Goal: Task Accomplishment & Management: Complete application form

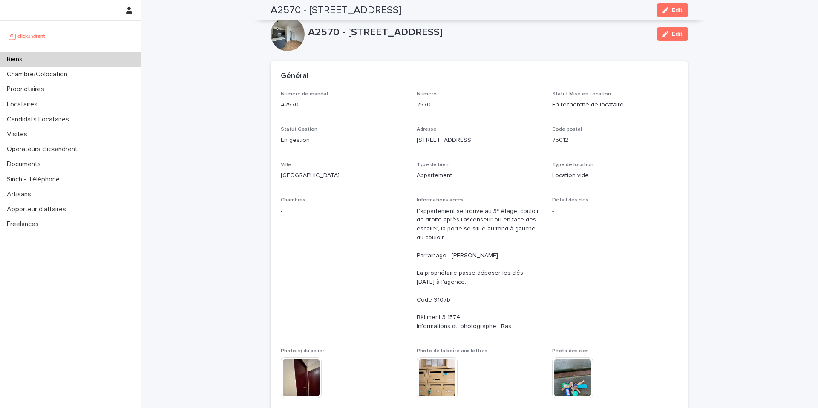
scroll to position [574, 0]
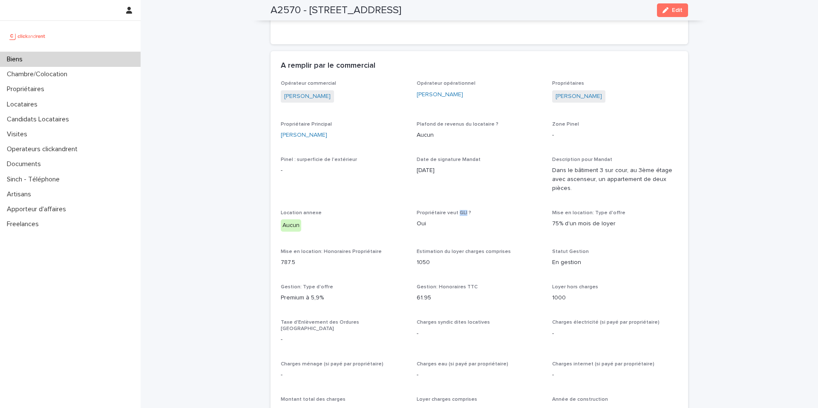
click at [78, 61] on div "Biens" at bounding box center [70, 59] width 141 height 15
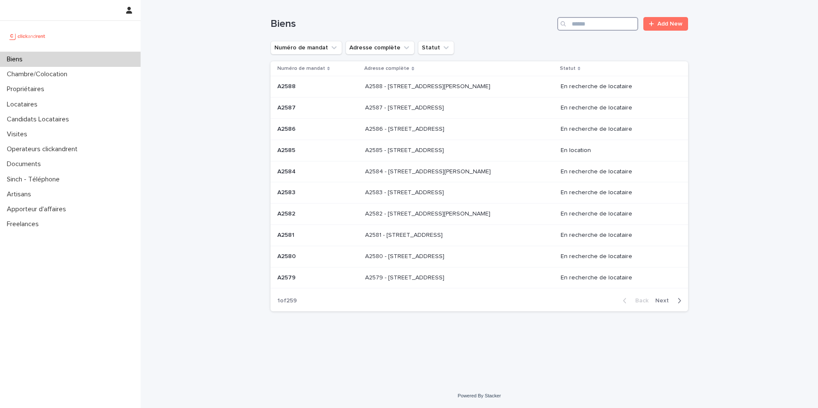
click at [602, 29] on input "Search" at bounding box center [597, 24] width 81 height 14
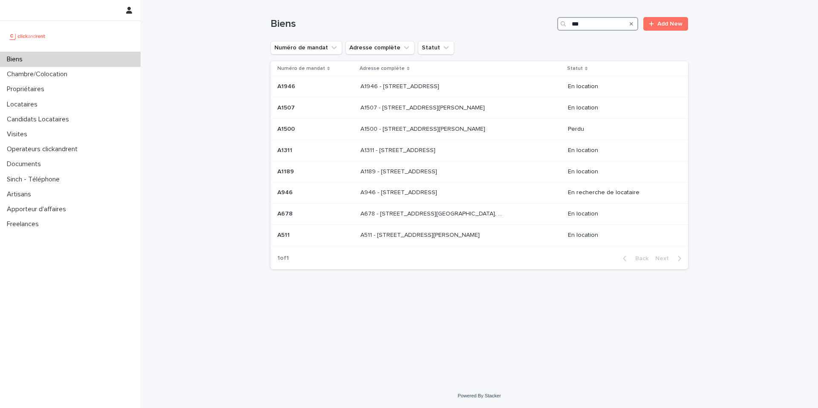
click at [574, 24] on input "***" at bounding box center [597, 24] width 81 height 14
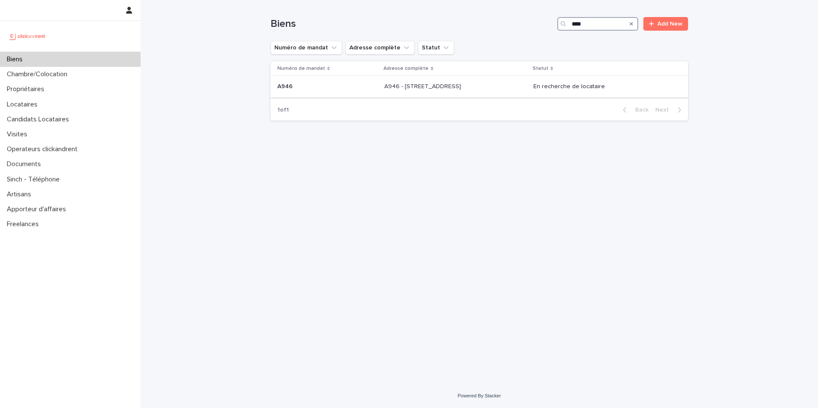
type input "****"
click at [514, 91] on div "A946 - [STREET_ADDRESS] - [STREET_ADDRESS]" at bounding box center [455, 87] width 142 height 14
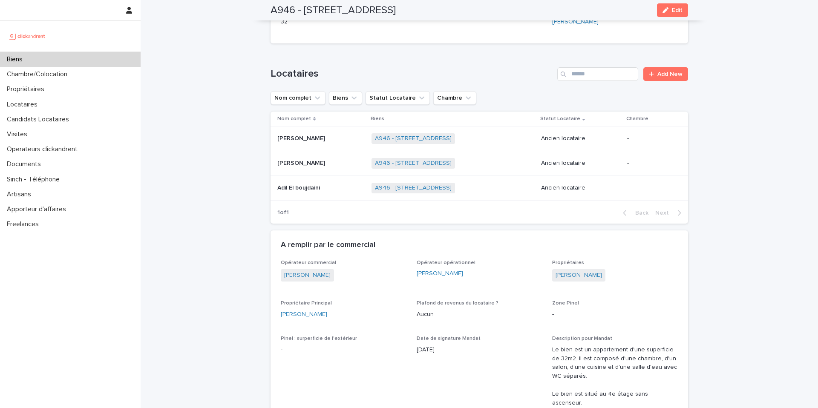
scroll to position [518, 0]
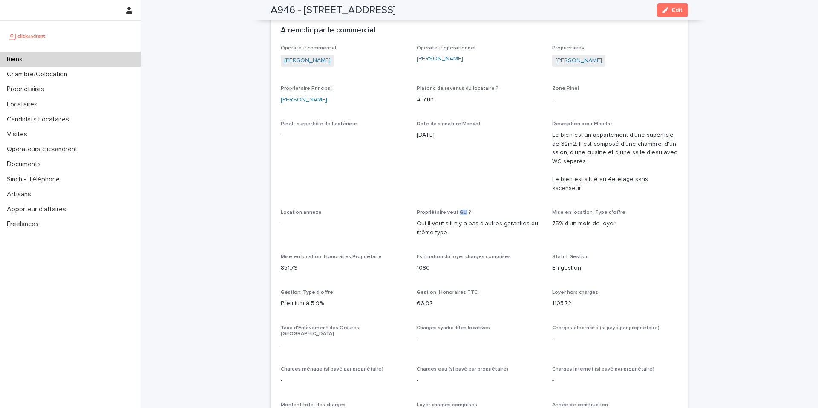
click at [61, 62] on div "Biens" at bounding box center [70, 59] width 141 height 15
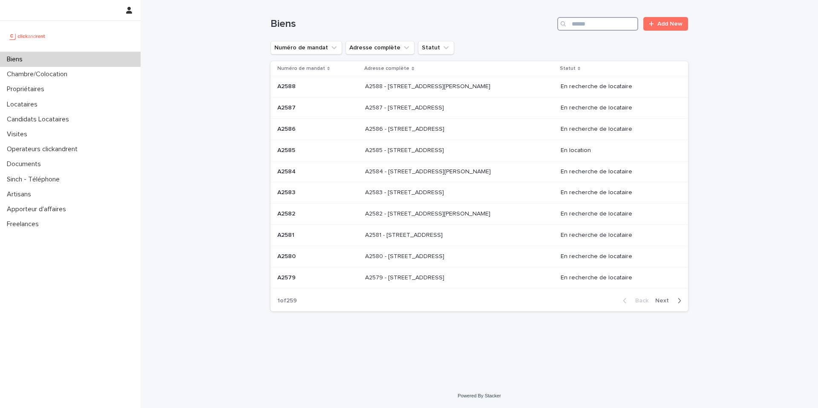
click at [616, 29] on input "Search" at bounding box center [597, 24] width 81 height 14
click at [62, 60] on div "Biens" at bounding box center [70, 59] width 141 height 15
click at [619, 23] on input "Search" at bounding box center [597, 24] width 81 height 14
paste input "**********"
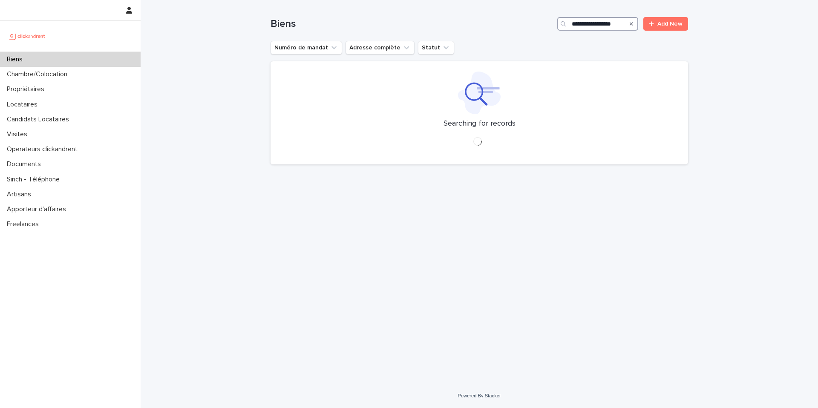
type input "**********"
drag, startPoint x: 633, startPoint y: 23, endPoint x: 599, endPoint y: 31, distance: 35.0
click at [633, 23] on icon "Search" at bounding box center [631, 23] width 3 height 5
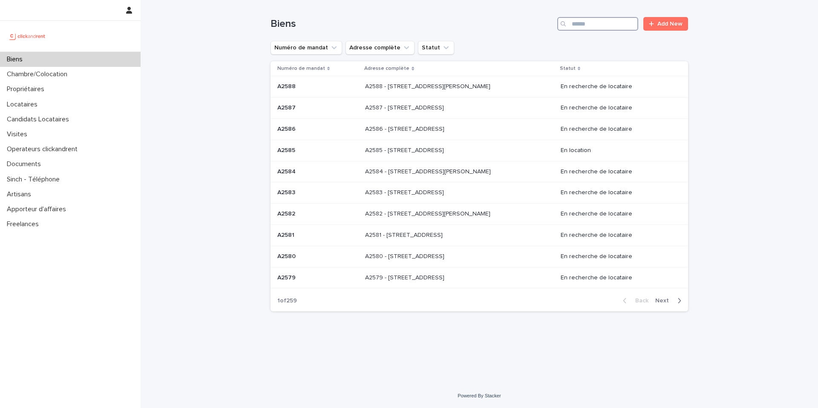
click at [592, 21] on input "Search" at bounding box center [597, 24] width 81 height 14
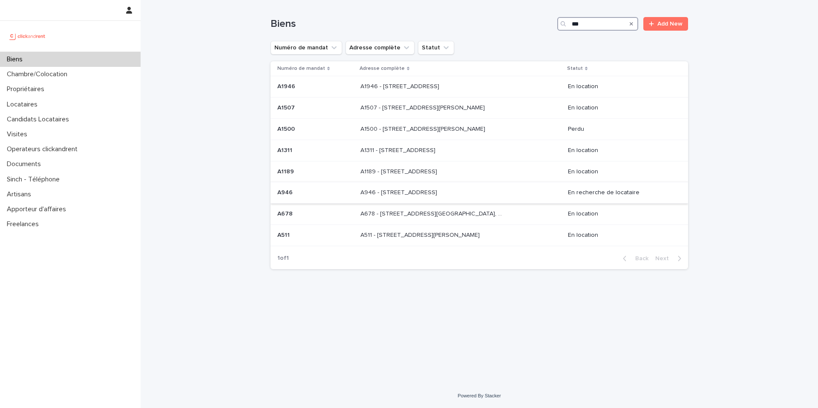
type input "***"
click at [342, 192] on p at bounding box center [315, 192] width 76 height 7
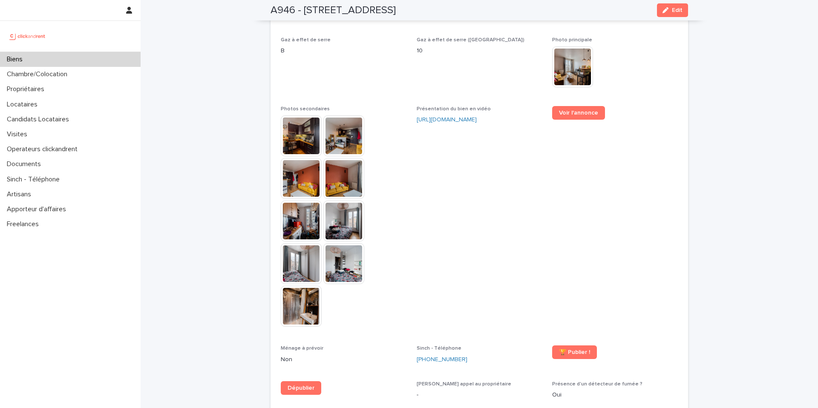
scroll to position [2692, 0]
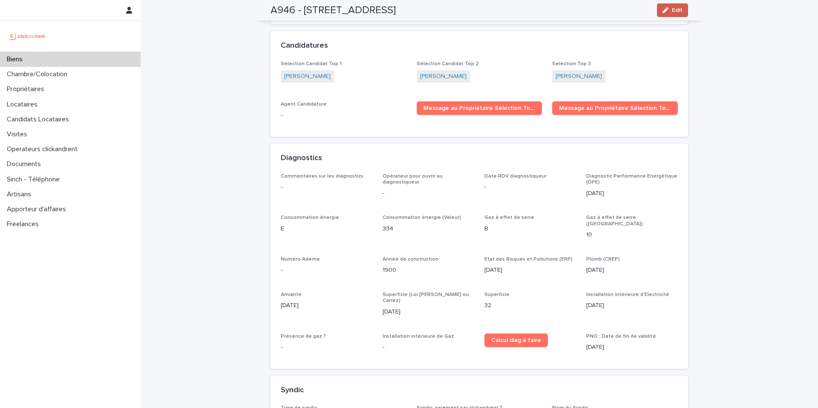
click at [666, 14] on button "Edit" at bounding box center [672, 10] width 31 height 14
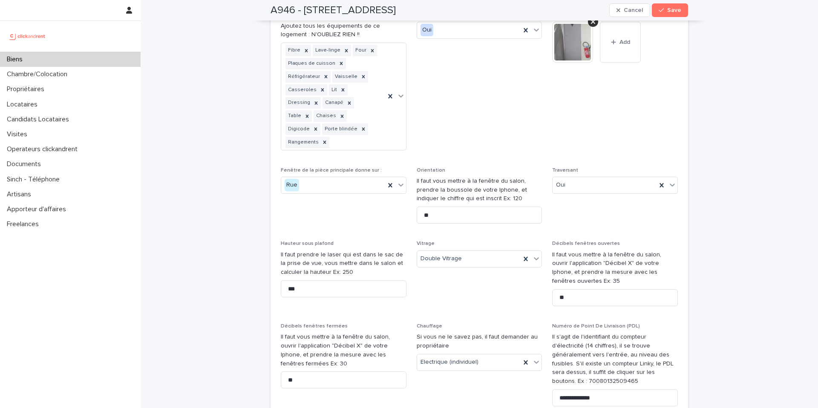
scroll to position [3122, 0]
click at [43, 118] on p "Candidats Locataires" at bounding box center [39, 119] width 72 height 8
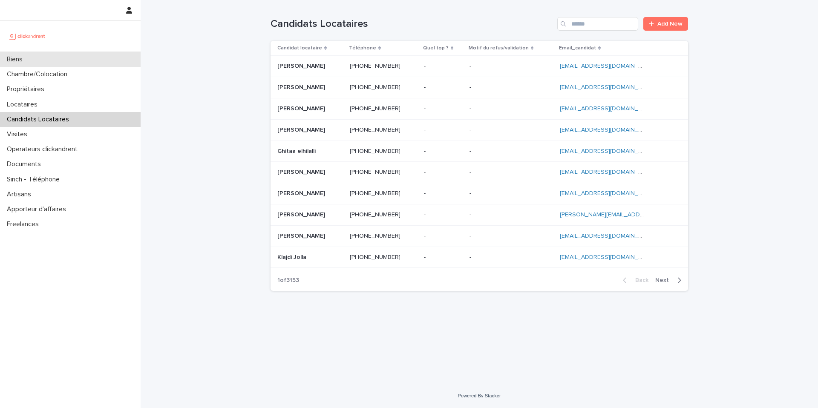
click at [71, 62] on div "Biens" at bounding box center [70, 59] width 141 height 15
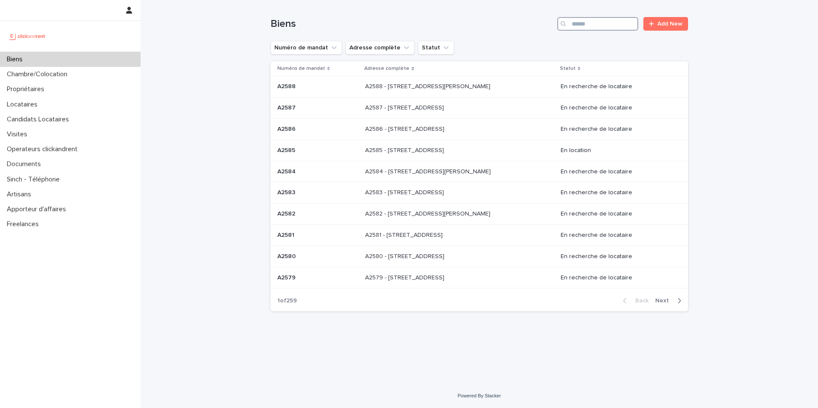
click at [579, 27] on input "Search" at bounding box center [597, 24] width 81 height 14
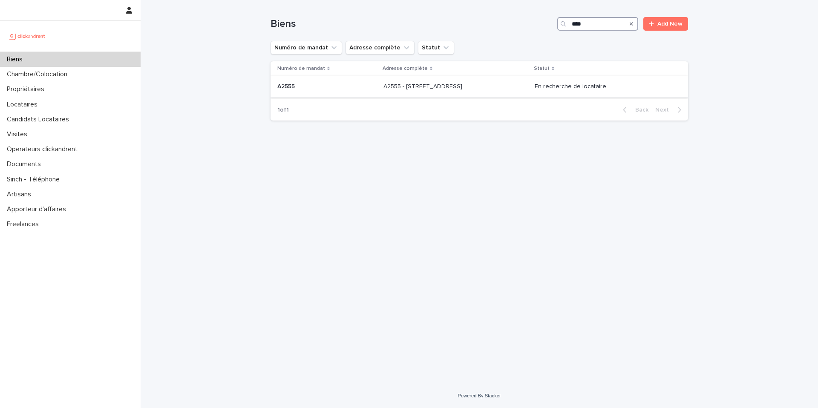
type input "****"
click at [485, 92] on div "A2555 - 45 rue d'Alésia, Paris 75014 A2555 - 45 rue d'Alésia, Paris 75014" at bounding box center [455, 87] width 144 height 14
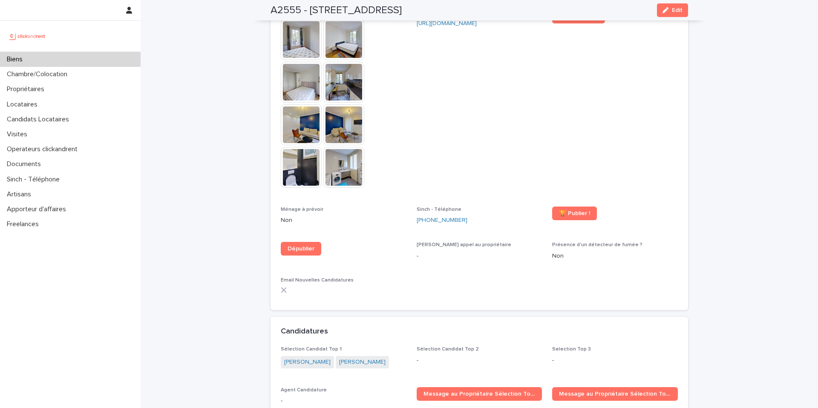
scroll to position [2403, 0]
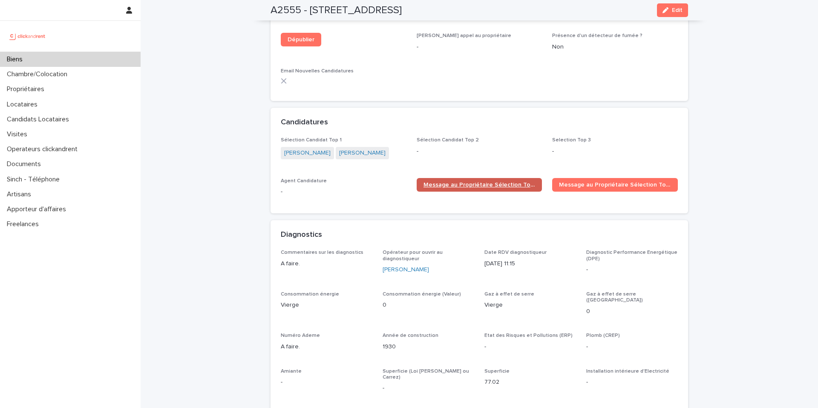
click at [495, 182] on span "Message au Propriétaire Sélection Top 1" at bounding box center [480, 185] width 112 height 6
click at [26, 61] on p "Biens" at bounding box center [16, 59] width 26 height 8
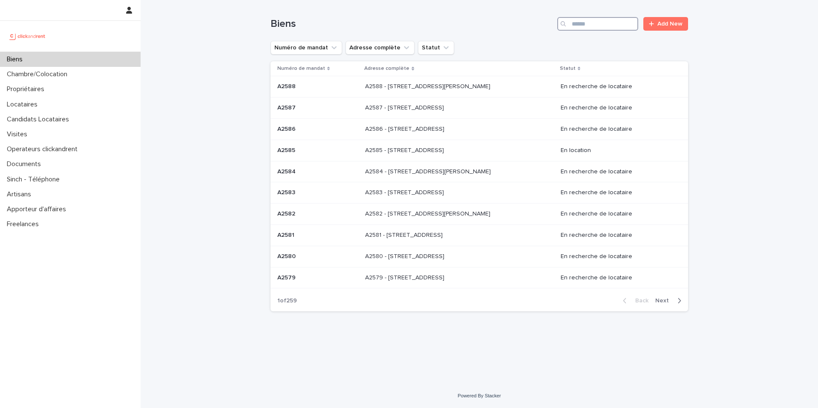
click at [606, 25] on input "Search" at bounding box center [597, 24] width 81 height 14
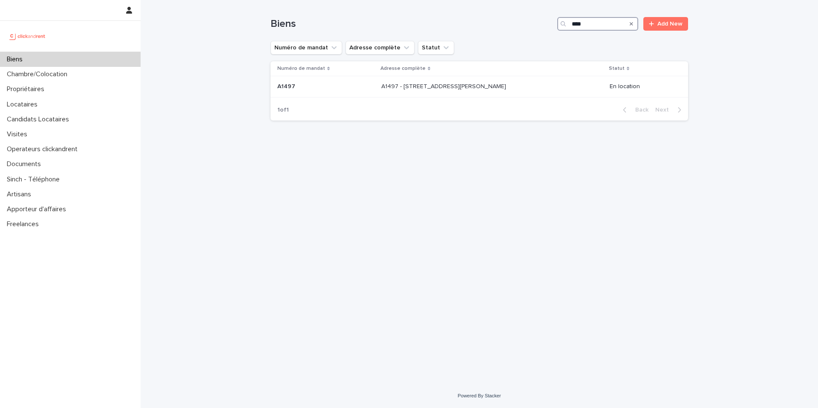
click at [592, 26] on input "****" at bounding box center [597, 24] width 81 height 14
type input "****"
click at [483, 83] on p at bounding box center [455, 86] width 142 height 7
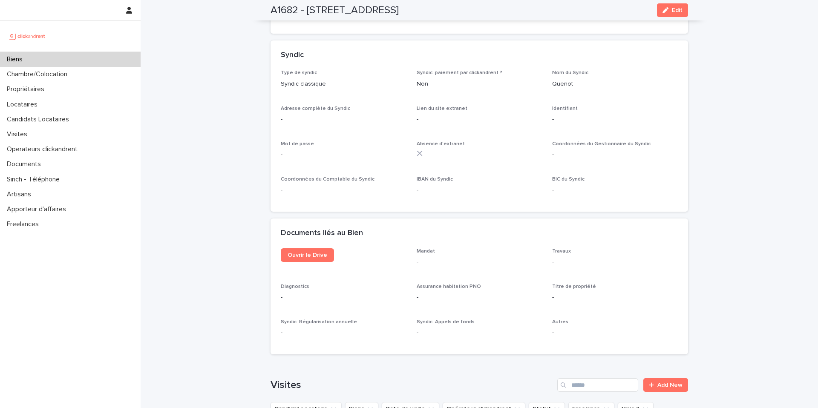
scroll to position [2627, 0]
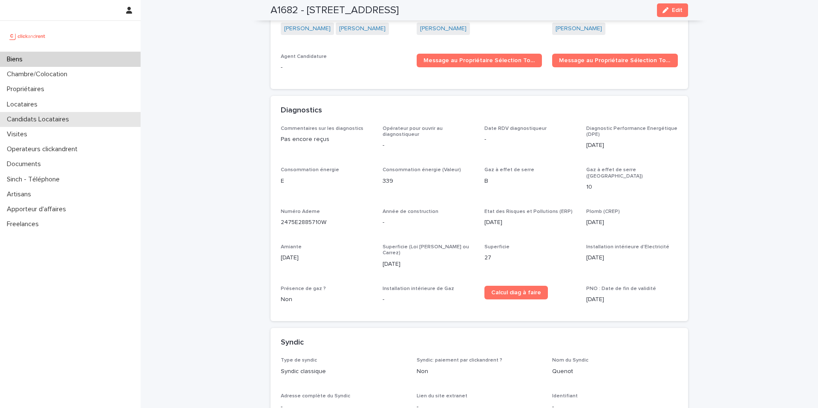
click at [59, 122] on p "Candidats Locataires" at bounding box center [39, 119] width 72 height 8
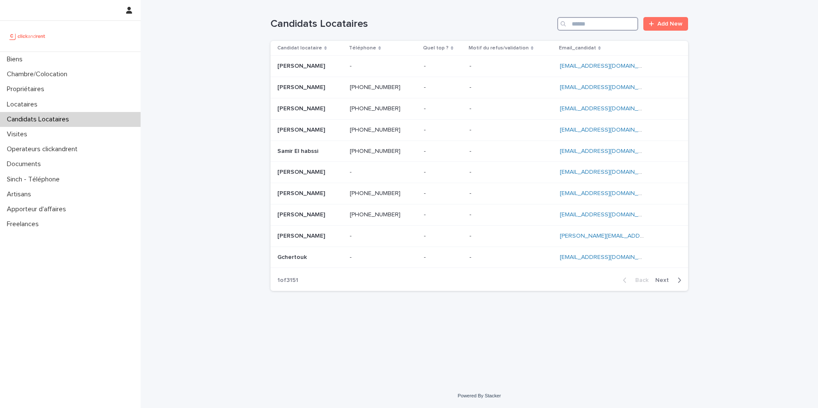
click at [592, 26] on input "Search" at bounding box center [597, 24] width 81 height 14
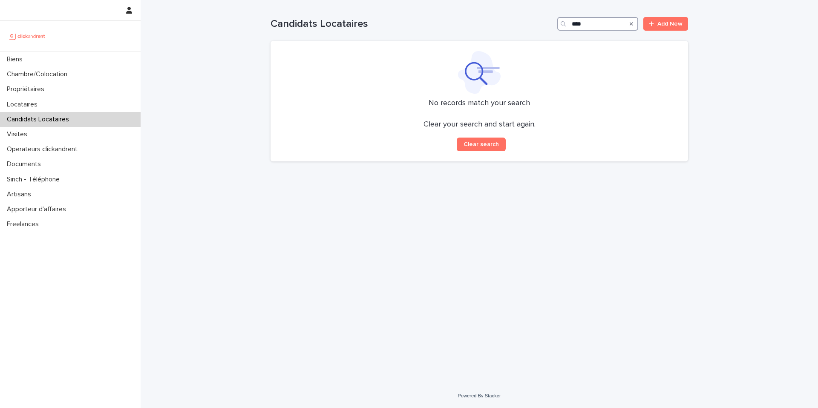
click at [600, 27] on input "****" at bounding box center [597, 24] width 81 height 14
paste input "**********"
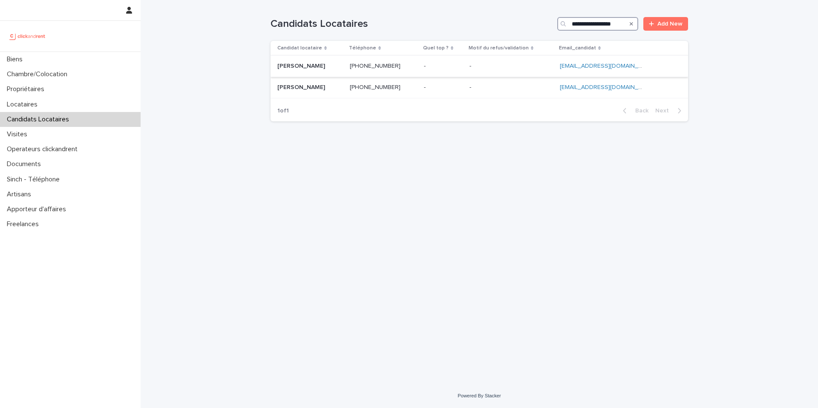
type input "**********"
click at [335, 69] on p at bounding box center [310, 66] width 66 height 7
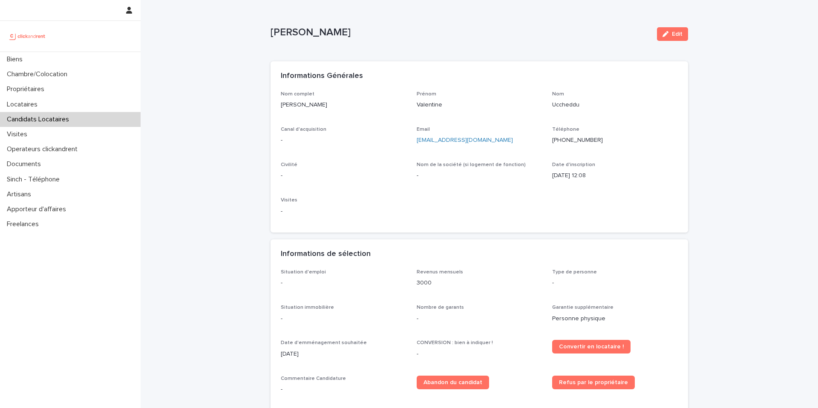
click at [663, 37] on button "Edit" at bounding box center [672, 34] width 31 height 14
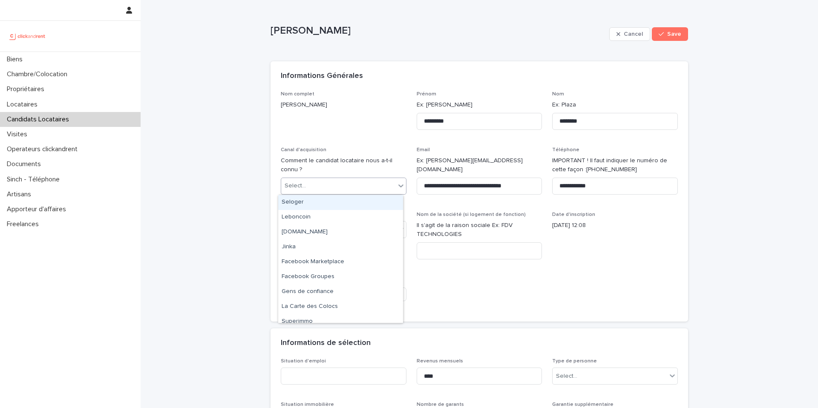
click at [305, 186] on div "Select..." at bounding box center [338, 186] width 114 height 14
drag, startPoint x: 316, startPoint y: 239, endPoint x: 308, endPoint y: 230, distance: 12.4
click at [314, 234] on div "clickandrent.fr" at bounding box center [340, 232] width 125 height 15
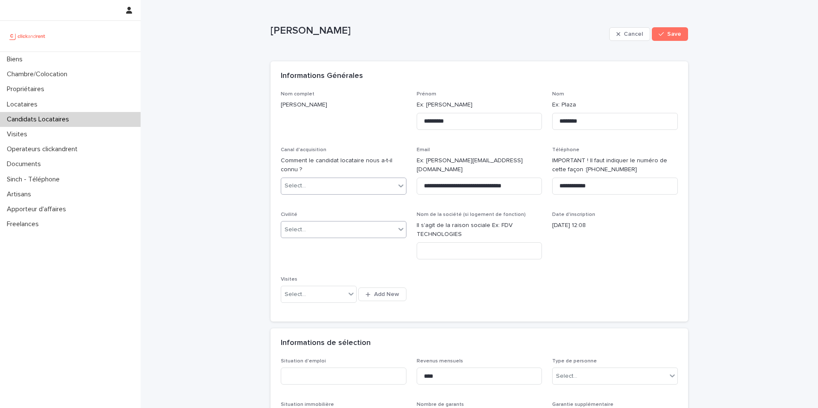
click at [308, 225] on div "Select..." at bounding box center [338, 230] width 114 height 14
click at [309, 246] on div "Madame" at bounding box center [340, 246] width 125 height 15
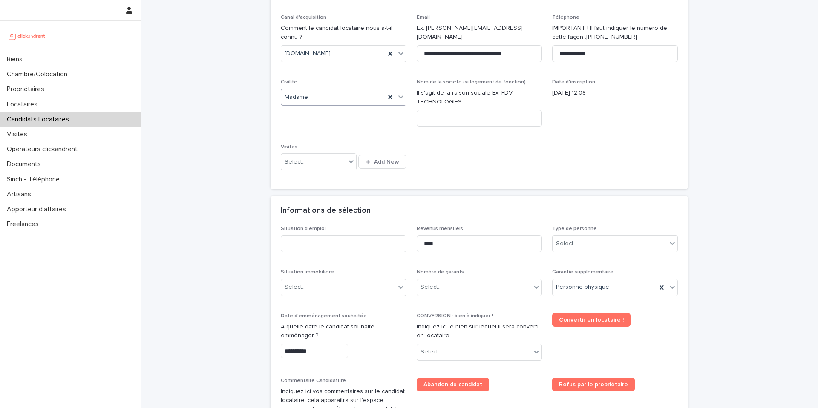
scroll to position [134, 0]
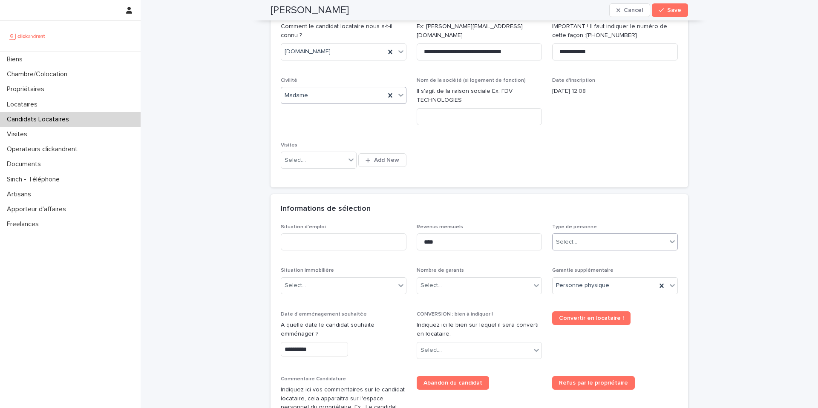
click at [612, 248] on div "Select..." at bounding box center [610, 242] width 114 height 14
click at [586, 261] on div "Particulier" at bounding box center [612, 258] width 125 height 15
click at [359, 247] on input at bounding box center [344, 241] width 126 height 17
type input "*******"
click at [326, 282] on div "Select..." at bounding box center [338, 286] width 114 height 14
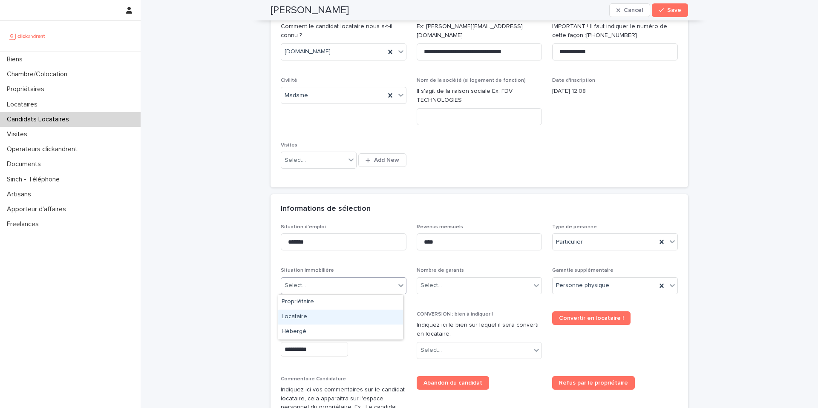
click at [320, 316] on div "Locataire" at bounding box center [340, 317] width 125 height 15
click at [357, 287] on div "Locataire" at bounding box center [333, 286] width 104 height 14
click at [316, 337] on div "Hébergé" at bounding box center [340, 332] width 125 height 15
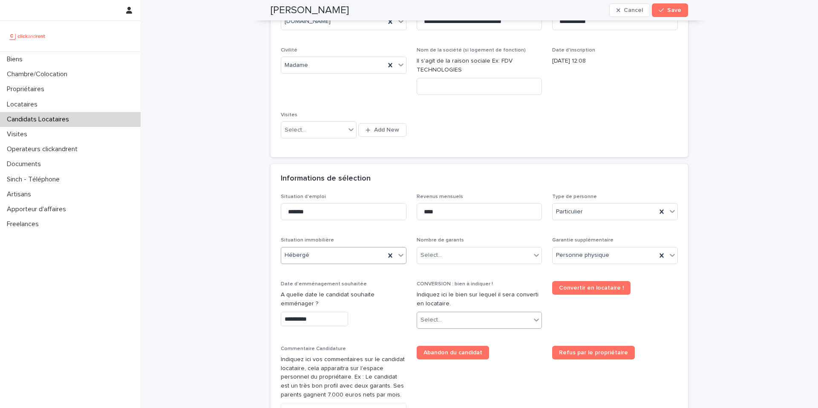
scroll to position [189, 0]
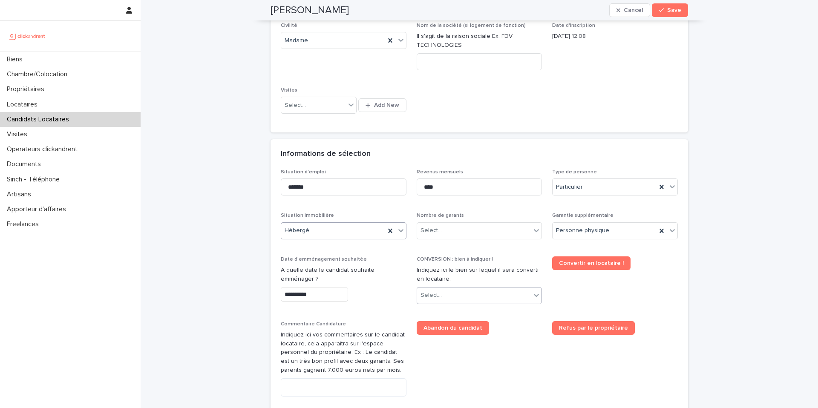
click at [469, 299] on div "Select..." at bounding box center [474, 295] width 114 height 14
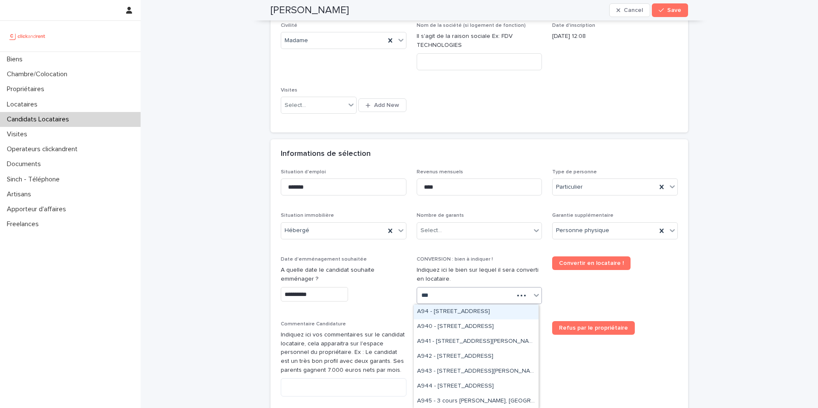
type input "****"
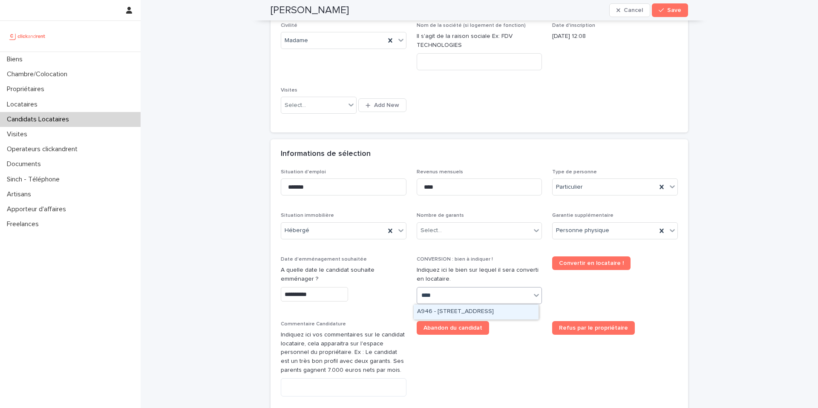
click at [500, 315] on div "A946 - [STREET_ADDRESS]" at bounding box center [476, 312] width 125 height 15
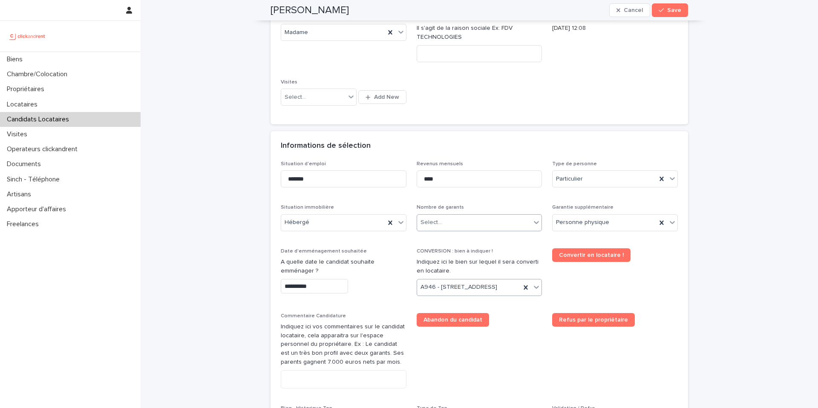
click at [463, 227] on div "Select..." at bounding box center [474, 223] width 114 height 14
click at [450, 239] on div "Pas de garant Personne Physique" at bounding box center [476, 239] width 125 height 15
click at [469, 226] on span "Pas de garant Personne Physique" at bounding box center [467, 222] width 93 height 9
click at [455, 267] on div "2 garants Personnes Physiques" at bounding box center [476, 269] width 125 height 15
click at [605, 227] on div "Personne physique" at bounding box center [605, 223] width 104 height 14
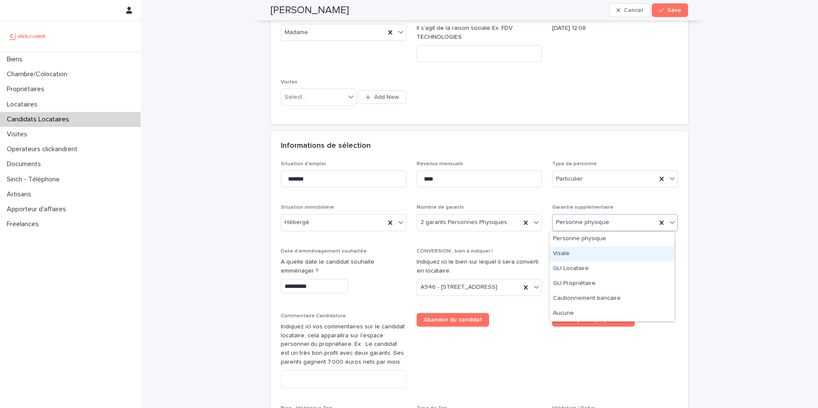
click at [584, 257] on div "Visale" at bounding box center [612, 254] width 125 height 15
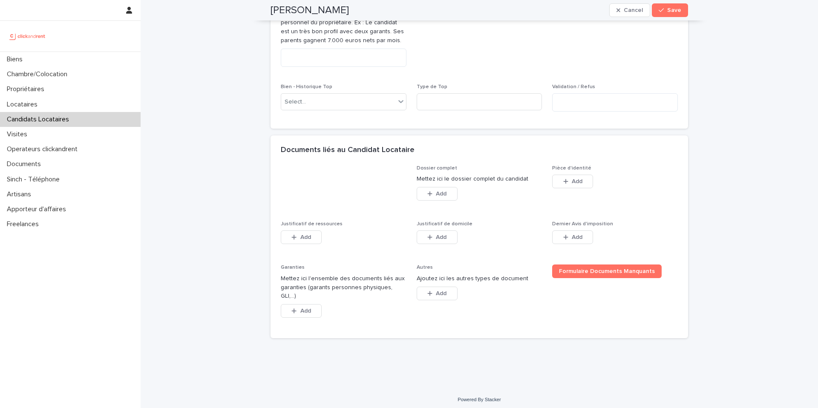
scroll to position [520, 0]
click at [575, 184] on span "Add" at bounding box center [577, 181] width 11 height 6
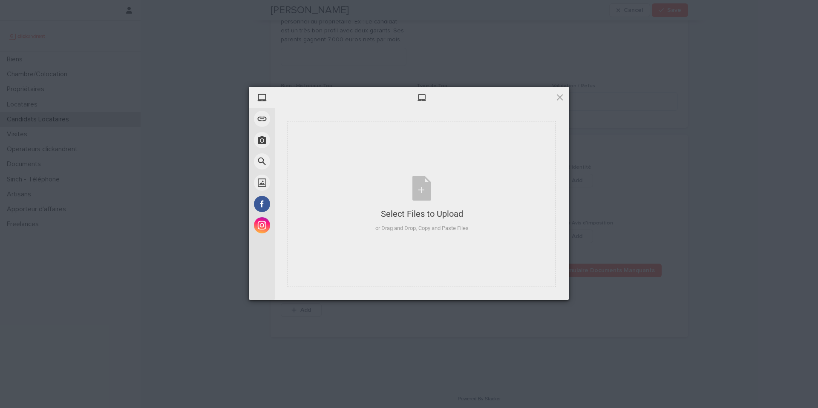
click at [559, 95] on span at bounding box center [559, 96] width 9 height 9
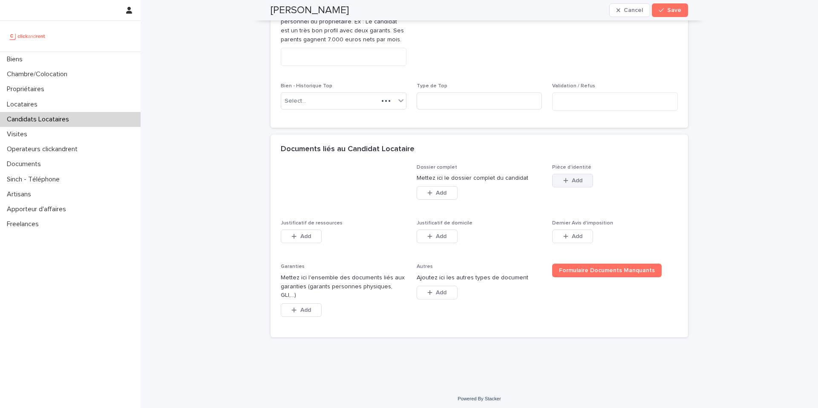
click at [566, 187] on button "Add" at bounding box center [572, 181] width 41 height 14
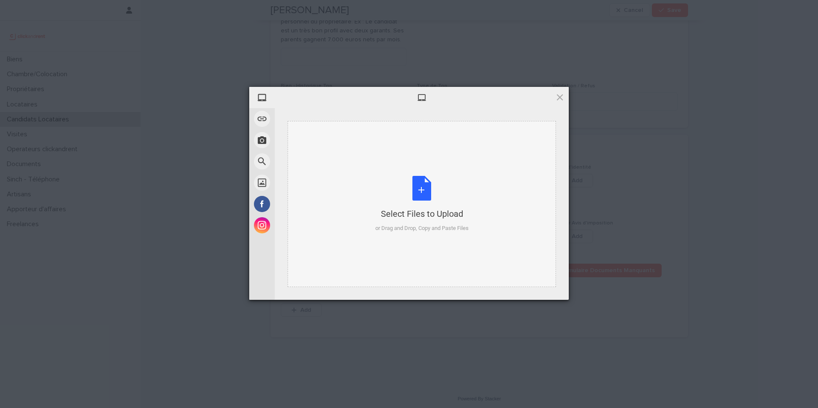
click at [425, 213] on div "Select Files to Upload" at bounding box center [421, 214] width 93 height 12
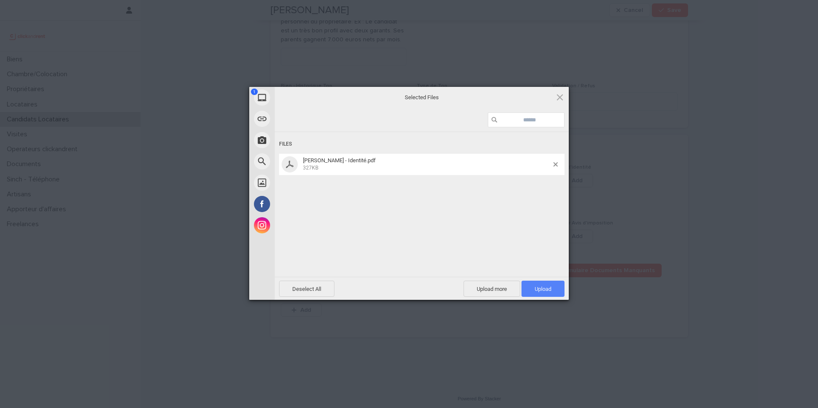
click at [539, 293] on span "Upload 1" at bounding box center [543, 289] width 43 height 16
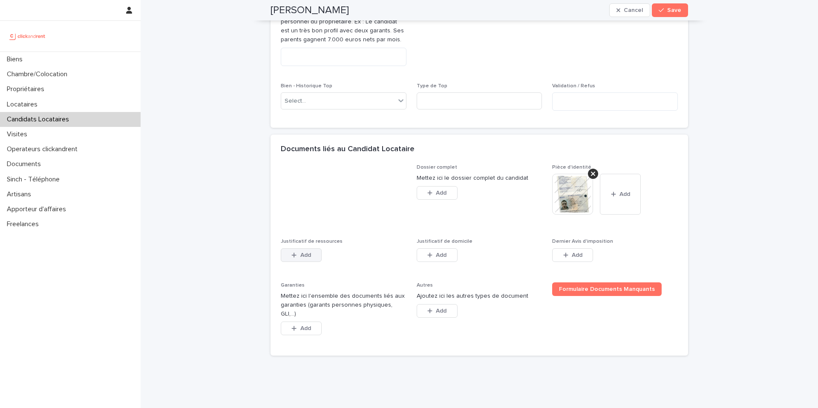
click at [314, 262] on button "Add" at bounding box center [301, 255] width 41 height 14
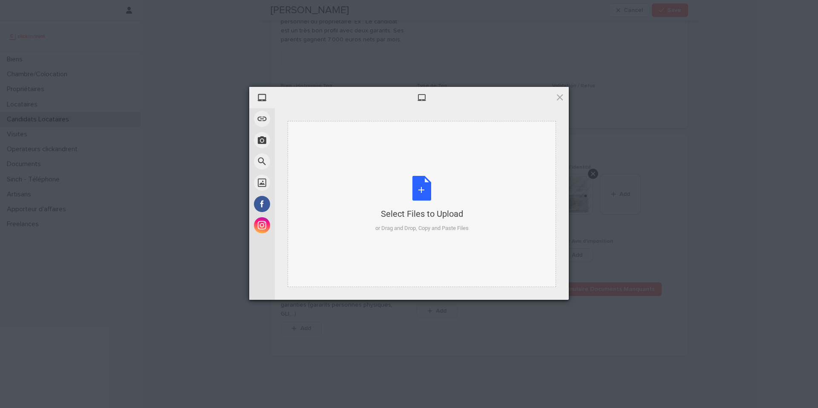
click at [395, 211] on div "Select Files to Upload" at bounding box center [421, 214] width 93 height 12
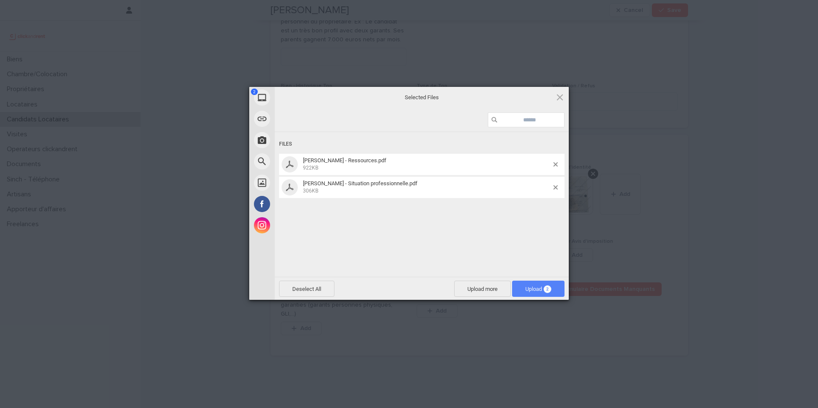
click at [532, 286] on span "Upload 2" at bounding box center [538, 289] width 26 height 6
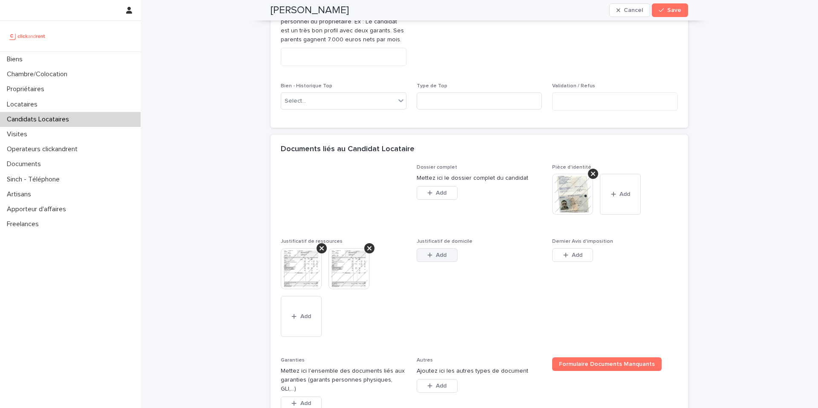
click at [445, 262] on button "Add" at bounding box center [437, 255] width 41 height 14
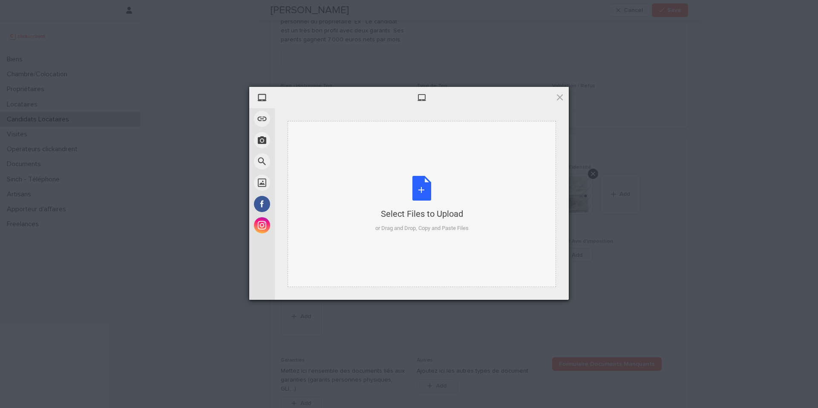
click at [404, 224] on div "or Drag and Drop, Copy and Paste Files" at bounding box center [421, 228] width 93 height 9
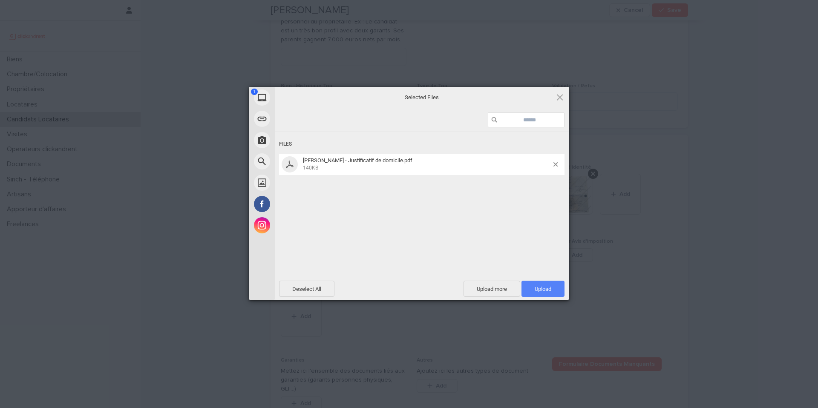
click at [533, 293] on span "Upload 1" at bounding box center [543, 289] width 43 height 16
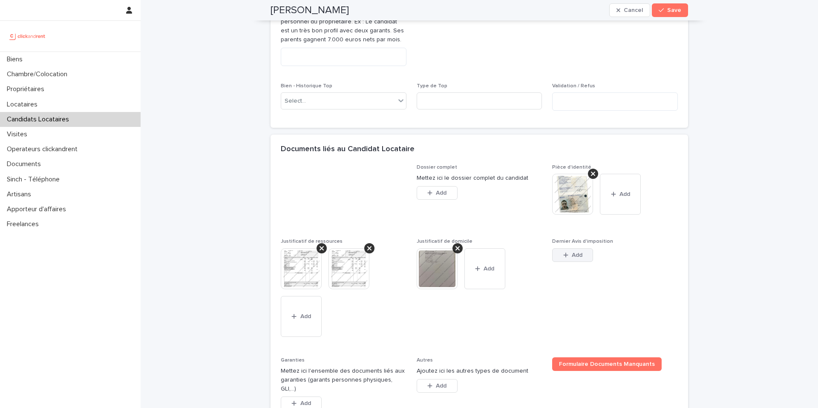
click at [575, 262] on button "Add" at bounding box center [572, 255] width 41 height 14
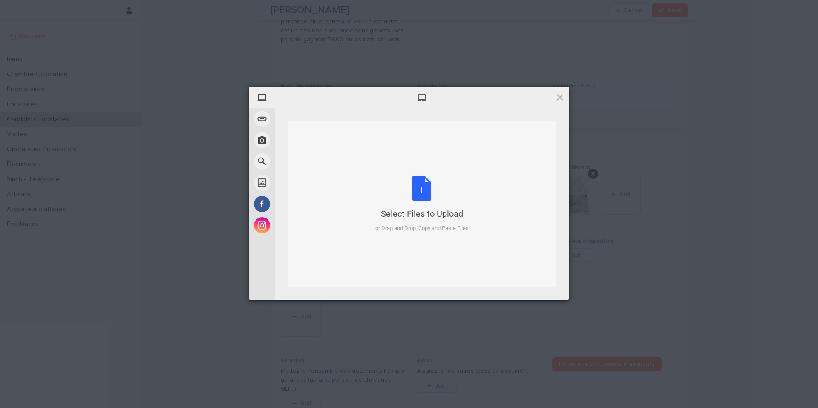
click at [415, 179] on div "Select Files to Upload or Drag and Drop, Copy and Paste Files" at bounding box center [421, 204] width 93 height 57
click at [422, 205] on div "Select Files to Upload or Drag and Drop, Copy and Paste Files" at bounding box center [421, 204] width 93 height 57
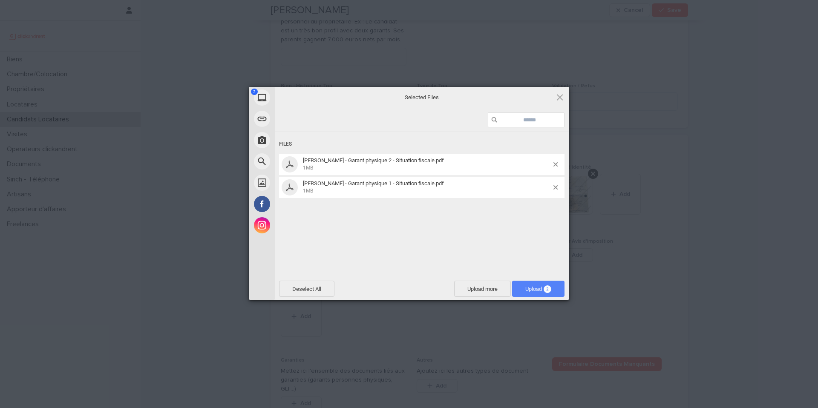
click at [553, 295] on span "Upload 2" at bounding box center [538, 289] width 52 height 16
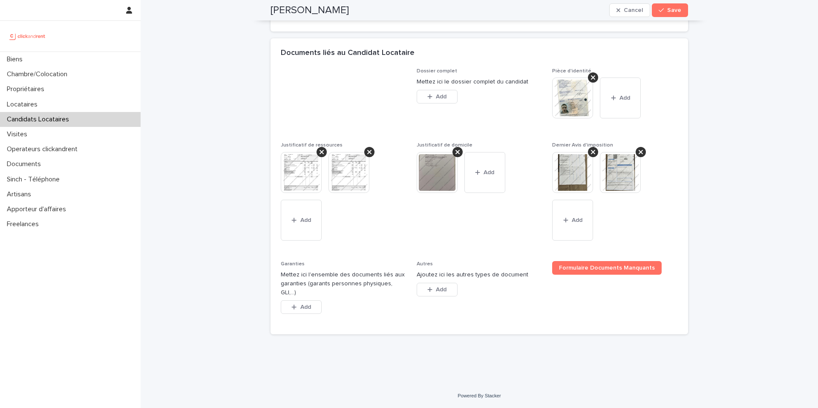
scroll to position [623, 0]
click at [301, 310] on span "Add" at bounding box center [305, 307] width 11 height 6
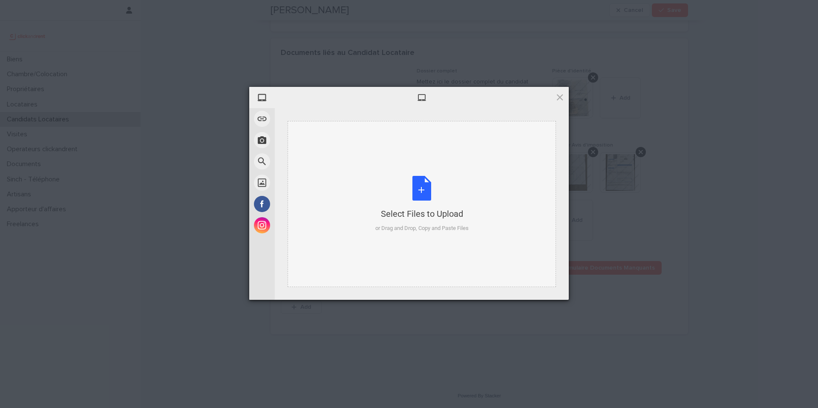
click at [415, 181] on div "Select Files to Upload or Drag and Drop, Copy and Paste Files" at bounding box center [421, 204] width 93 height 57
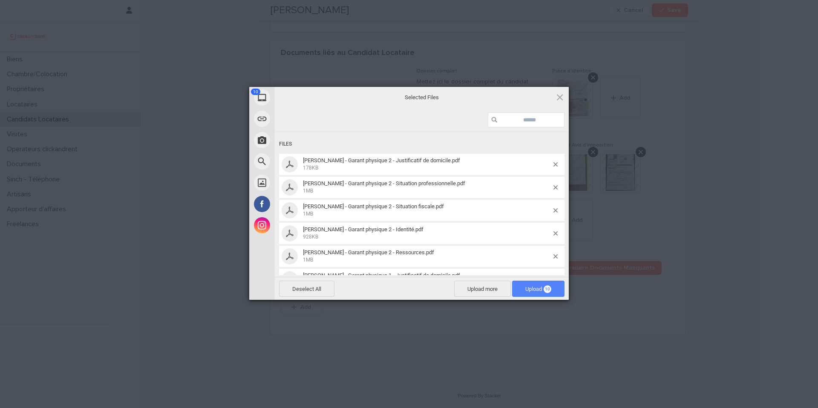
click at [547, 291] on span "10" at bounding box center [548, 289] width 8 height 8
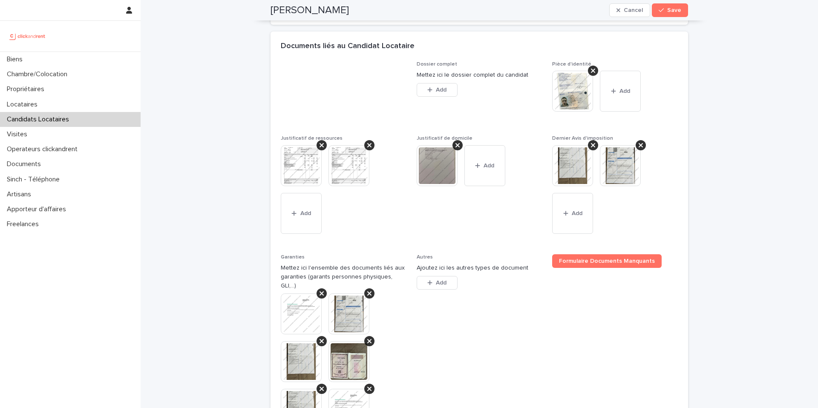
scroll to position [889, 0]
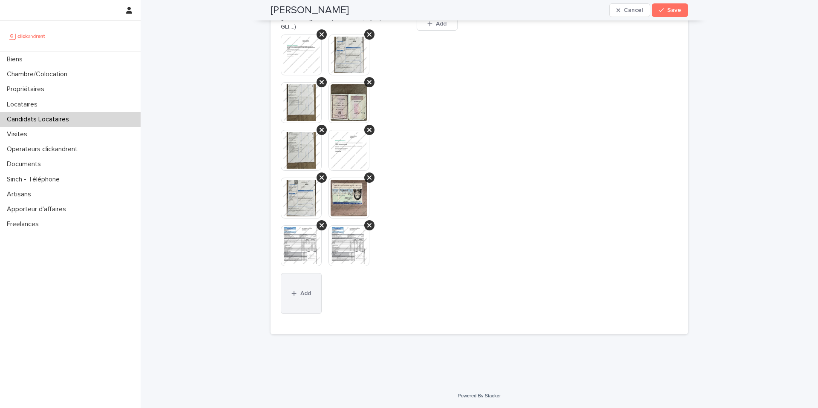
click at [306, 293] on span "Add" at bounding box center [305, 294] width 11 height 6
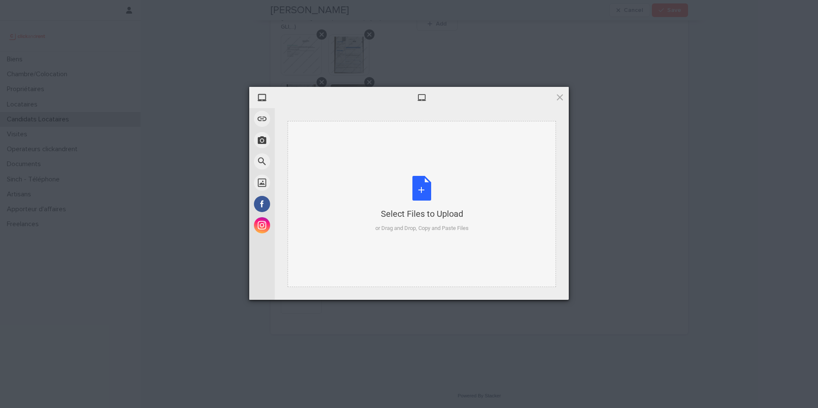
click at [418, 223] on div "Select Files to Upload or Drag and Drop, Copy and Paste Files" at bounding box center [421, 204] width 93 height 57
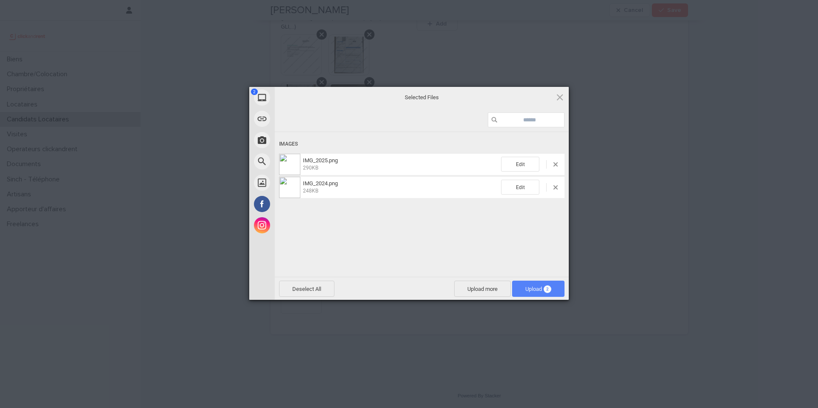
click at [539, 290] on span "Upload 2" at bounding box center [538, 289] width 26 height 6
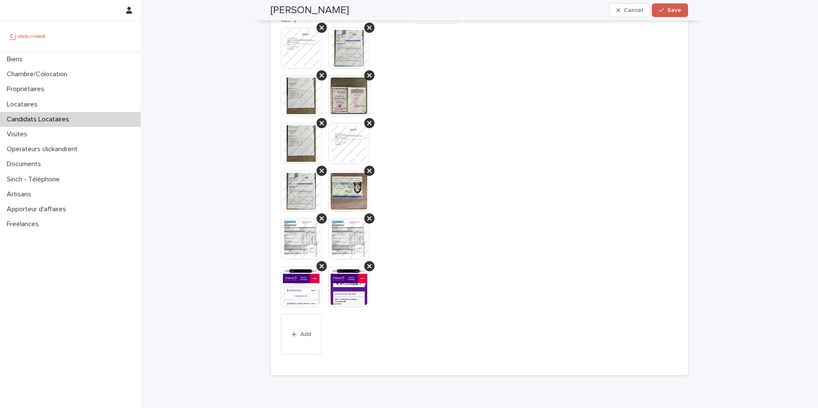
click at [677, 8] on span "Save" at bounding box center [674, 10] width 14 height 6
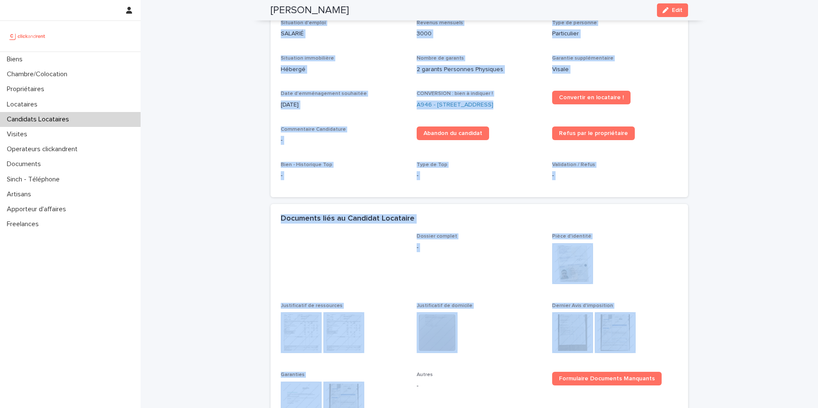
scroll to position [0, 0]
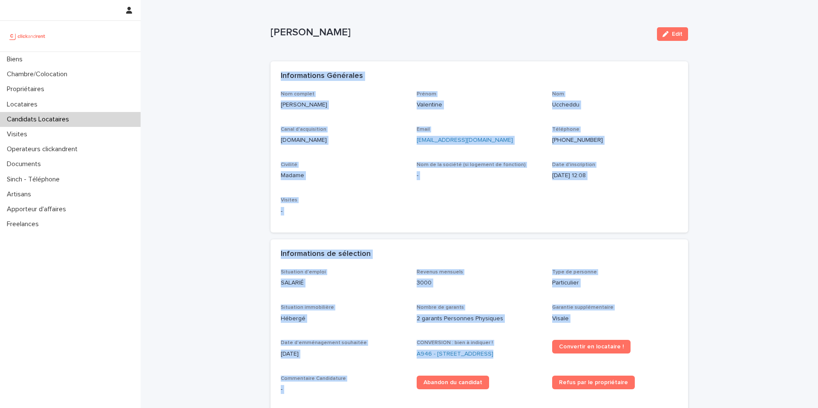
drag, startPoint x: 381, startPoint y: 326, endPoint x: 259, endPoint y: 57, distance: 295.6
click at [673, 34] on span "Edit" at bounding box center [677, 34] width 11 height 6
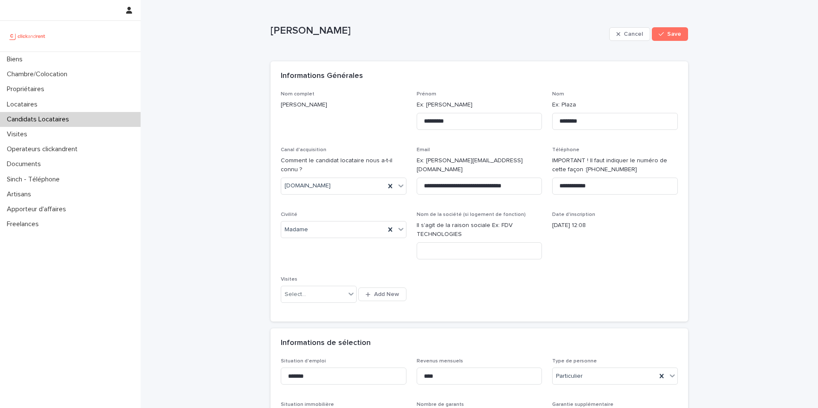
click at [321, 262] on span "Civilité Madame" at bounding box center [344, 239] width 126 height 55
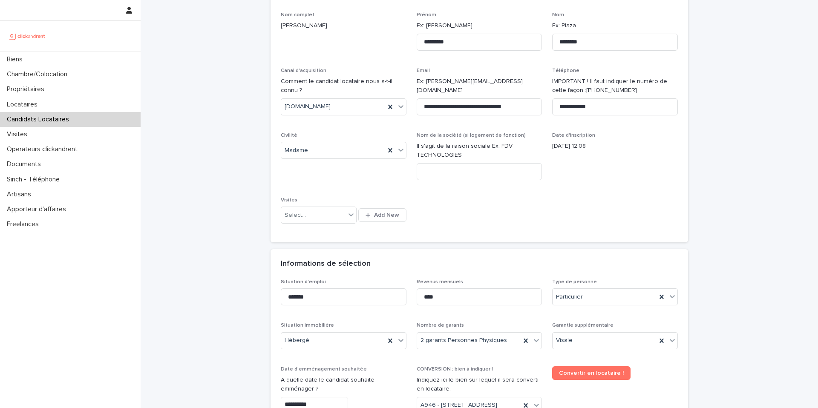
scroll to position [84, 0]
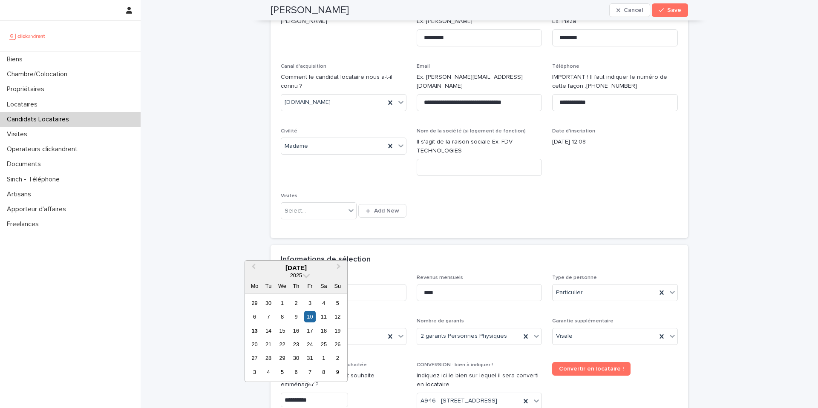
click at [300, 401] on input "**********" at bounding box center [314, 400] width 67 height 15
click at [269, 335] on div "14" at bounding box center [268, 331] width 12 height 12
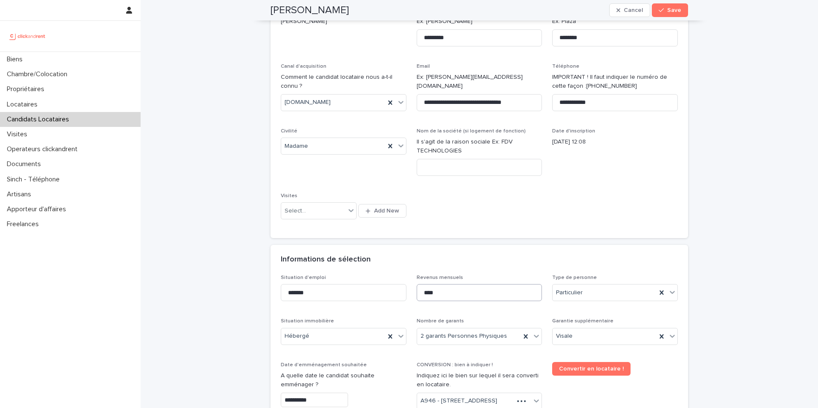
type input "**********"
click at [666, 14] on button "Save" at bounding box center [670, 10] width 36 height 14
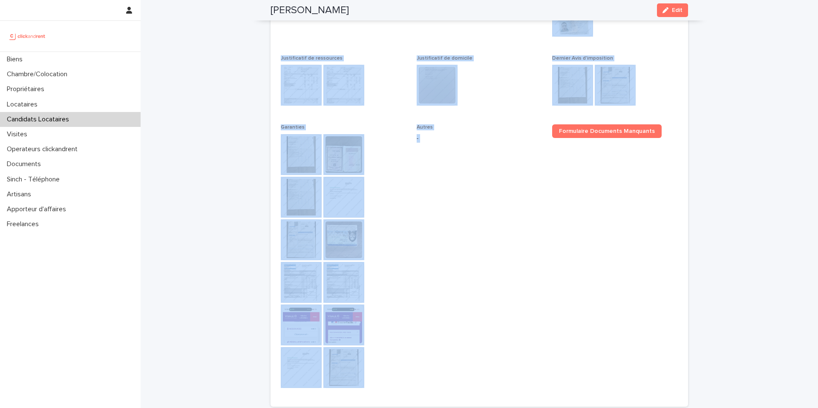
scroll to position [569, 0]
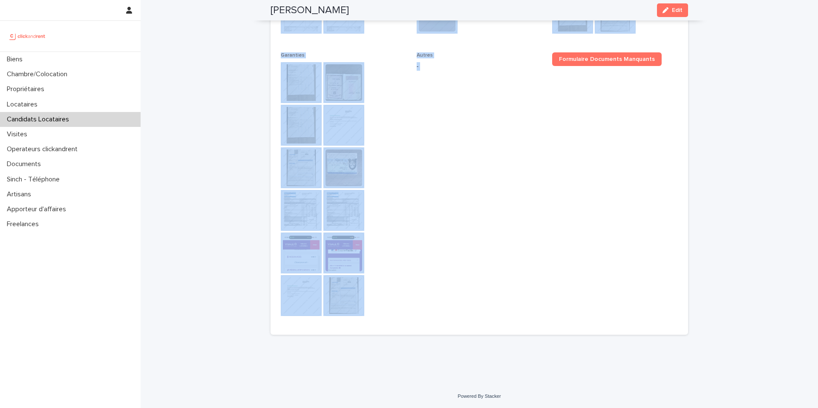
drag, startPoint x: 271, startPoint y: 35, endPoint x: 553, endPoint y: 312, distance: 395.0
copy div "Valentine Uccheddu Edit Sorry, there was an error saving your record. Please tr…"
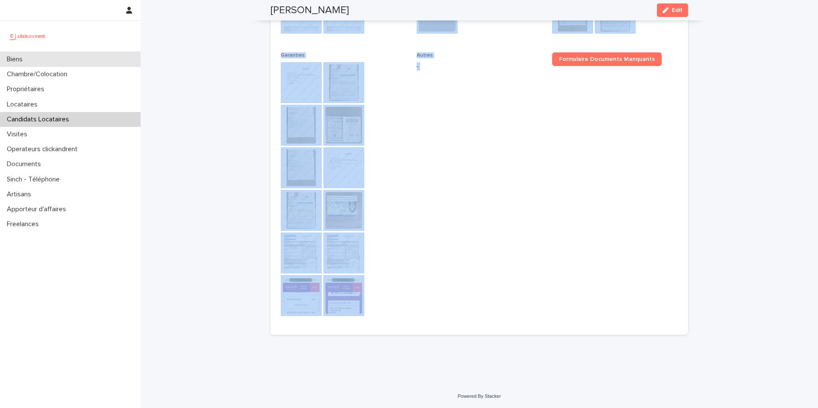
click at [52, 62] on div "Biens" at bounding box center [70, 59] width 141 height 15
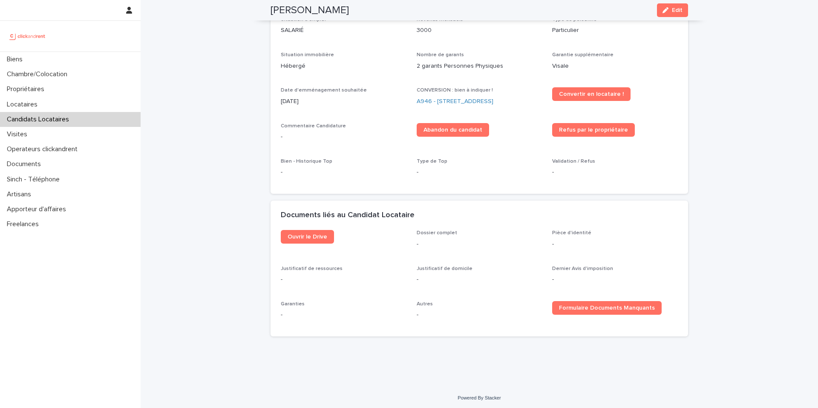
scroll to position [255, 0]
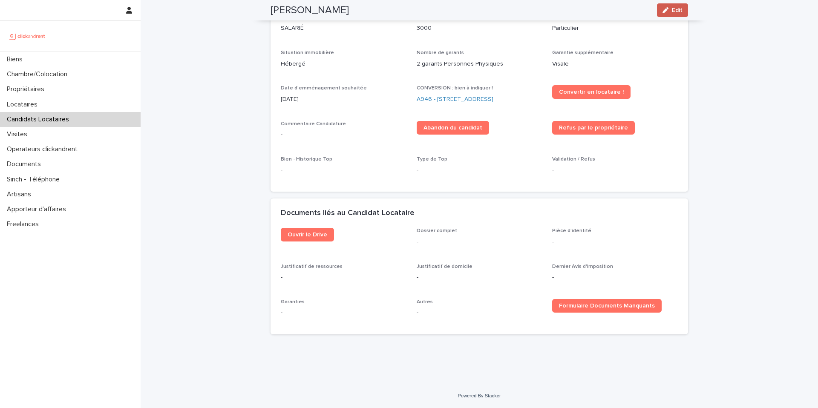
click at [675, 10] on span "Edit" at bounding box center [677, 10] width 11 height 6
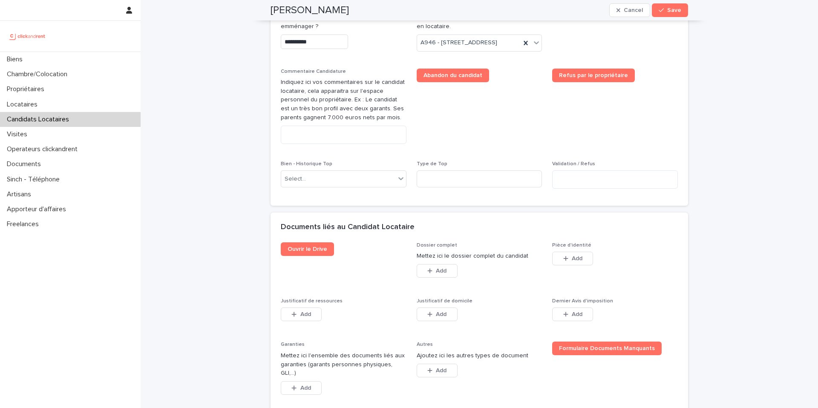
scroll to position [443, 0]
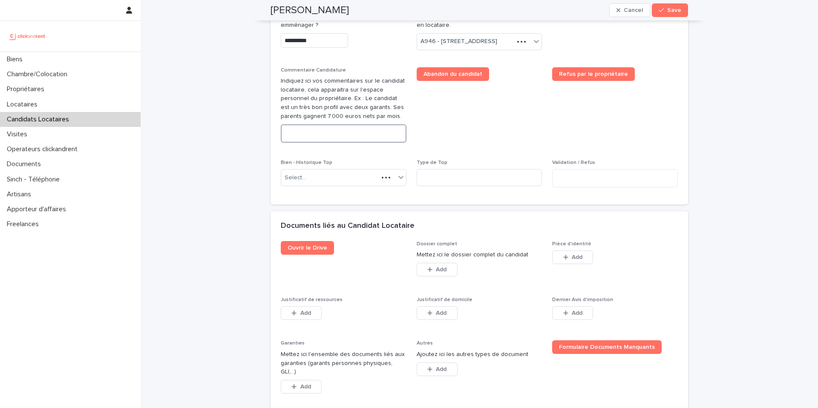
click at [320, 143] on textarea at bounding box center [344, 133] width 126 height 18
paste textarea "**********"
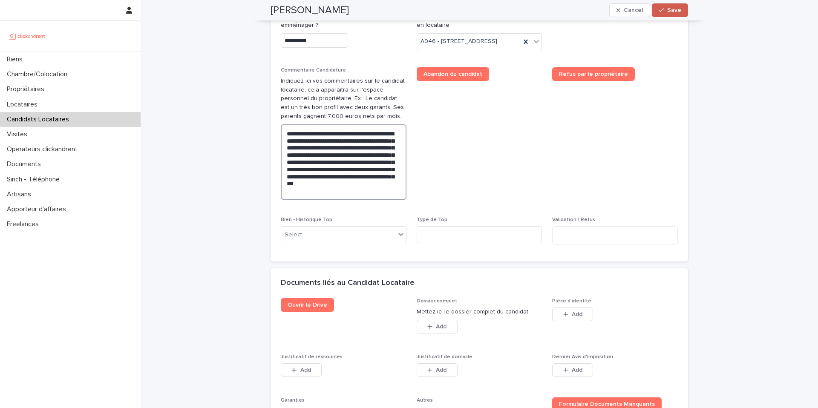
type textarea "**********"
click at [673, 12] on span "Save" at bounding box center [674, 10] width 14 height 6
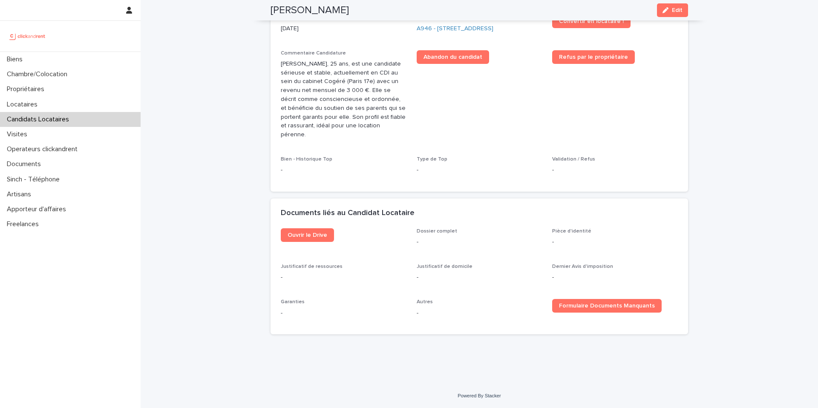
scroll to position [308, 0]
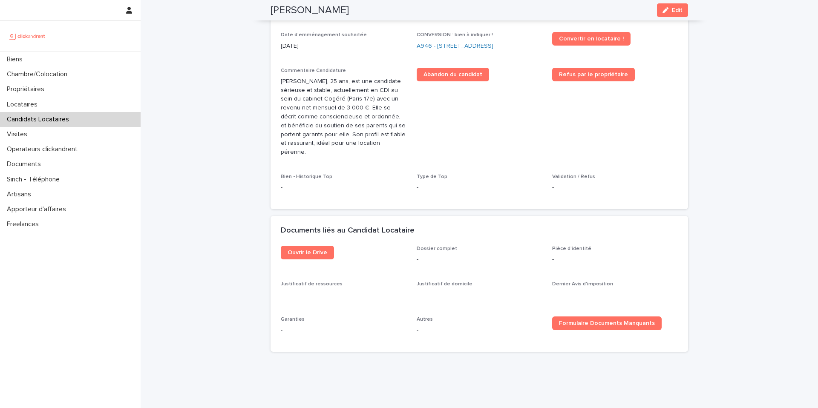
drag, startPoint x: 372, startPoint y: 8, endPoint x: 268, endPoint y: 13, distance: 103.2
click at [271, 13] on div "Valentine Uccheddu Edit" at bounding box center [480, 10] width 418 height 20
copy h2 "Valentine Uccheddu"
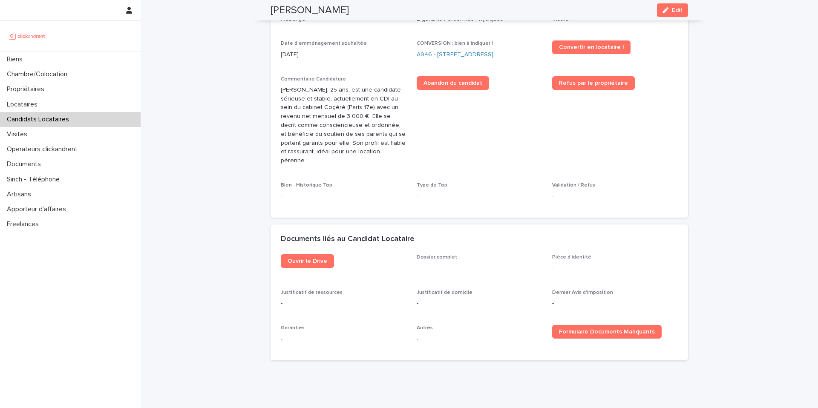
scroll to position [299, 0]
click at [478, 58] on link "A946 - [STREET_ADDRESS]" at bounding box center [455, 55] width 77 height 9
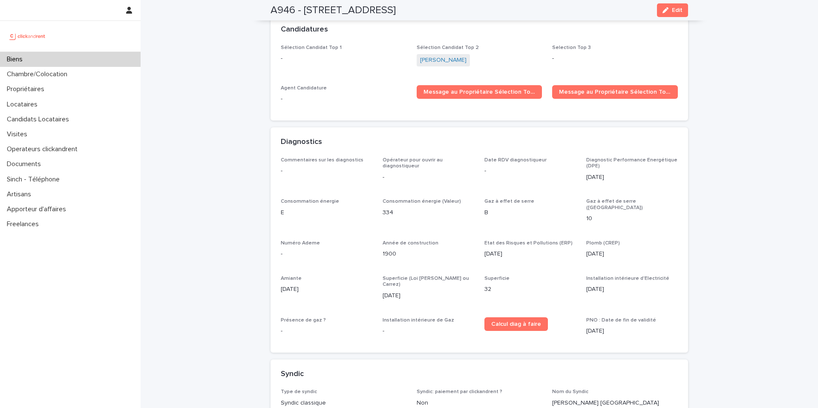
scroll to position [2591, 0]
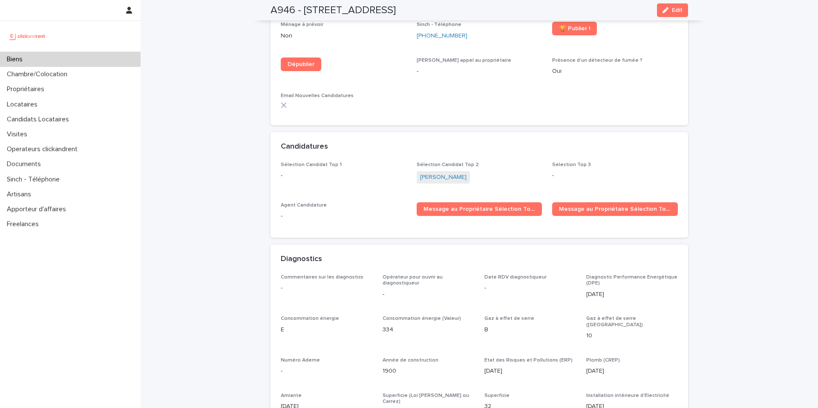
drag, startPoint x: 671, startPoint y: 16, endPoint x: 456, endPoint y: 166, distance: 261.8
click at [670, 16] on button "Edit" at bounding box center [672, 10] width 31 height 14
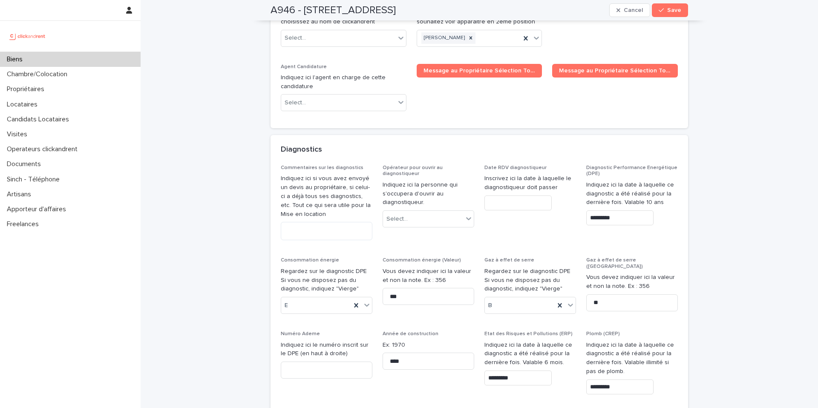
scroll to position [4281, 0]
click at [310, 97] on div "Select..." at bounding box center [338, 104] width 114 height 14
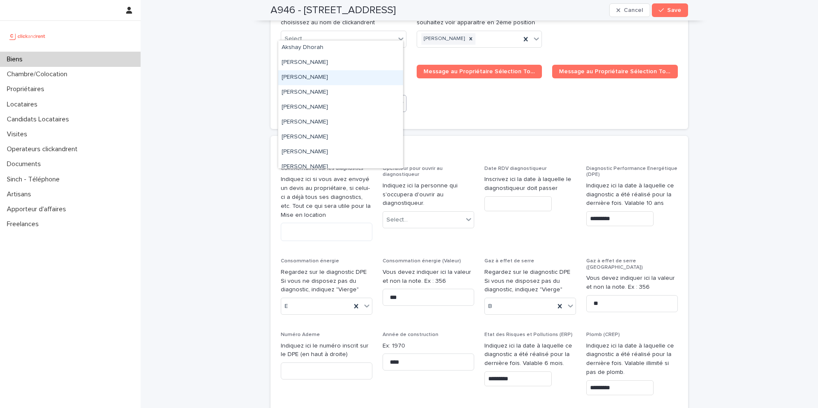
click at [559, 65] on span "Message au Propriétaire Sélection Top 2" at bounding box center [615, 92] width 126 height 55
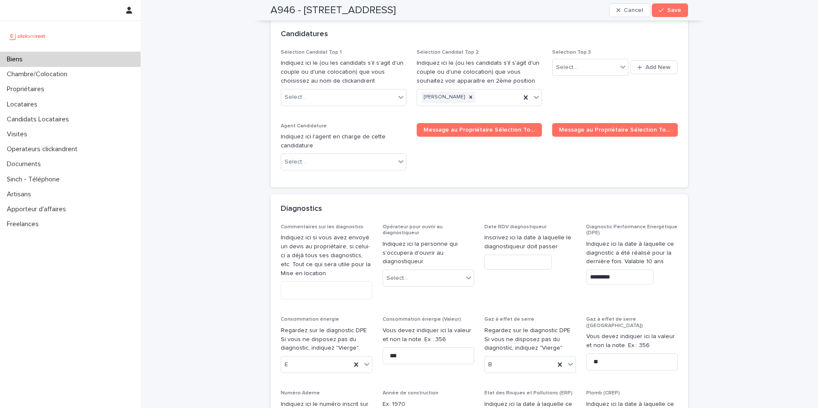
scroll to position [4110, 0]
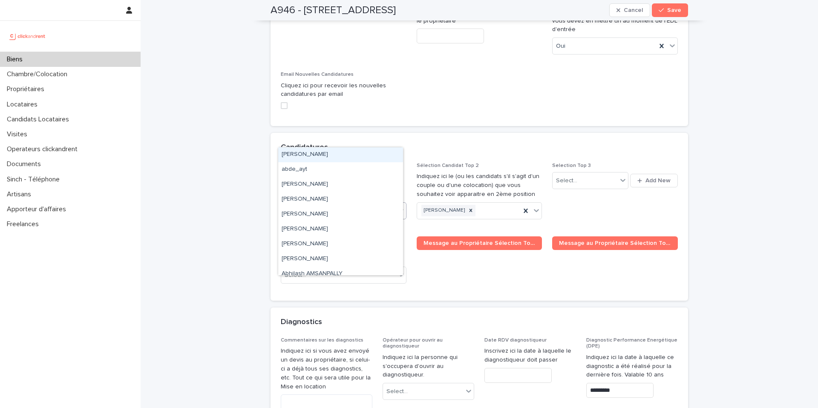
click at [333, 202] on div "Select..." at bounding box center [344, 210] width 126 height 17
paste input "**********"
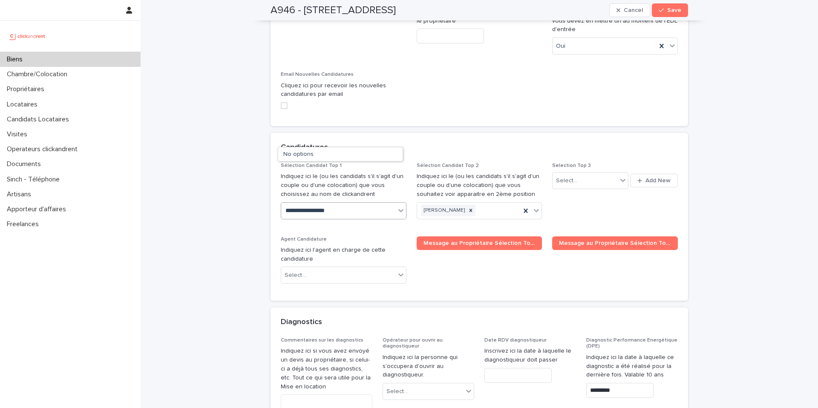
type input "**********"
click at [327, 170] on div "Valentine Uccheddu" at bounding box center [340, 169] width 125 height 15
drag, startPoint x: 665, startPoint y: 13, endPoint x: 674, endPoint y: 49, distance: 37.2
click at [665, 13] on button "Save" at bounding box center [670, 10] width 36 height 14
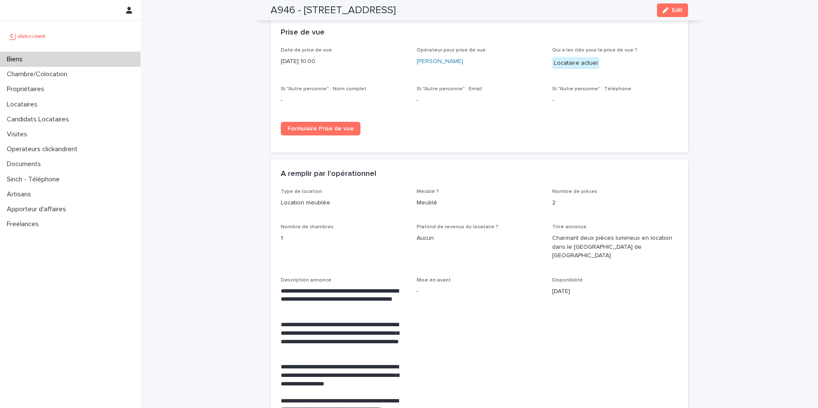
scroll to position [1665, 0]
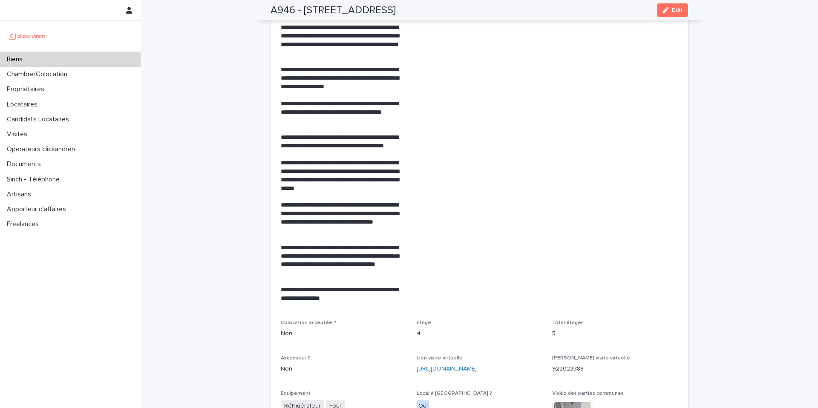
drag, startPoint x: 679, startPoint y: 11, endPoint x: 328, endPoint y: 270, distance: 436.1
click at [679, 11] on button "Edit" at bounding box center [672, 10] width 31 height 14
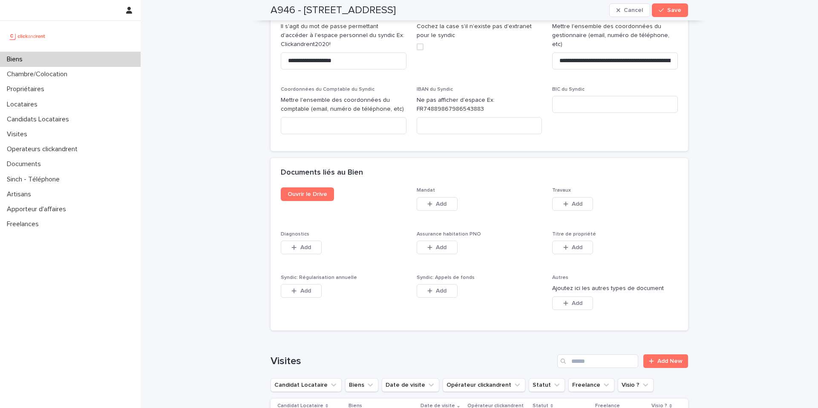
scroll to position [5032, 0]
click at [669, 6] on button "Save" at bounding box center [670, 10] width 36 height 14
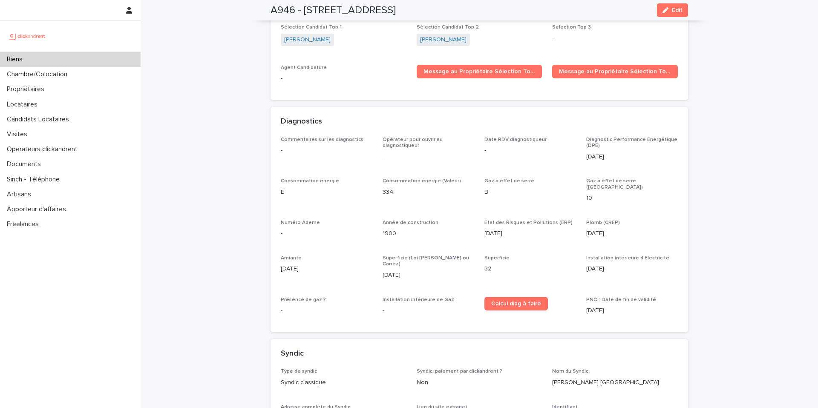
scroll to position [2662, 0]
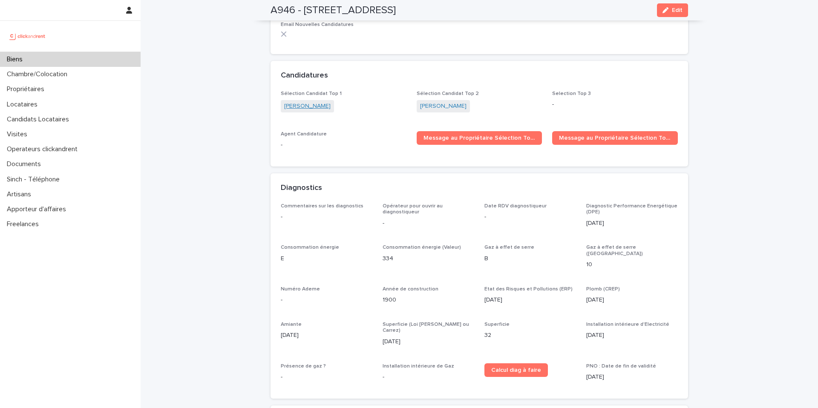
click at [316, 102] on link "Valentine Uccheddu" at bounding box center [307, 106] width 46 height 9
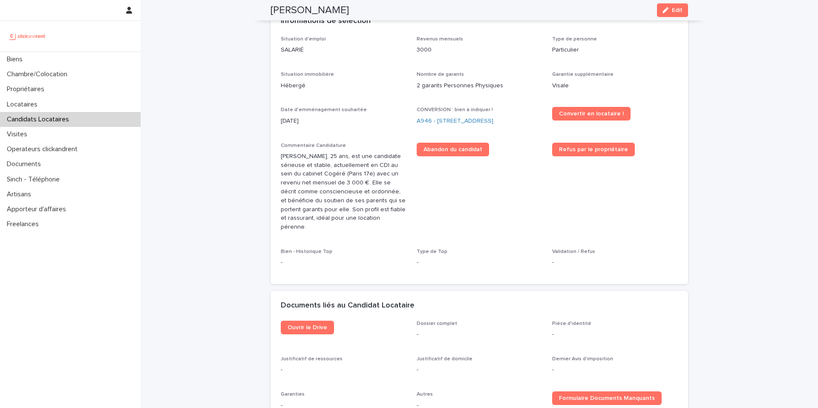
scroll to position [317, 0]
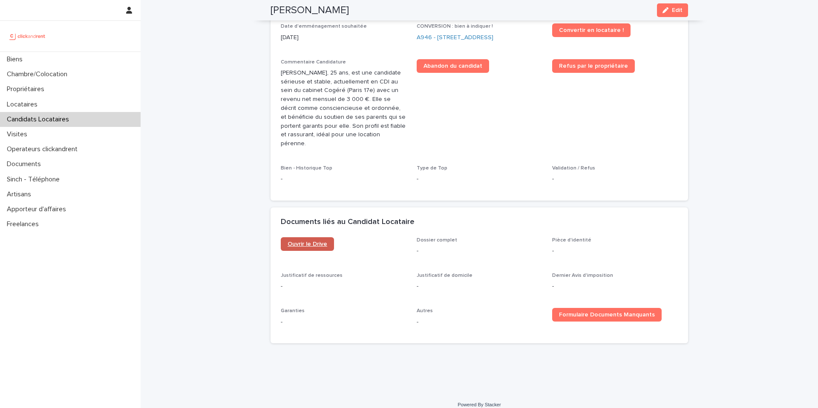
click at [292, 241] on span "Ouvrir le Drive" at bounding box center [308, 244] width 40 height 6
click at [443, 37] on link "A946 - [STREET_ADDRESS]" at bounding box center [455, 37] width 77 height 9
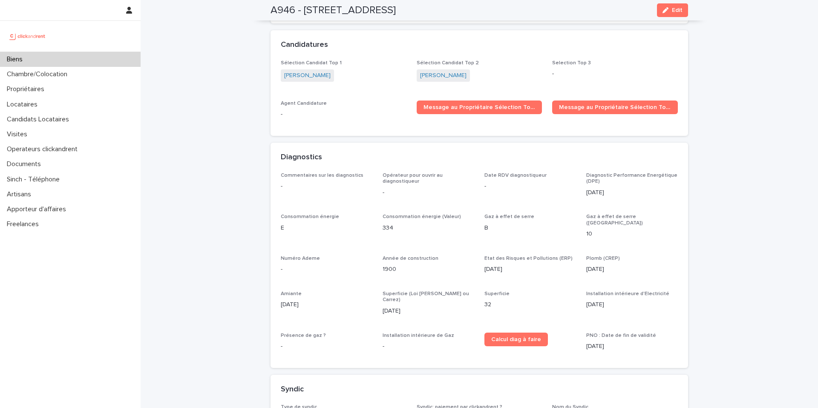
scroll to position [2590, 0]
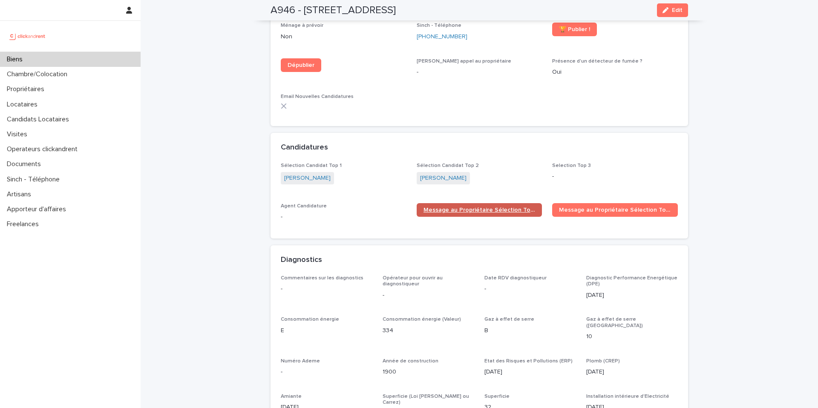
click at [461, 207] on span "Message au Propriétaire Sélection Top 1" at bounding box center [480, 210] width 112 height 6
click at [42, 117] on p "Candidats Locataires" at bounding box center [39, 119] width 72 height 8
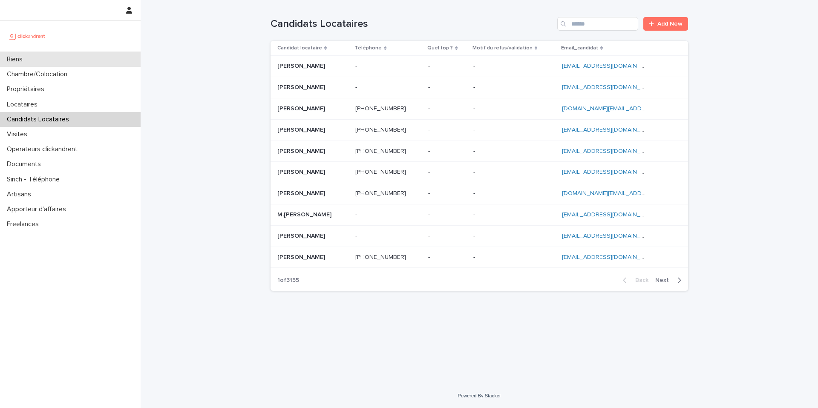
click at [38, 62] on div "Biens" at bounding box center [70, 59] width 141 height 15
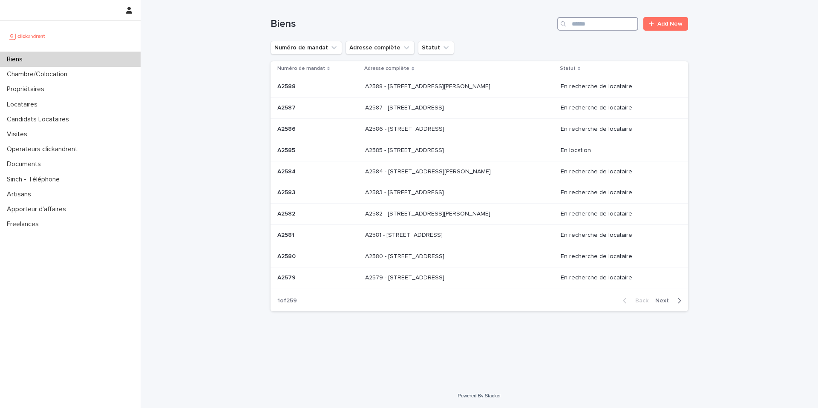
click at [601, 22] on input "Search" at bounding box center [597, 24] width 81 height 14
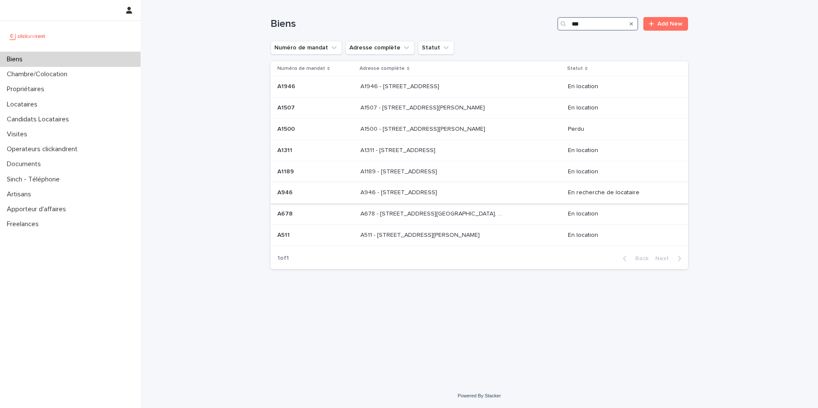
type input "***"
click at [325, 194] on p at bounding box center [315, 192] width 76 height 7
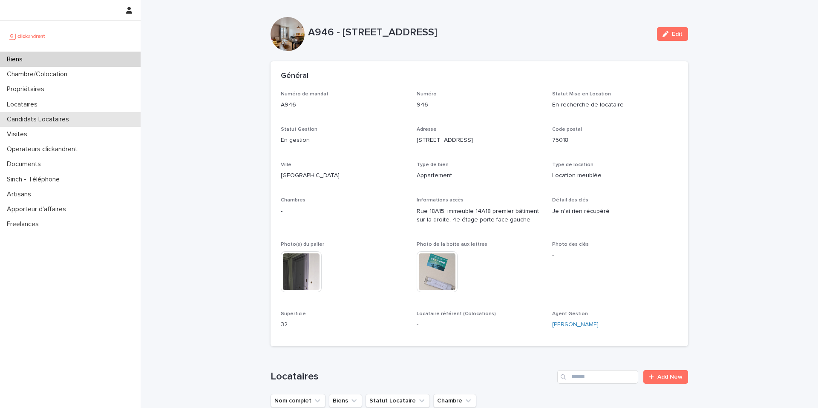
click at [58, 120] on p "Candidats Locataires" at bounding box center [39, 119] width 72 height 8
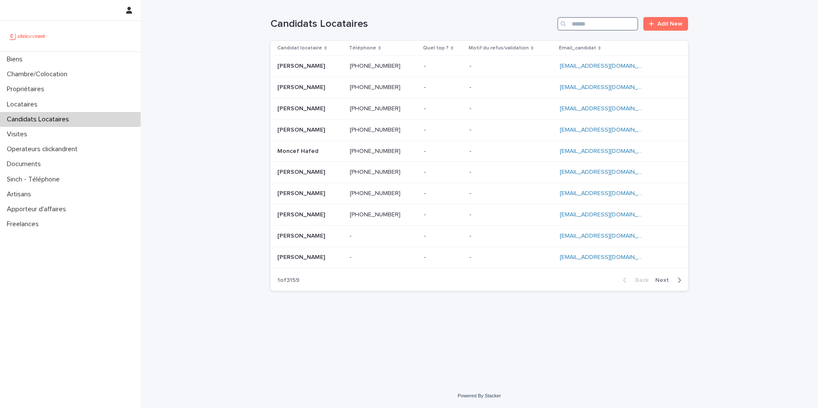
click at [590, 25] on input "Search" at bounding box center [597, 24] width 81 height 14
paste input "**********"
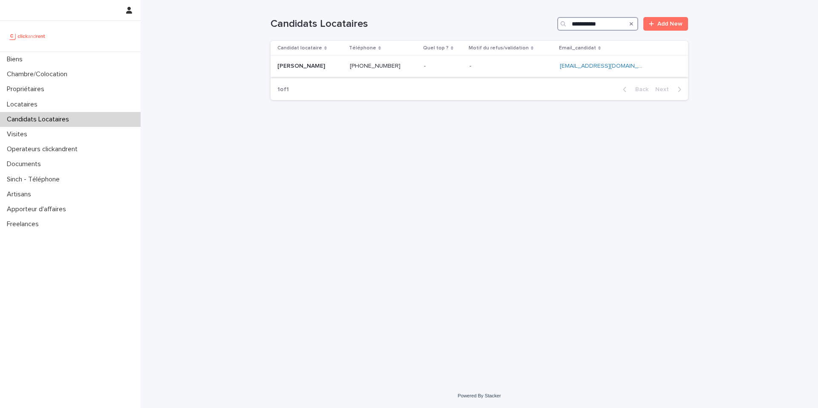
type input "**********"
click at [334, 69] on p at bounding box center [310, 66] width 66 height 7
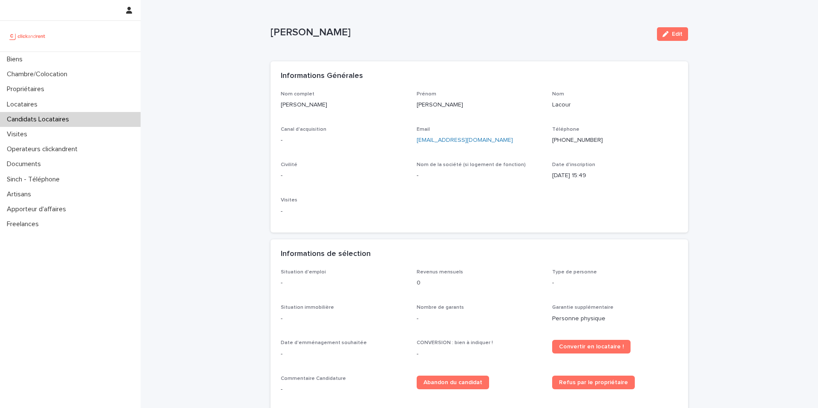
drag, startPoint x: 676, startPoint y: 33, endPoint x: 643, endPoint y: 8, distance: 42.0
click at [676, 32] on span "Edit" at bounding box center [677, 34] width 11 height 6
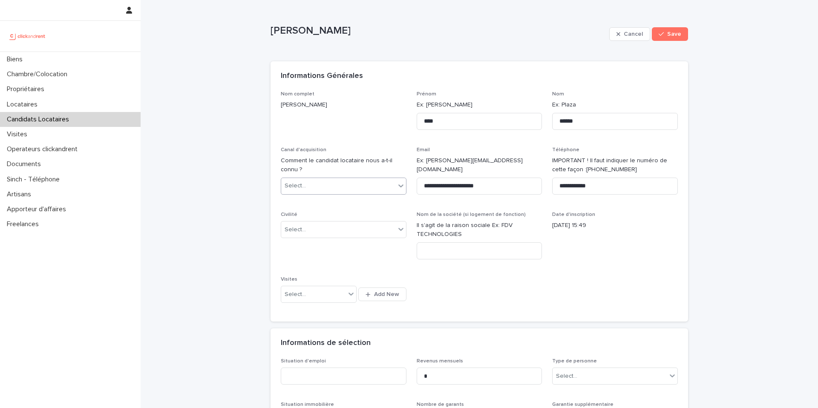
click at [323, 191] on div "Select..." at bounding box center [338, 186] width 114 height 14
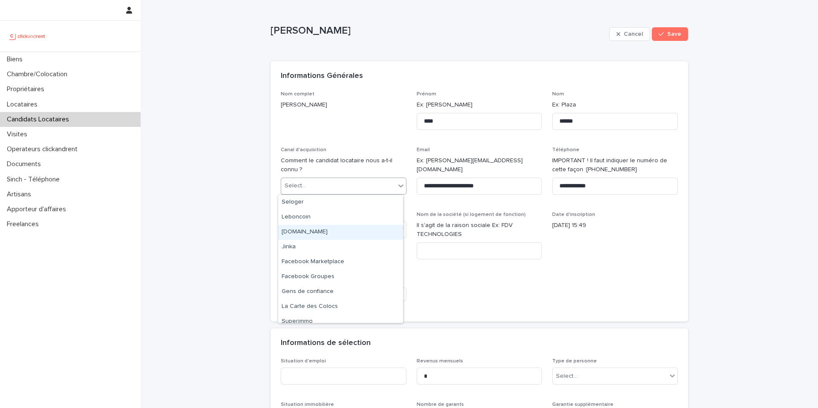
click at [314, 233] on div "clickandrent.fr" at bounding box center [340, 232] width 125 height 15
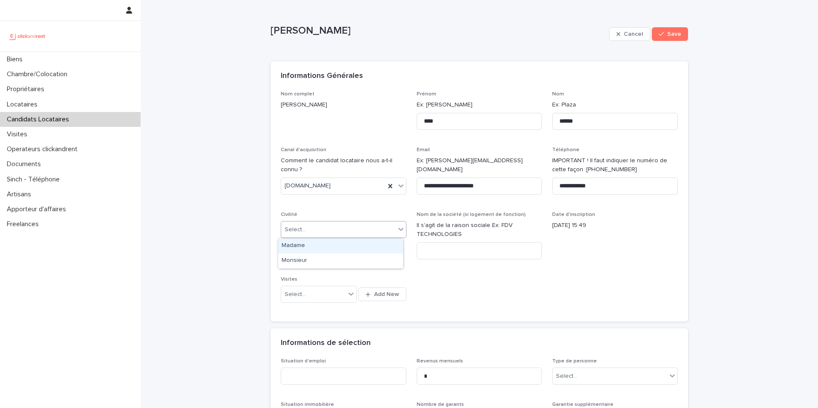
click at [310, 232] on div "Select..." at bounding box center [338, 230] width 114 height 14
click at [310, 252] on div "Madame" at bounding box center [340, 246] width 125 height 15
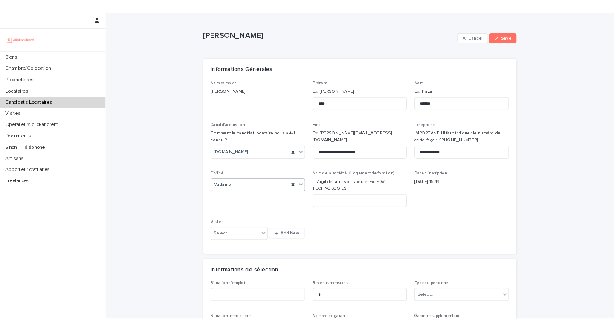
scroll to position [175, 0]
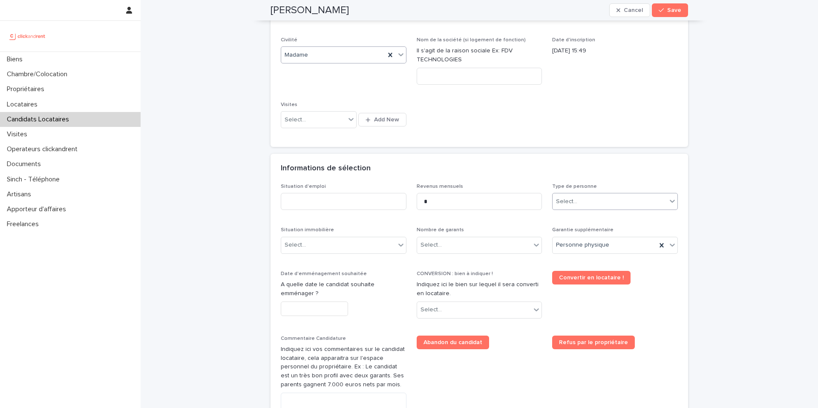
click at [581, 207] on div "Select..." at bounding box center [610, 202] width 114 height 14
click at [576, 219] on div "Particulier" at bounding box center [612, 217] width 125 height 15
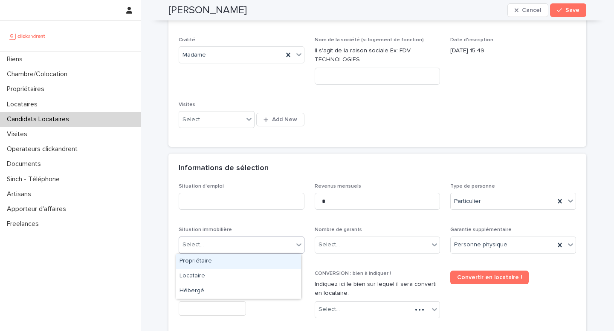
click at [245, 245] on div "Select..." at bounding box center [236, 245] width 114 height 14
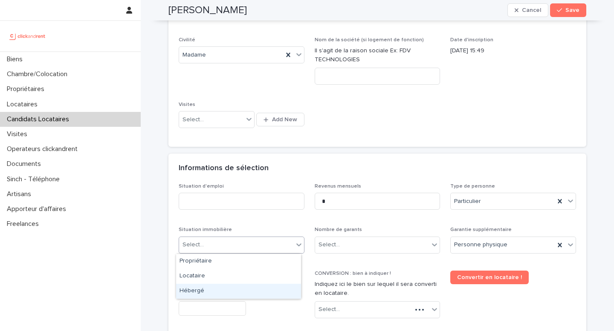
click at [220, 289] on div "Hébergé" at bounding box center [238, 291] width 125 height 15
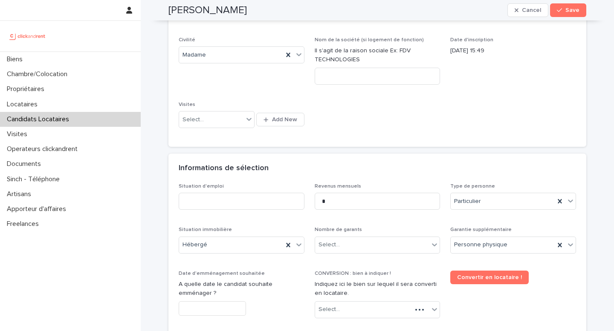
click at [339, 323] on div "CONVERSION : bien à indiquer ! Indiquez ici le bien sur lequel il sera converti…" at bounding box center [377, 298] width 126 height 55
click at [341, 309] on div "Select..." at bounding box center [363, 310] width 97 height 14
type input "****"
click at [407, 295] on div "A2550 - [STREET_ADDRESS][PERSON_NAME]" at bounding box center [373, 293] width 125 height 15
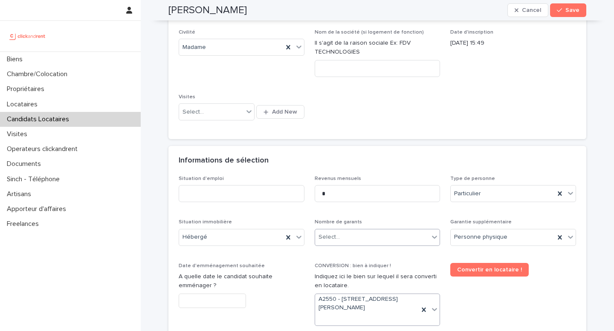
click at [350, 240] on div "Select..." at bounding box center [372, 238] width 114 height 14
click at [350, 238] on div "Select..." at bounding box center [372, 238] width 114 height 14
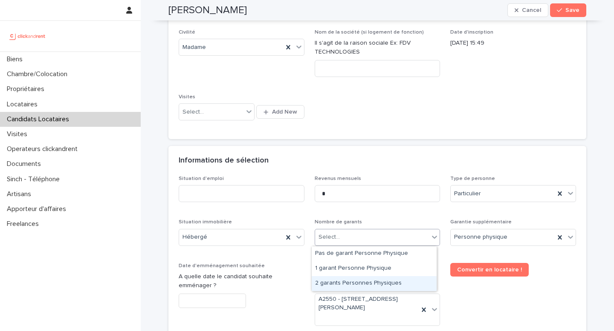
click at [339, 285] on div "2 garants Personnes Physiques" at bounding box center [373, 284] width 125 height 15
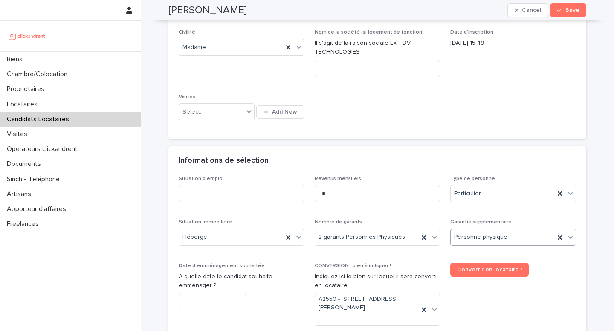
click at [406, 169] on div "Informations de sélection" at bounding box center [377, 161] width 418 height 30
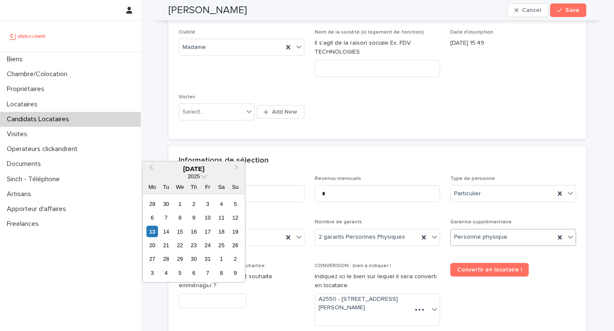
click at [202, 300] on input "text" at bounding box center [212, 301] width 67 height 15
click at [170, 231] on div "14" at bounding box center [166, 232] width 12 height 12
type input "**********"
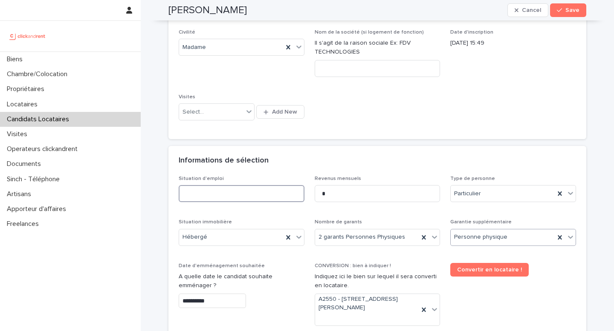
click at [220, 190] on input at bounding box center [242, 193] width 126 height 17
type input "*********"
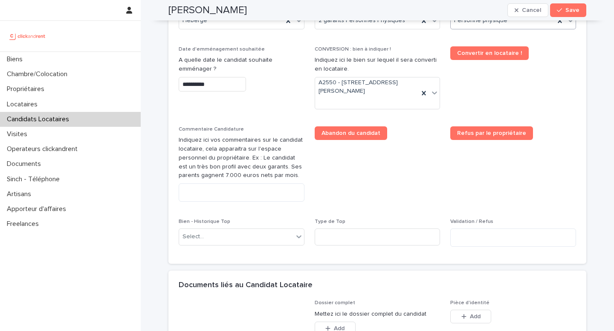
scroll to position [418, 0]
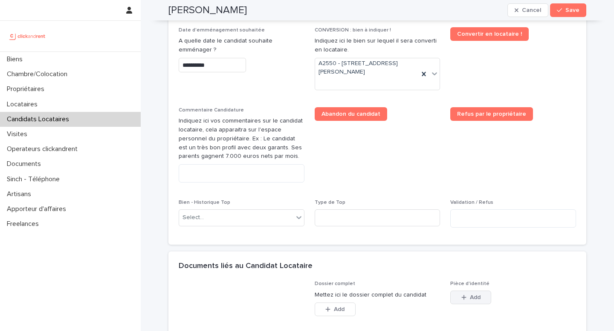
click at [470, 300] on span "Add" at bounding box center [475, 298] width 11 height 6
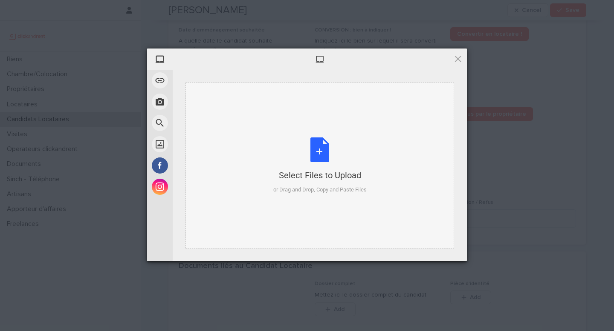
click at [303, 144] on div "Select Files to Upload or Drag and Drop, Copy and Paste Files" at bounding box center [319, 166] width 93 height 57
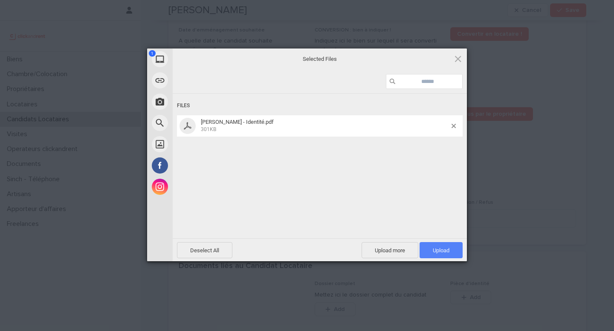
click at [441, 251] on span "Upload 1" at bounding box center [440, 251] width 17 height 6
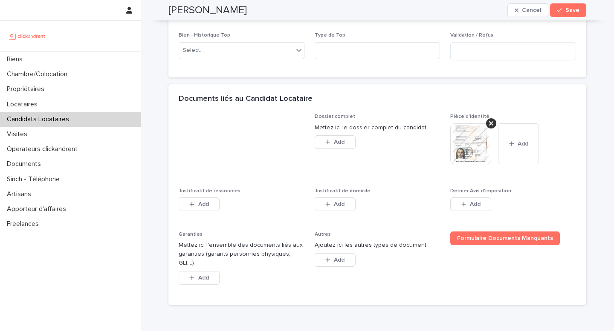
scroll to position [588, 0]
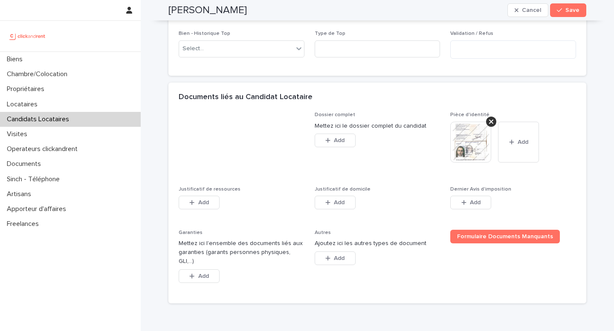
click at [196, 211] on div "Justificatif de ressources This file cannot be opened Download File Add" at bounding box center [242, 203] width 126 height 33
click at [212, 197] on button "Add" at bounding box center [199, 203] width 41 height 14
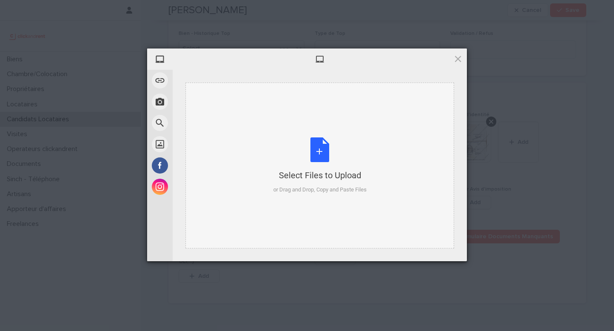
click at [280, 178] on div "Select Files to Upload" at bounding box center [319, 176] width 93 height 12
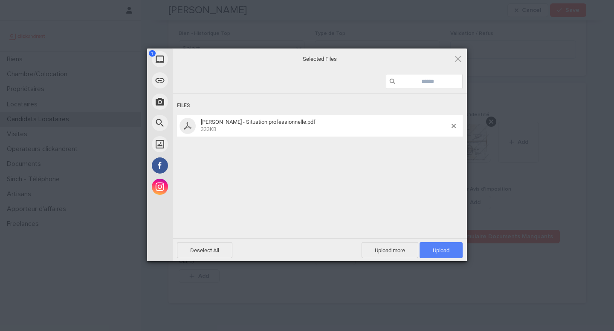
click at [443, 251] on span "Upload 1" at bounding box center [440, 251] width 17 height 6
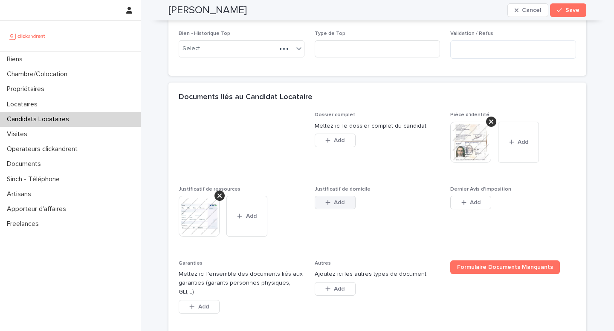
click at [336, 199] on button "Add" at bounding box center [334, 203] width 41 height 14
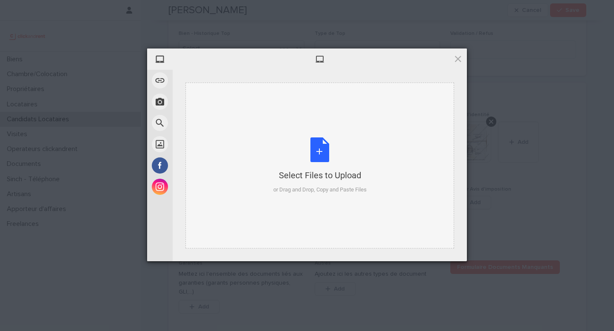
click at [335, 169] on div "Select Files to Upload or Drag and Drop, Copy and Paste Files" at bounding box center [319, 166] width 93 height 57
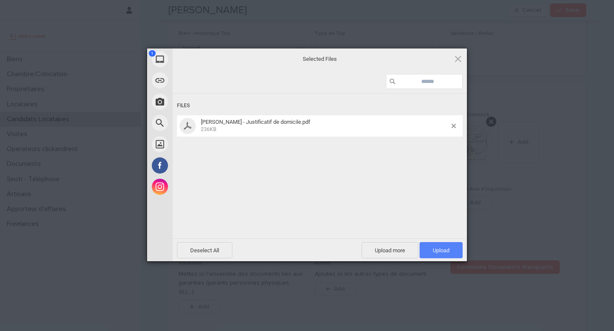
click at [455, 254] on span "Upload 1" at bounding box center [440, 250] width 43 height 16
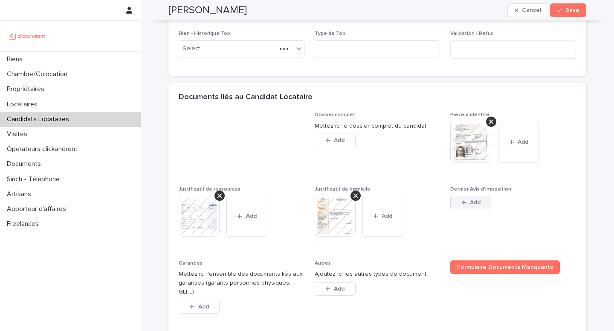
click at [478, 206] on button "Add" at bounding box center [470, 203] width 41 height 14
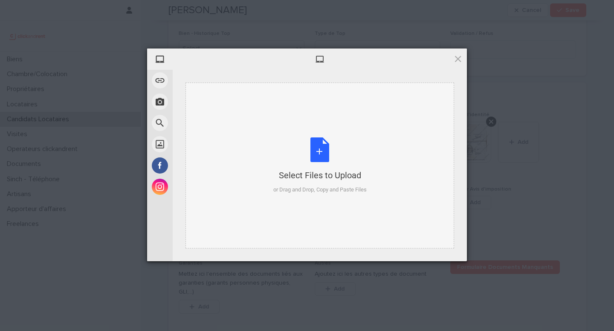
click at [340, 180] on div "Select Files to Upload" at bounding box center [319, 176] width 93 height 12
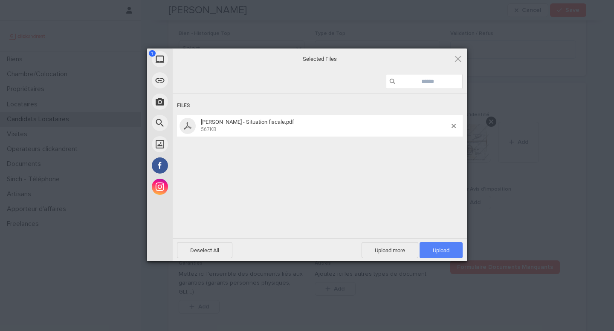
click at [443, 248] on span "Upload 1" at bounding box center [440, 251] width 17 height 6
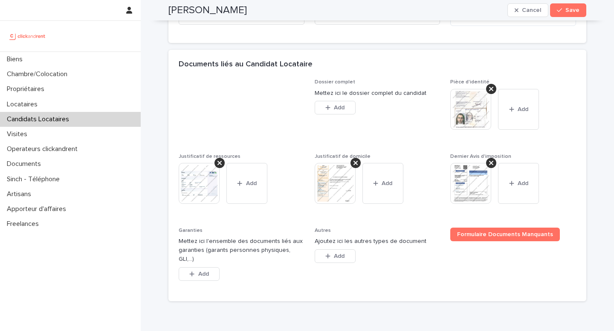
scroll to position [655, 0]
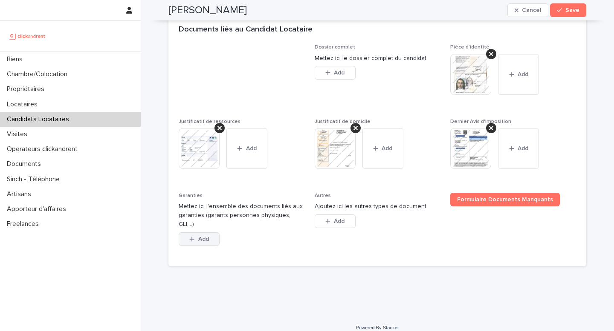
click at [205, 236] on span "Add" at bounding box center [203, 239] width 11 height 6
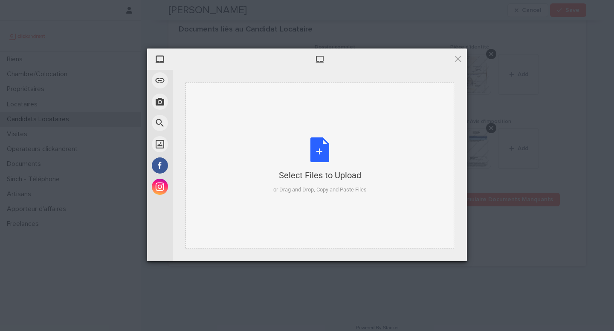
click at [343, 167] on div "Select Files to Upload or Drag and Drop, Copy and Paste Files" at bounding box center [319, 166] width 93 height 57
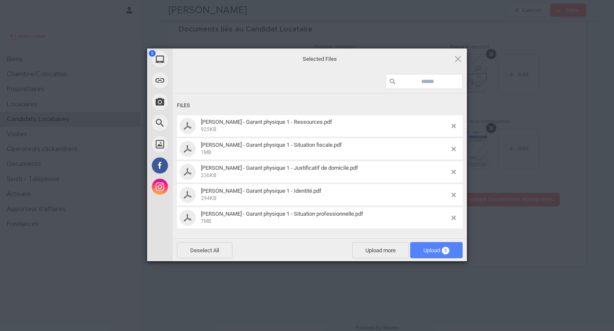
click at [438, 251] on span "Upload 5" at bounding box center [436, 251] width 26 height 6
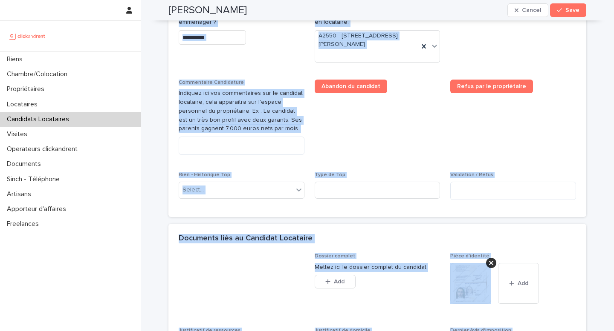
scroll to position [0, 0]
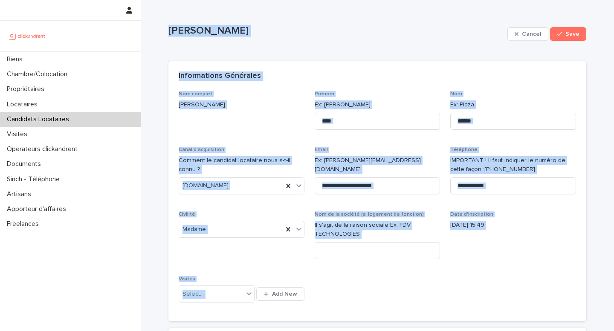
drag, startPoint x: 301, startPoint y: 296, endPoint x: 160, endPoint y: 31, distance: 300.4
copy div "Emma Lacour Cancel Save Sorry, there was an error saving your record. Please tr…"
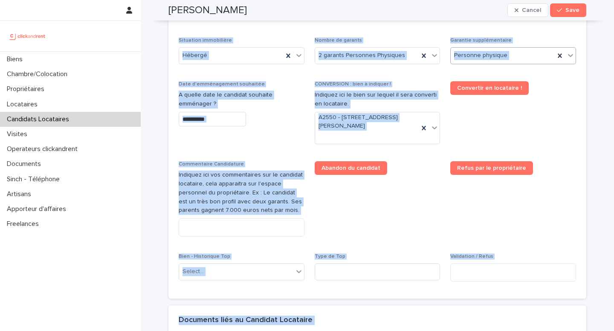
scroll to position [376, 0]
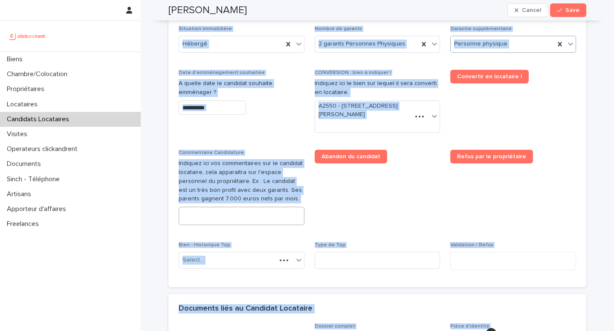
click at [269, 218] on textarea at bounding box center [242, 216] width 126 height 18
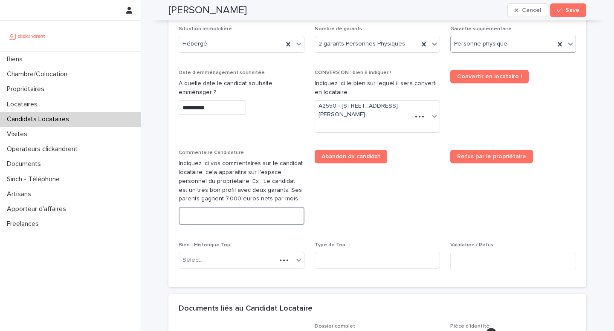
paste textarea "**********"
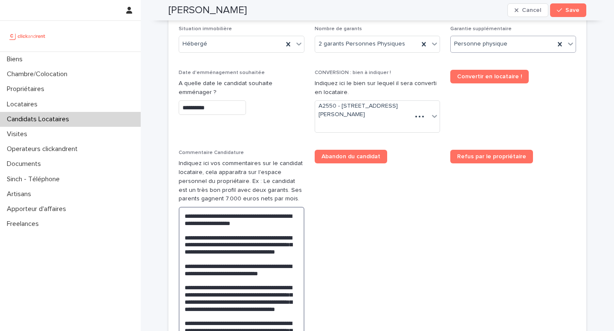
scroll to position [464, 0]
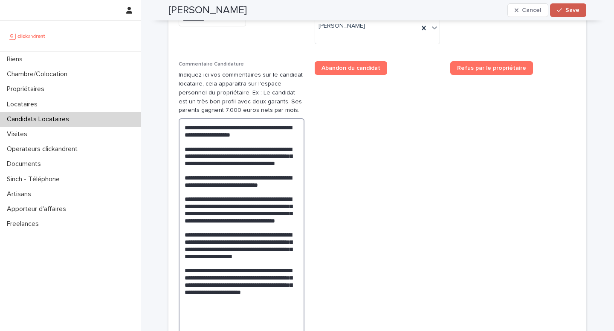
type textarea "**********"
click at [570, 10] on span "Save" at bounding box center [572, 10] width 14 height 6
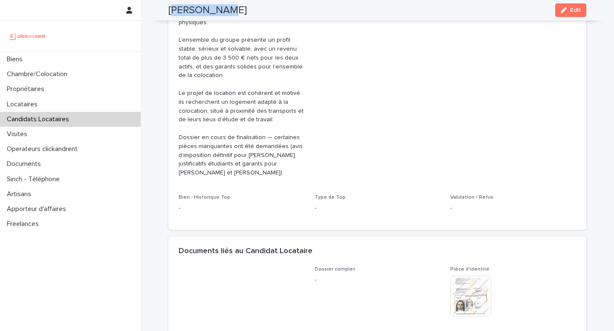
scroll to position [325, 0]
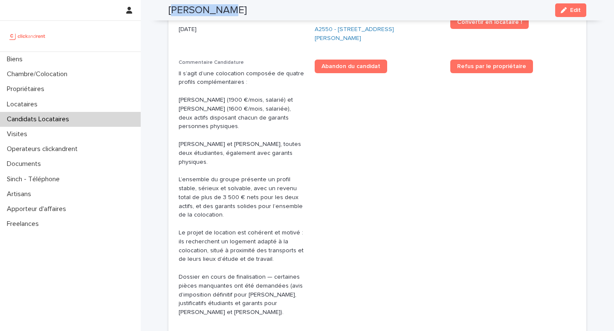
drag, startPoint x: 225, startPoint y: 11, endPoint x: 168, endPoint y: 13, distance: 56.3
click at [168, 13] on h2 "Emma Lacour" at bounding box center [207, 10] width 78 height 12
drag, startPoint x: 166, startPoint y: 12, endPoint x: 235, endPoint y: 12, distance: 69.0
click at [235, 12] on div "Emma Lacour Edit" at bounding box center [377, 10] width 418 height 20
copy h2 "Emma Lacour"
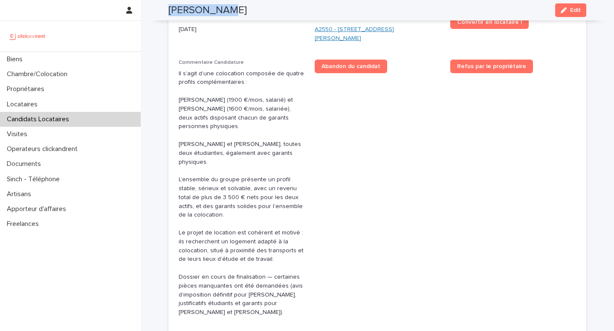
click at [317, 29] on link "A2550 - [STREET_ADDRESS][PERSON_NAME]" at bounding box center [377, 34] width 126 height 18
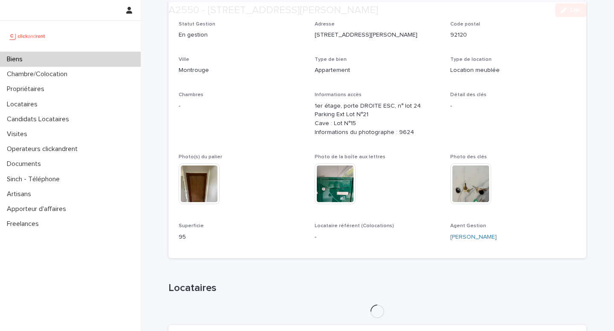
scroll to position [141, 0]
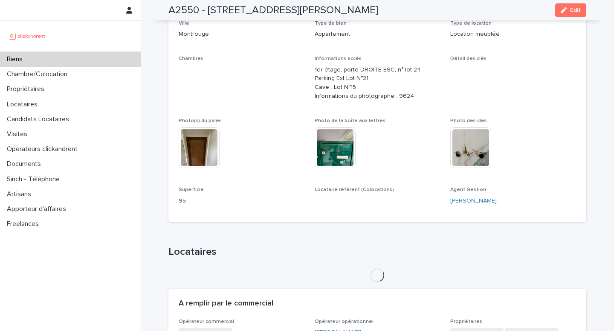
drag, startPoint x: 575, startPoint y: 11, endPoint x: 444, endPoint y: 141, distance: 184.4
click at [586, 17] on div "A2550 - 25 rue Arthur Auger, Montrouge 92120 Edit" at bounding box center [377, 10] width 458 height 20
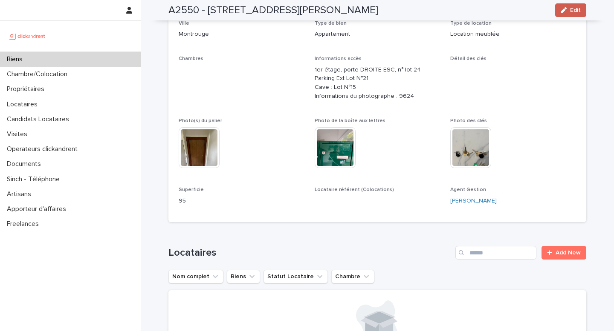
click at [570, 10] on span "Edit" at bounding box center [575, 10] width 11 height 6
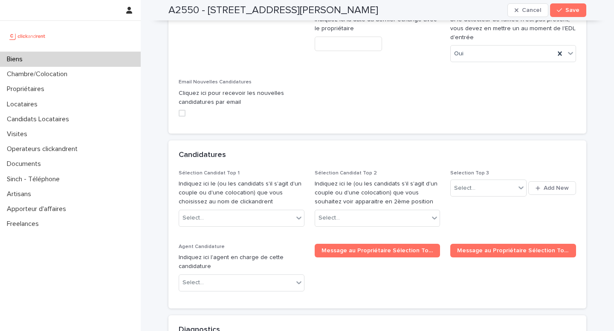
scroll to position [3911, 0]
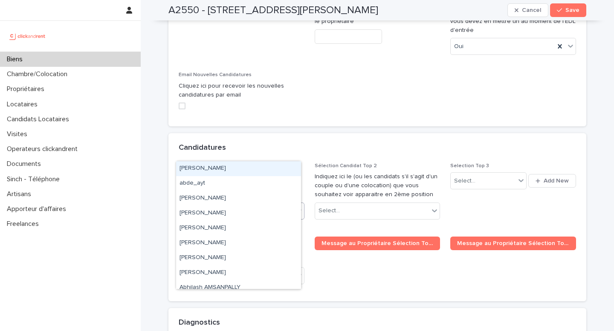
click at [231, 204] on div "Select..." at bounding box center [236, 211] width 114 height 14
paste input "**********"
type input "**********"
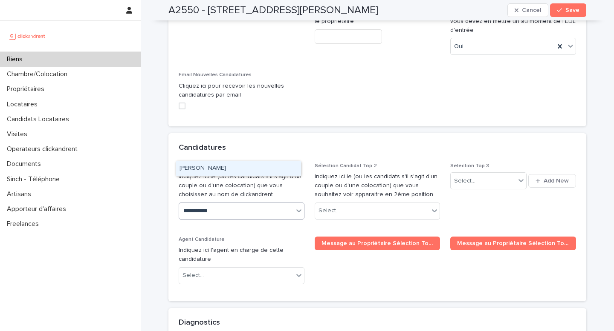
click at [218, 168] on div "Emma Lacour" at bounding box center [238, 168] width 125 height 15
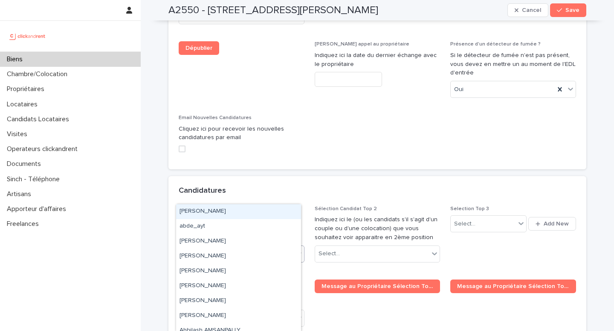
click at [263, 247] on div "Emma Lacour" at bounding box center [231, 254] width 104 height 15
paste input "**********"
type input "**********"
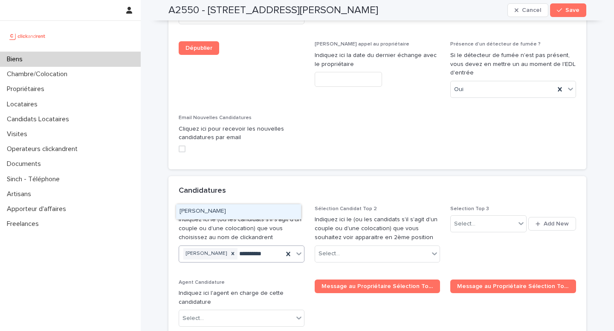
click at [240, 212] on div "Lisa Roche" at bounding box center [238, 212] width 125 height 15
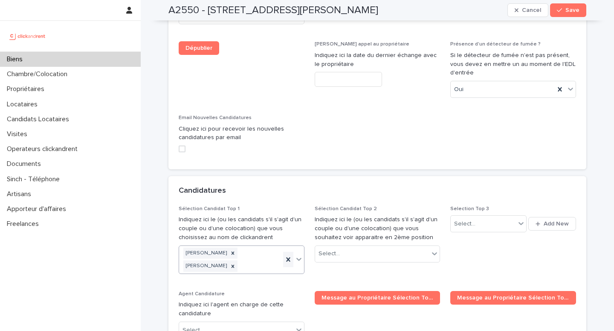
paste input "**********"
type input "**********"
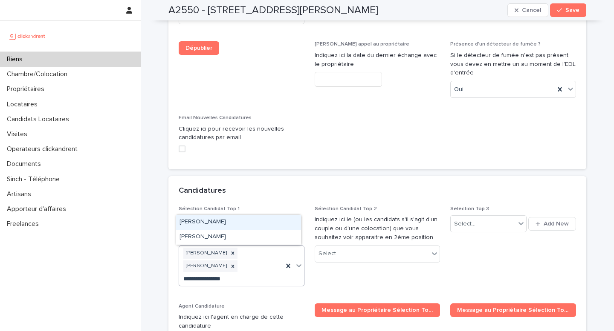
click at [221, 222] on div "[PERSON_NAME]" at bounding box center [238, 222] width 125 height 15
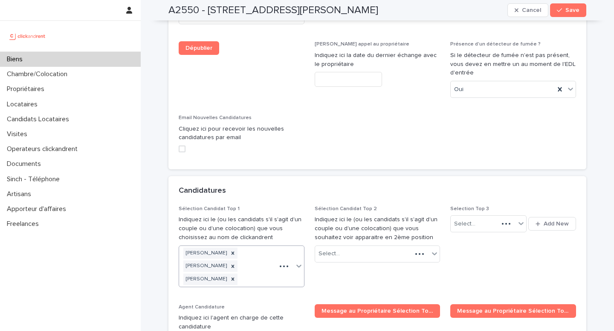
paste input "**********"
type input "**********"
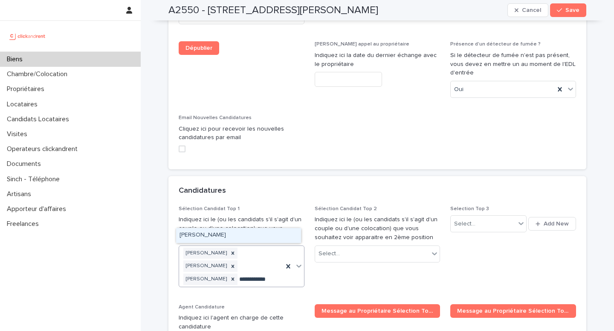
click at [243, 239] on div "Marie Samson" at bounding box center [238, 235] width 125 height 15
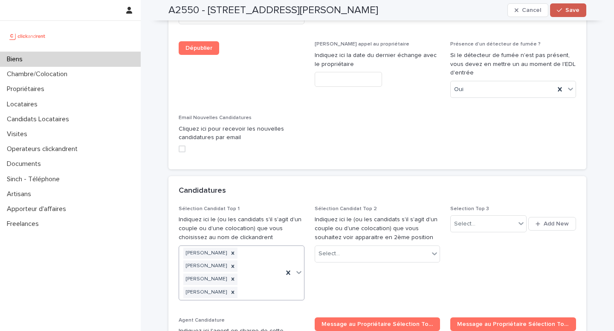
click at [565, 10] on span "Save" at bounding box center [572, 10] width 14 height 6
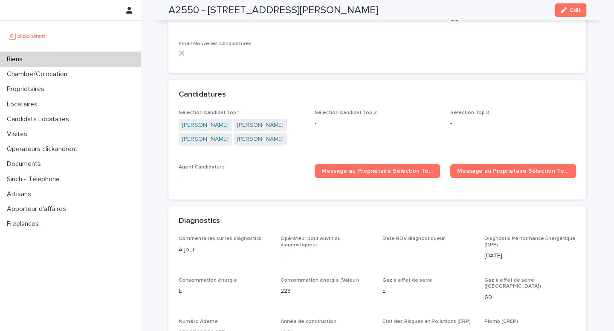
scroll to position [2423, 0]
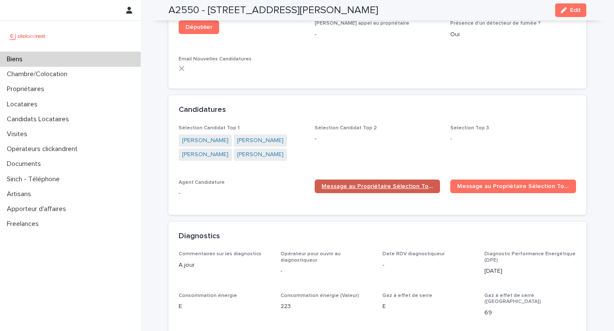
click at [356, 184] on span "Message au Propriétaire Sélection Top 1" at bounding box center [377, 187] width 112 height 6
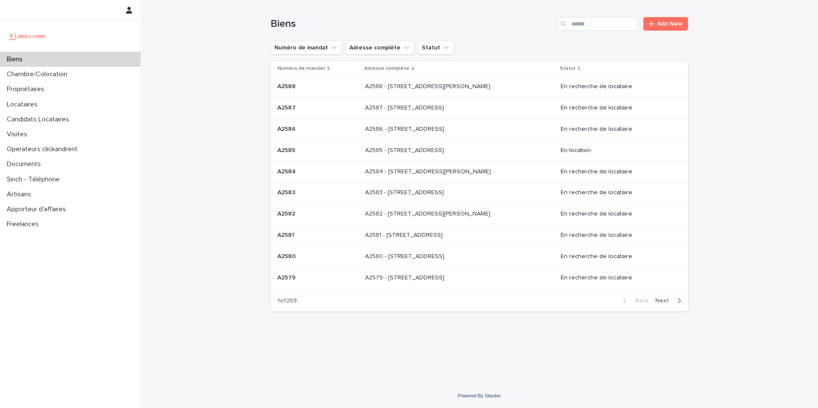
click at [53, 119] on p "Candidats Locataires" at bounding box center [39, 119] width 72 height 8
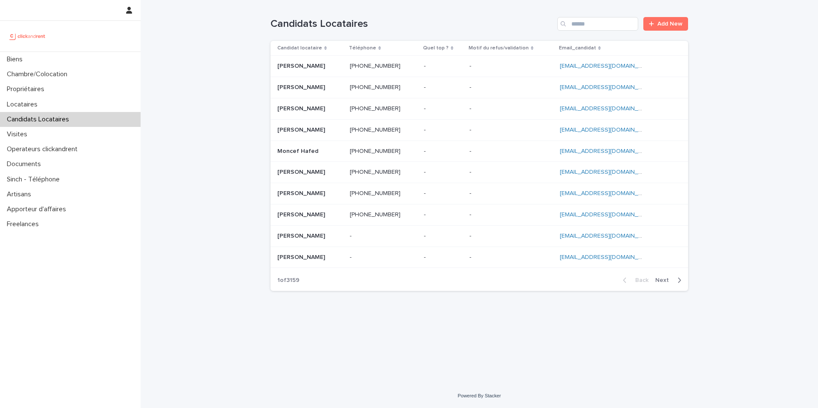
click at [83, 121] on div "Candidats Locataires" at bounding box center [70, 119] width 141 height 15
click at [580, 26] on input "Search" at bounding box center [597, 24] width 81 height 14
paste input "**********"
type input "**********"
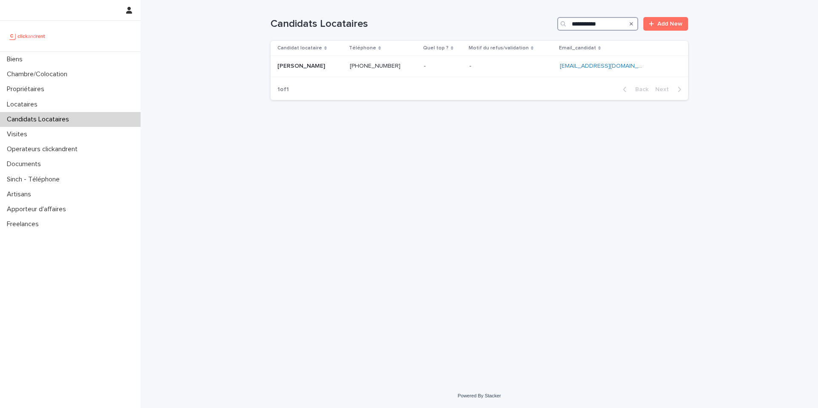
drag, startPoint x: 615, startPoint y: 23, endPoint x: 556, endPoint y: 19, distance: 58.9
click at [556, 19] on div "**********" at bounding box center [480, 24] width 418 height 14
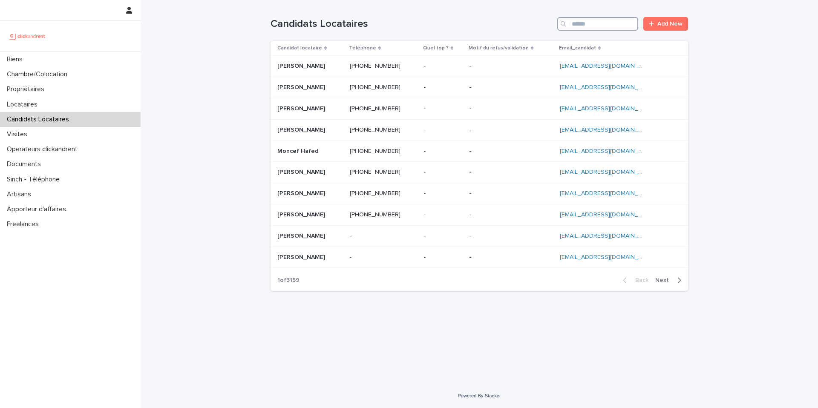
click at [585, 26] on input "Search" at bounding box center [597, 24] width 81 height 14
paste input "**********"
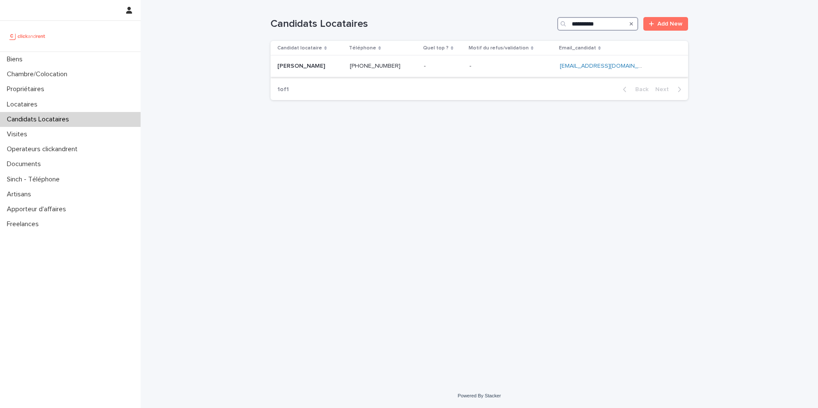
type input "**********"
click at [337, 68] on p at bounding box center [310, 66] width 66 height 7
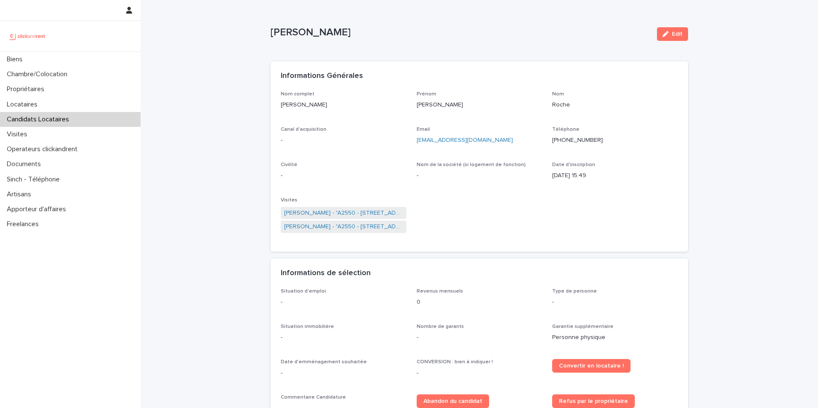
click at [671, 39] on button "Edit" at bounding box center [672, 34] width 31 height 14
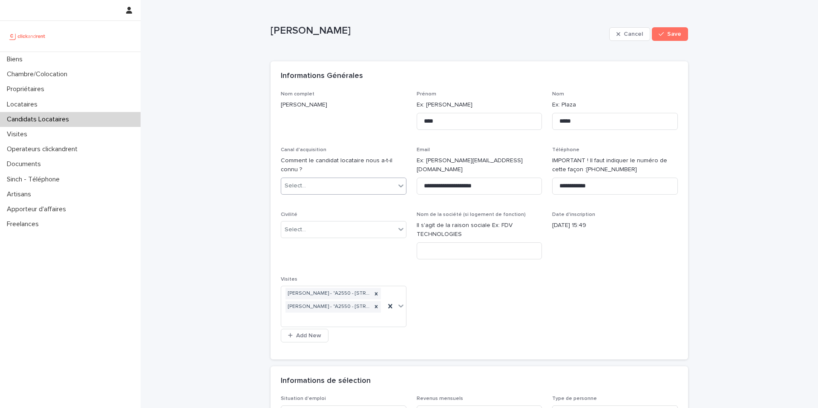
click at [315, 185] on div "Select..." at bounding box center [338, 186] width 114 height 14
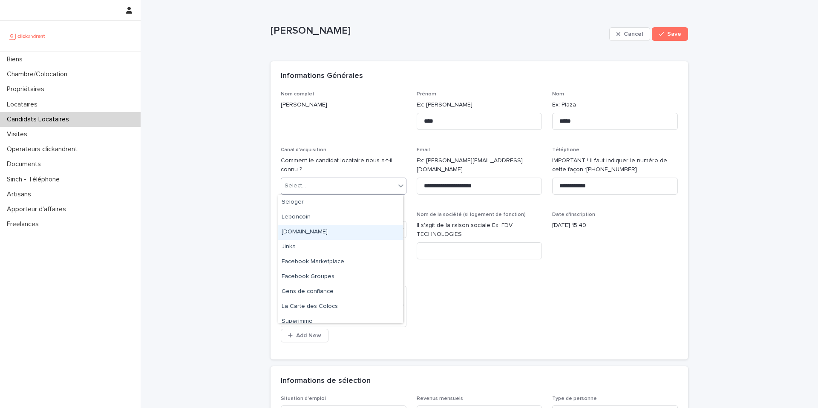
click at [317, 231] on div "clickandrent.fr" at bounding box center [340, 232] width 125 height 15
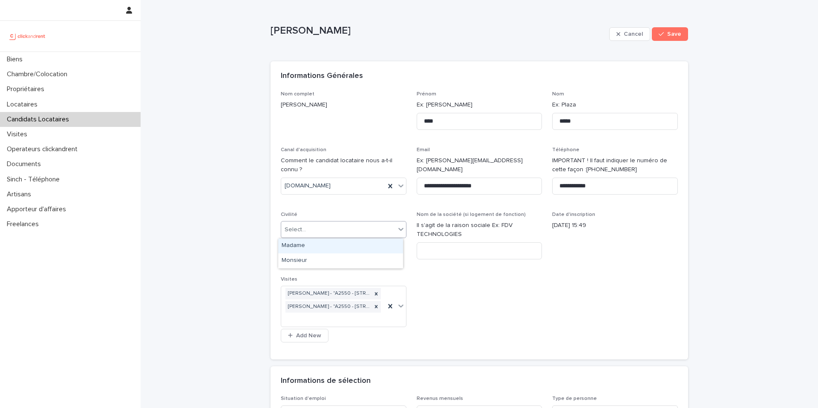
drag, startPoint x: 313, startPoint y: 237, endPoint x: 314, endPoint y: 251, distance: 13.6
click at [313, 237] on div "Select..." at bounding box center [344, 229] width 126 height 17
click at [309, 249] on div "Madame" at bounding box center [340, 246] width 125 height 15
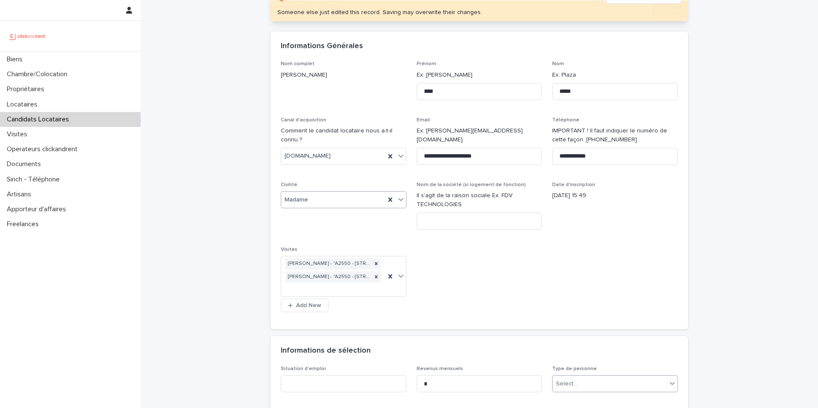
scroll to position [210, 0]
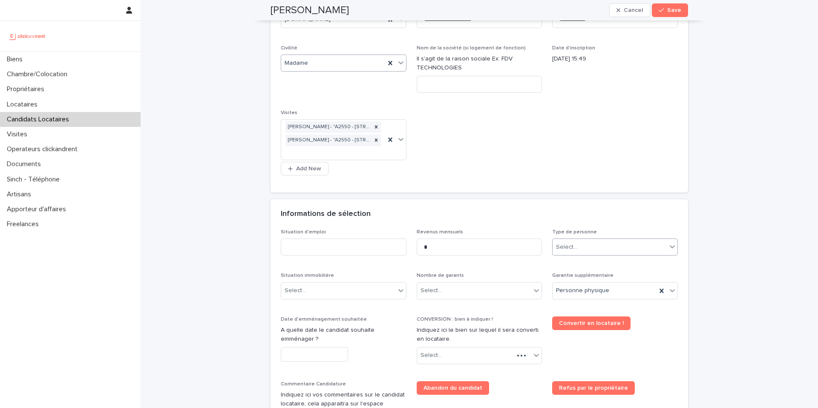
click at [588, 246] on div "Select..." at bounding box center [610, 247] width 114 height 14
click at [576, 265] on div "Particulier" at bounding box center [612, 263] width 125 height 15
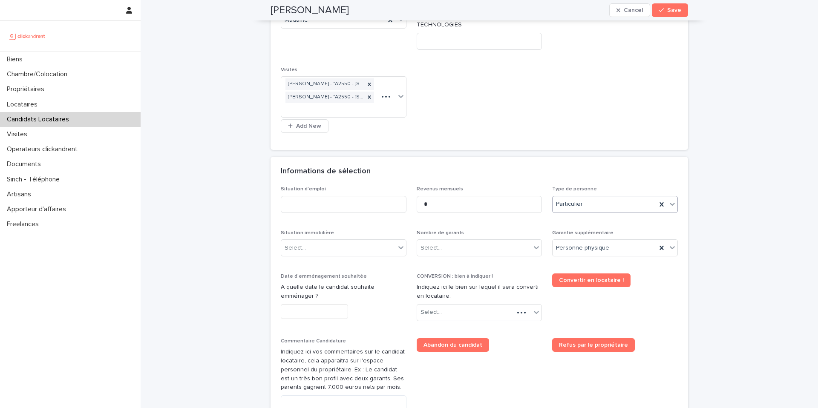
scroll to position [188, 0]
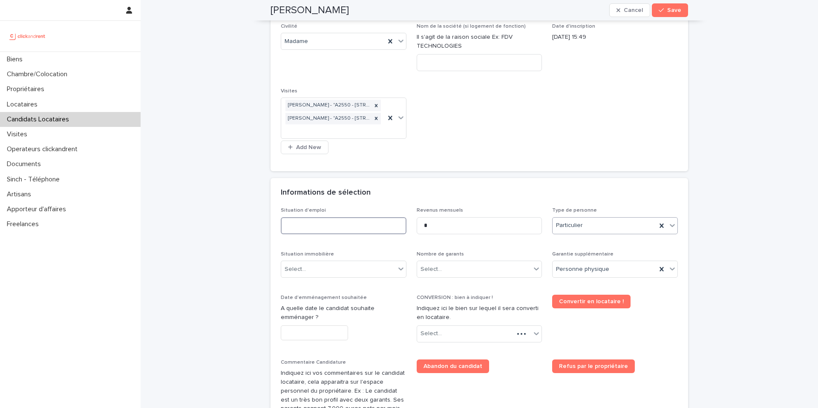
click at [353, 231] on input at bounding box center [344, 225] width 126 height 17
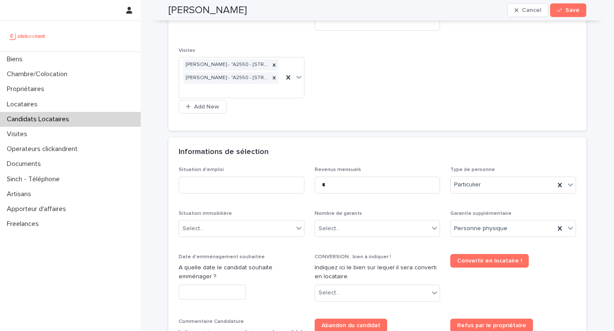
scroll to position [229, 0]
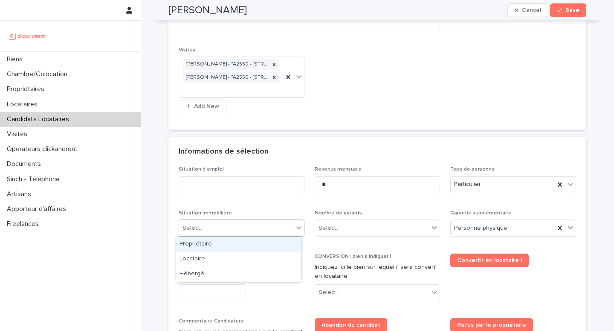
click at [220, 225] on div "Select..." at bounding box center [236, 229] width 114 height 14
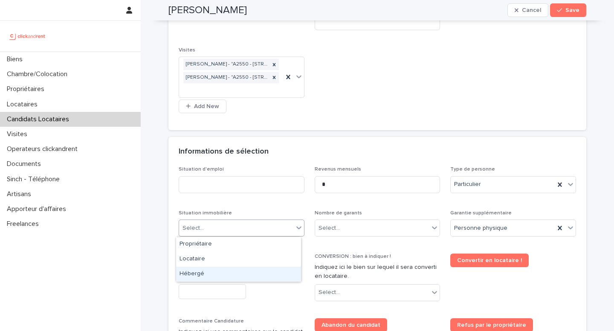
click at [208, 274] on div "Hébergé" at bounding box center [238, 274] width 125 height 15
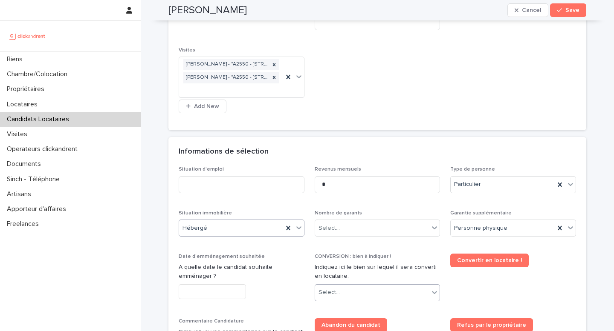
click at [342, 294] on div "Select..." at bounding box center [372, 293] width 114 height 14
type input "****"
click at [367, 277] on div "A2550 - 25 rue Arthur Auger, Montrouge 92120" at bounding box center [373, 276] width 125 height 15
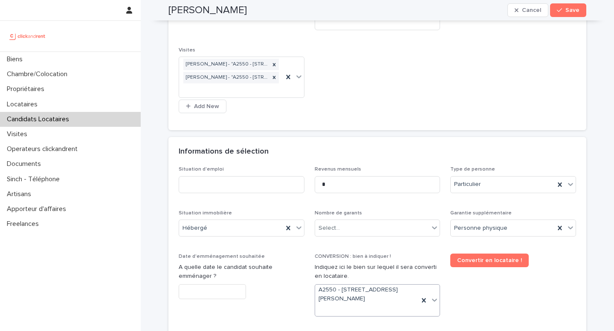
scroll to position [237, 0]
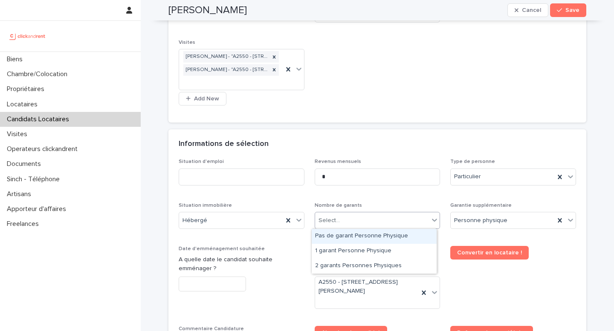
click at [338, 225] on div "Select..." at bounding box center [372, 221] width 114 height 14
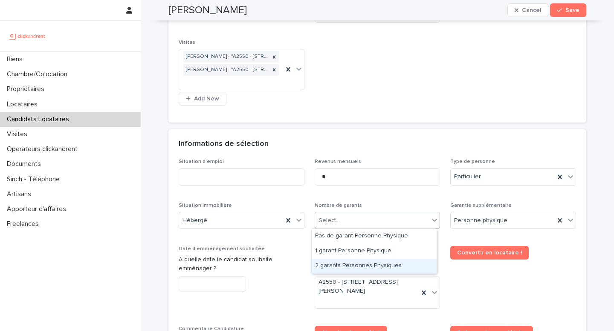
click at [338, 261] on div "2 garants Personnes Physiques" at bounding box center [373, 266] width 125 height 15
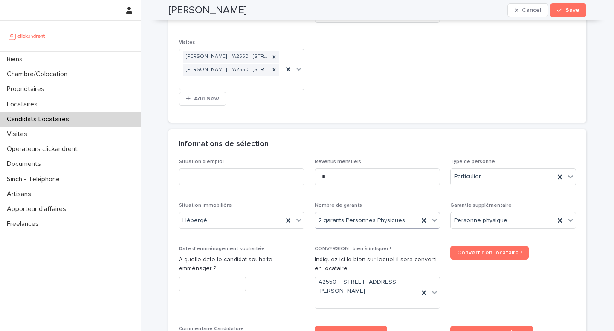
click at [236, 280] on input "text" at bounding box center [212, 284] width 67 height 15
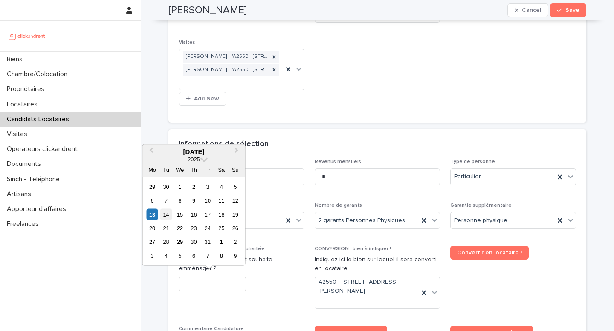
click at [167, 214] on div "14" at bounding box center [166, 215] width 12 height 12
type input "**********"
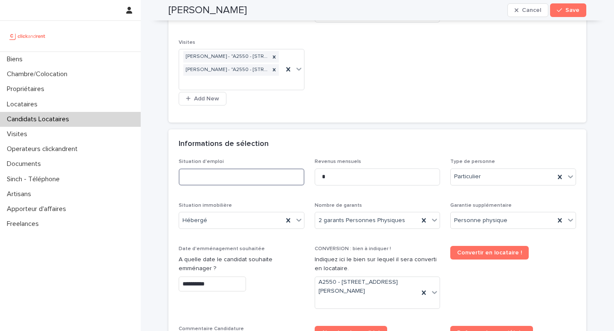
click at [219, 178] on input at bounding box center [242, 177] width 126 height 17
click at [202, 176] on input "*********" at bounding box center [242, 177] width 126 height 17
type input "*********"
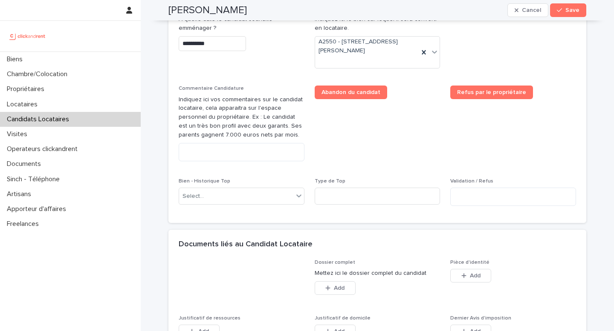
scroll to position [482, 0]
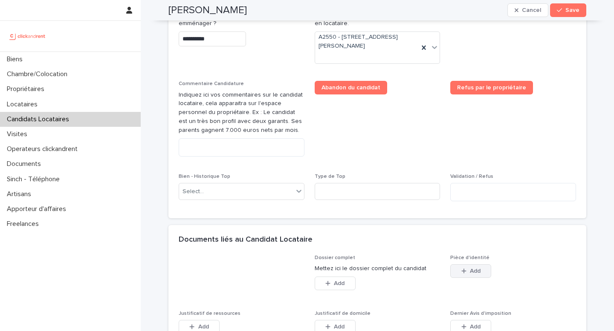
click at [470, 268] on span "Add" at bounding box center [475, 271] width 11 height 6
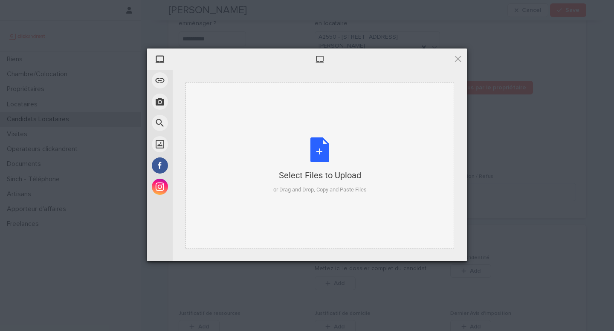
click at [302, 159] on div "Select Files to Upload or Drag and Drop, Copy and Paste Files" at bounding box center [319, 166] width 93 height 57
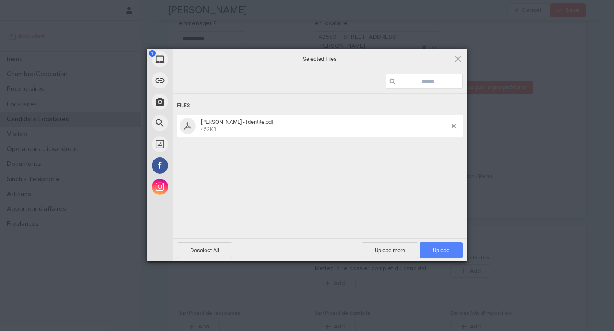
click at [439, 251] on span "Upload 1" at bounding box center [440, 251] width 17 height 6
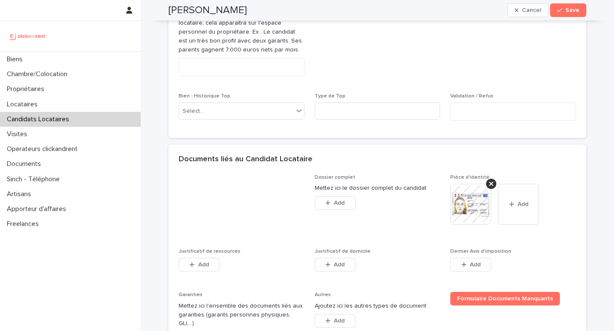
scroll to position [564, 0]
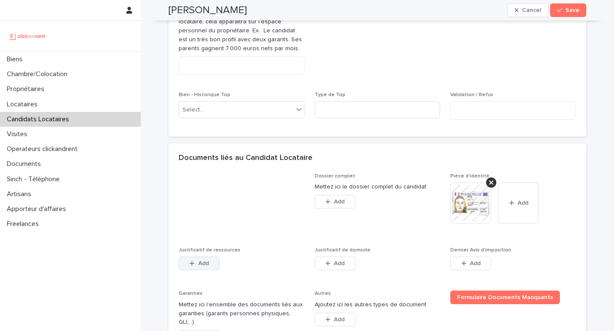
click at [198, 264] on span "Add" at bounding box center [203, 264] width 11 height 6
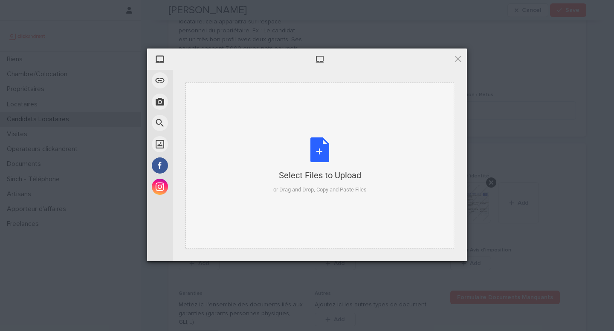
click at [291, 184] on div "Select Files to Upload or Drag and Drop, Copy and Paste Files" at bounding box center [319, 166] width 93 height 57
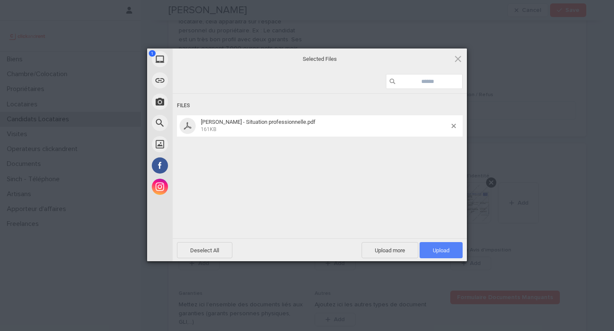
click at [441, 246] on span "Upload 1" at bounding box center [440, 250] width 43 height 16
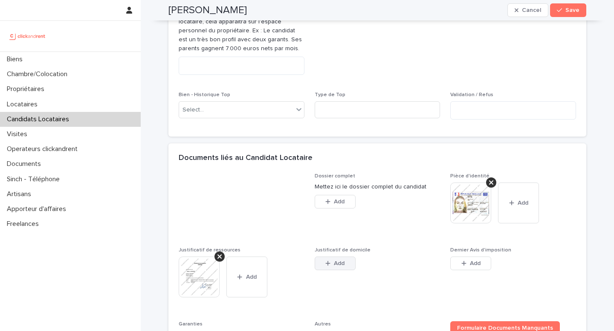
click at [346, 263] on button "Add" at bounding box center [334, 264] width 41 height 14
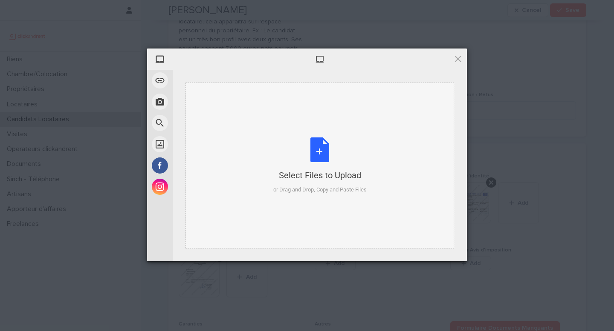
click at [352, 171] on div "Select Files to Upload" at bounding box center [319, 176] width 93 height 12
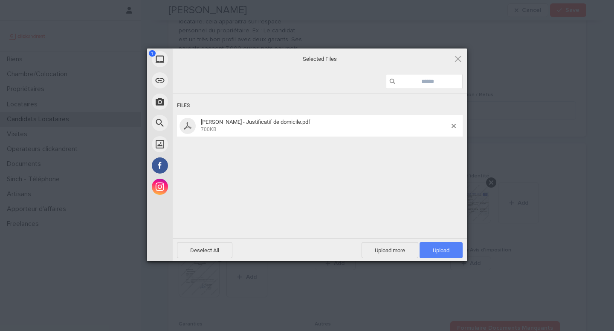
click at [441, 249] on span "Upload 1" at bounding box center [440, 251] width 17 height 6
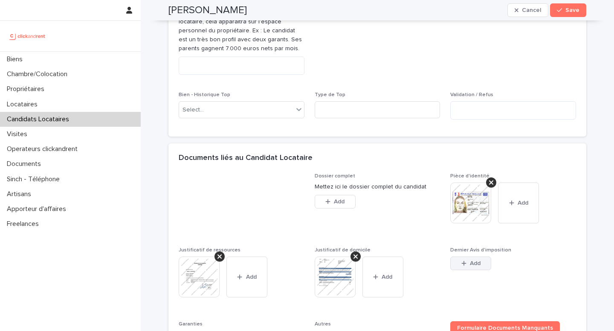
click at [464, 264] on div "button" at bounding box center [465, 264] width 9 height 6
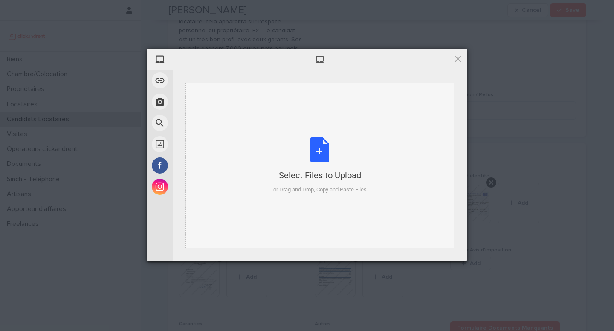
click at [286, 180] on div "Select Files to Upload" at bounding box center [319, 176] width 93 height 12
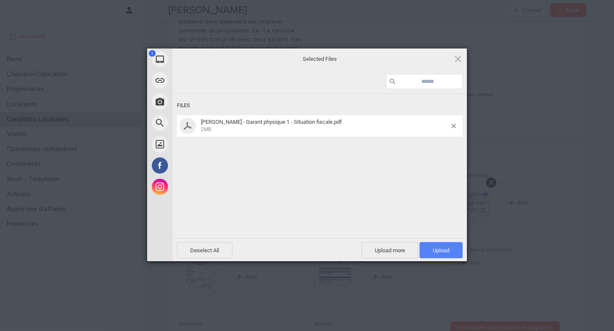
click at [456, 252] on span "Upload 1" at bounding box center [440, 250] width 43 height 16
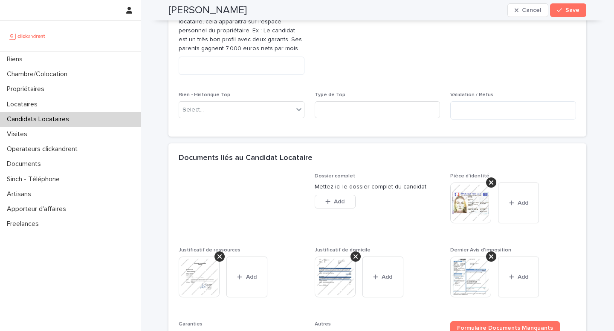
scroll to position [693, 0]
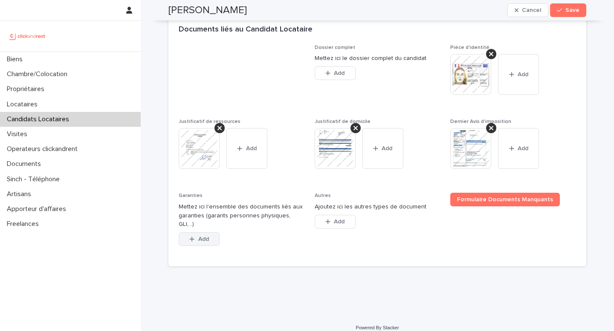
click at [203, 236] on span "Add" at bounding box center [203, 239] width 11 height 6
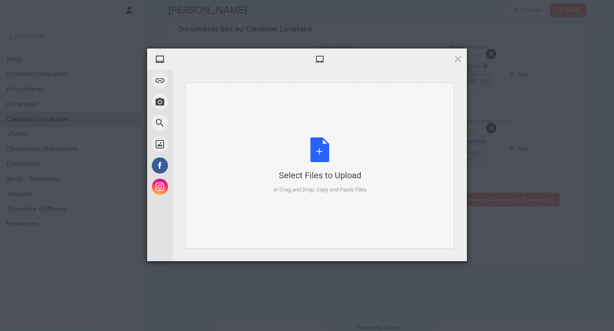
click at [326, 207] on div "Select Files to Upload or Drag and Drop, Copy and Paste Files" at bounding box center [319, 166] width 268 height 166
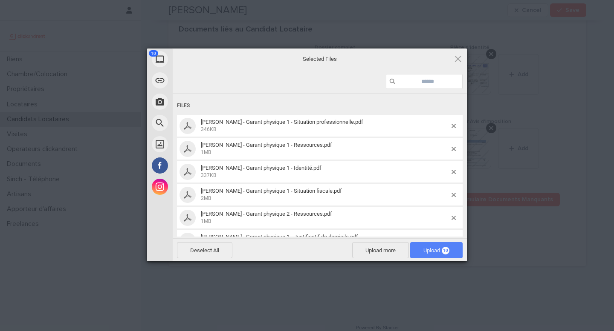
click at [424, 247] on span "Upload 10" at bounding box center [436, 250] width 52 height 16
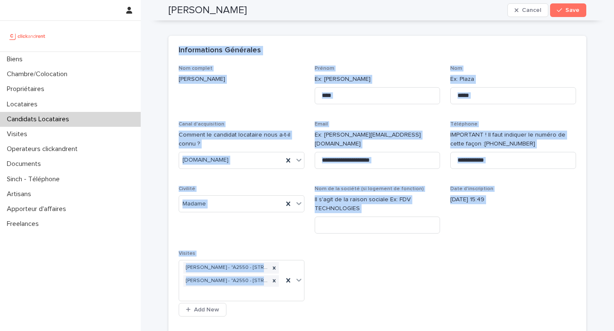
scroll to position [0, 0]
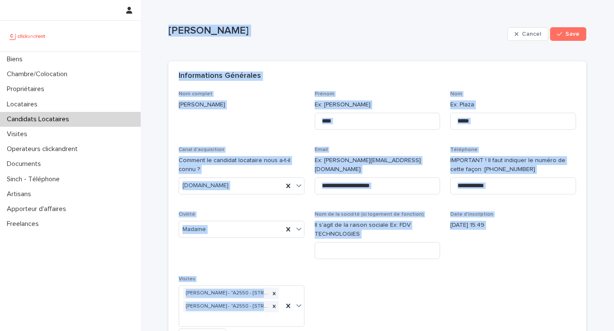
drag, startPoint x: 289, startPoint y: 309, endPoint x: 156, endPoint y: 20, distance: 317.8
copy div "Lisa Roche Cancel Save Sorry, there was an error saving your record. Please try…"
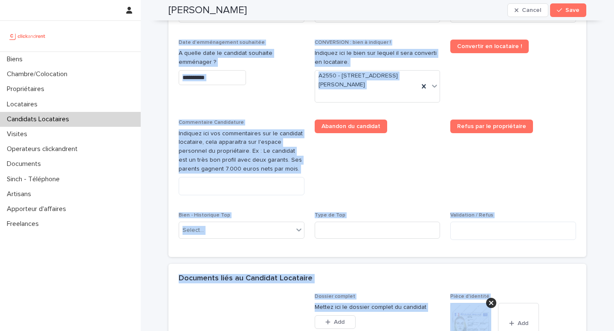
scroll to position [447, 0]
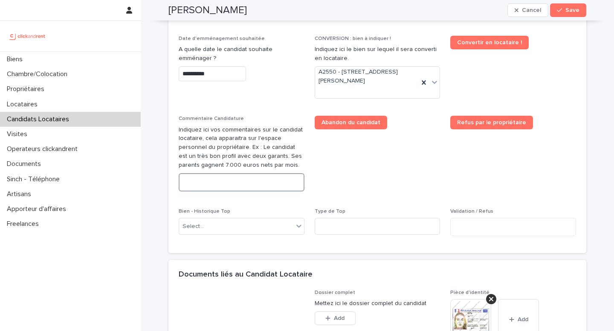
click at [231, 184] on textarea at bounding box center [242, 182] width 126 height 18
paste textarea "**********"
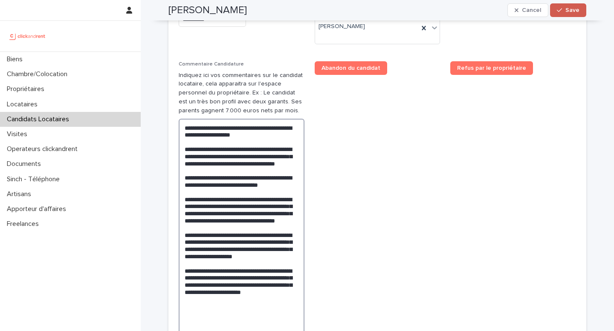
type textarea "**********"
click at [578, 12] on button "Save" at bounding box center [568, 10] width 36 height 14
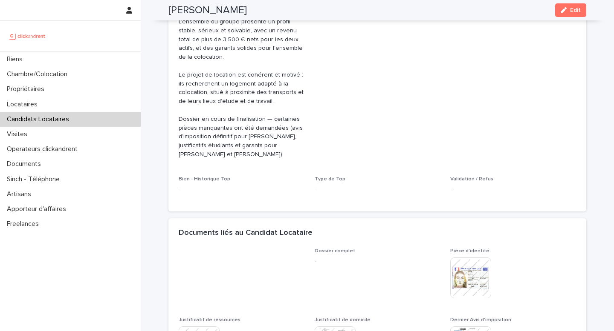
scroll to position [348, 0]
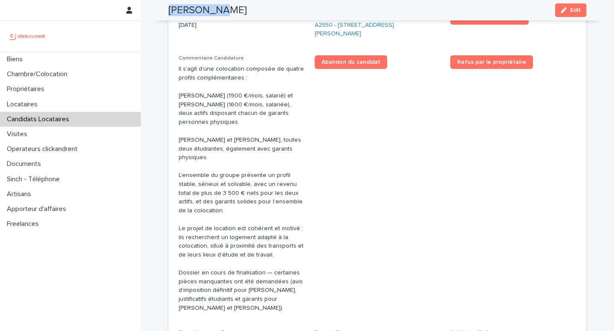
drag, startPoint x: 213, startPoint y: 9, endPoint x: 164, endPoint y: 9, distance: 49.0
click at [164, 9] on div "Lisa Roche Edit" at bounding box center [377, 10] width 458 height 20
copy h2 "Lisa Roche"
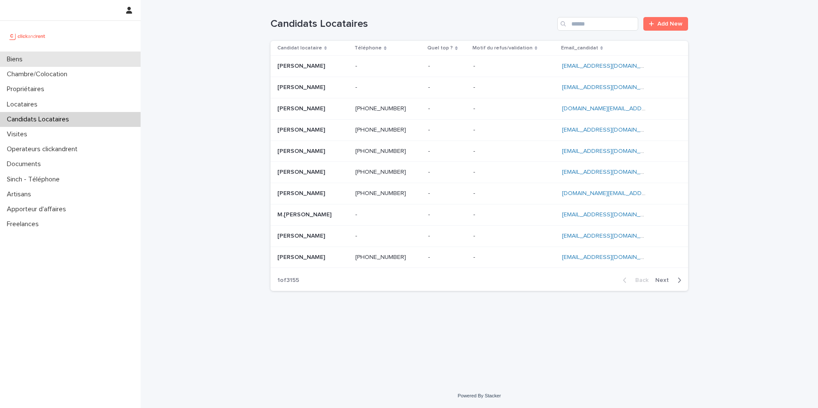
click at [52, 57] on div "Biens" at bounding box center [70, 59] width 141 height 15
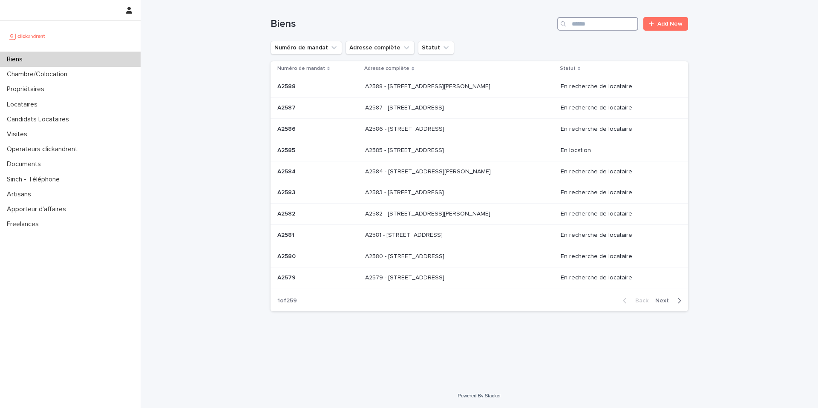
click at [600, 24] on input "Search" at bounding box center [597, 24] width 81 height 14
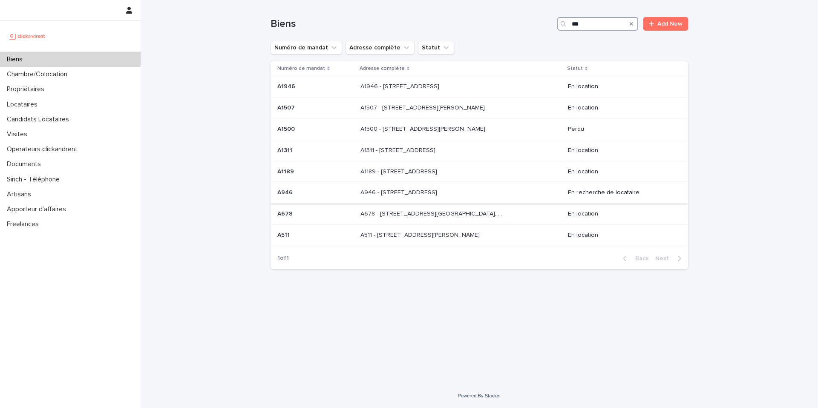
type input "***"
click at [324, 190] on p at bounding box center [315, 192] width 76 height 7
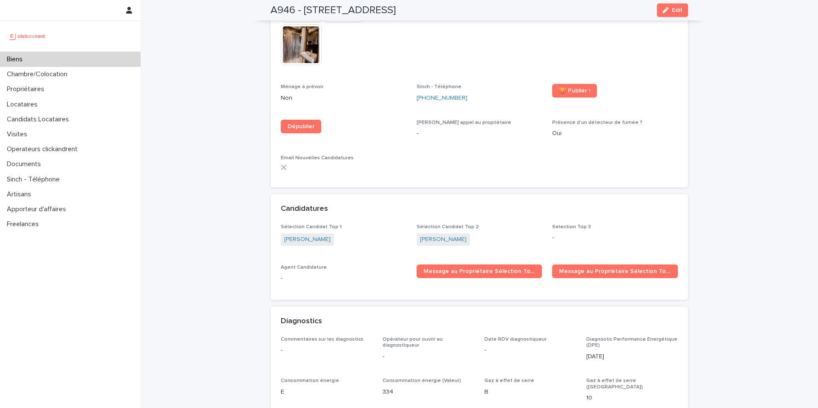
scroll to position [2614, 0]
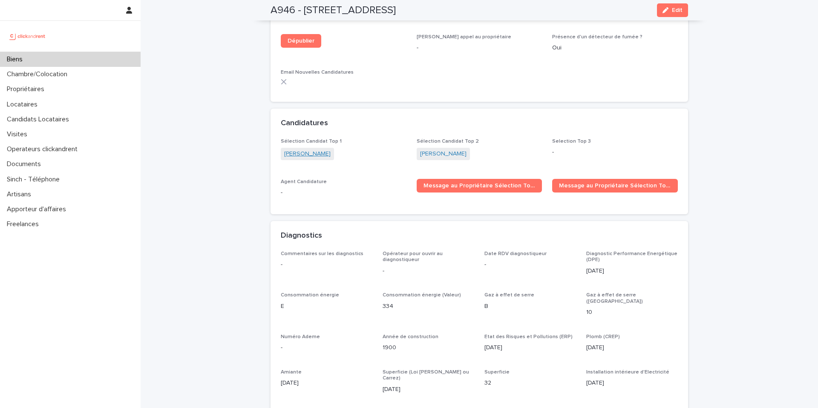
click at [303, 150] on link "[PERSON_NAME]" at bounding box center [307, 154] width 46 height 9
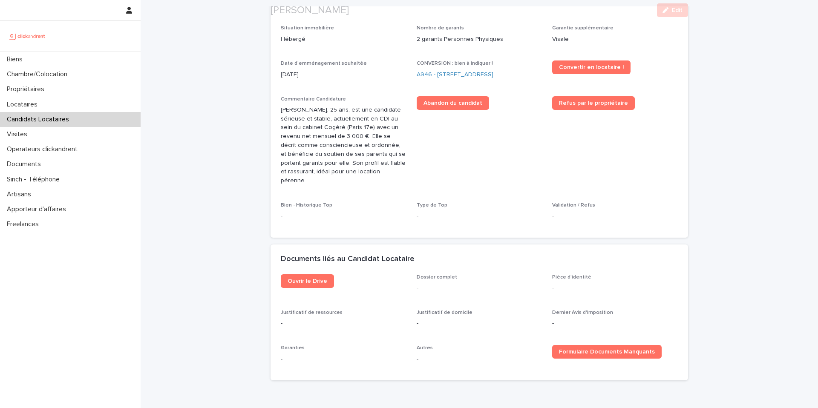
scroll to position [299, 0]
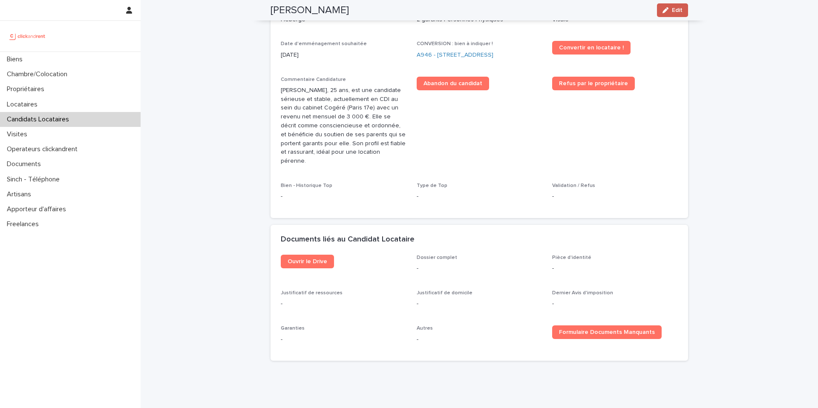
click at [674, 9] on span "Edit" at bounding box center [677, 10] width 11 height 6
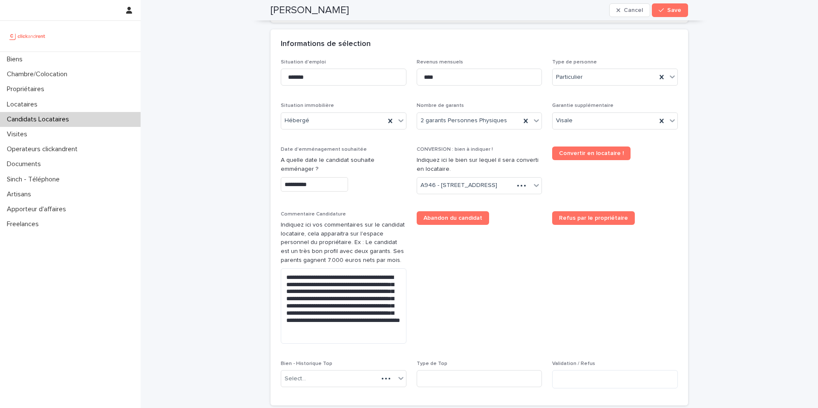
scroll to position [405, 0]
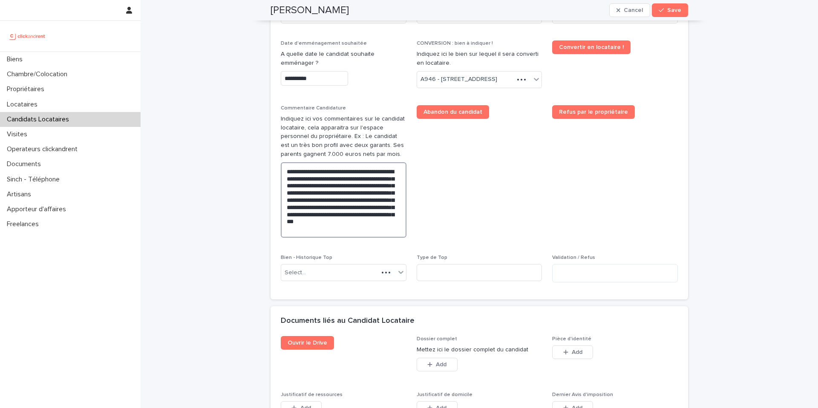
click at [361, 238] on textarea "**********" at bounding box center [344, 199] width 126 height 75
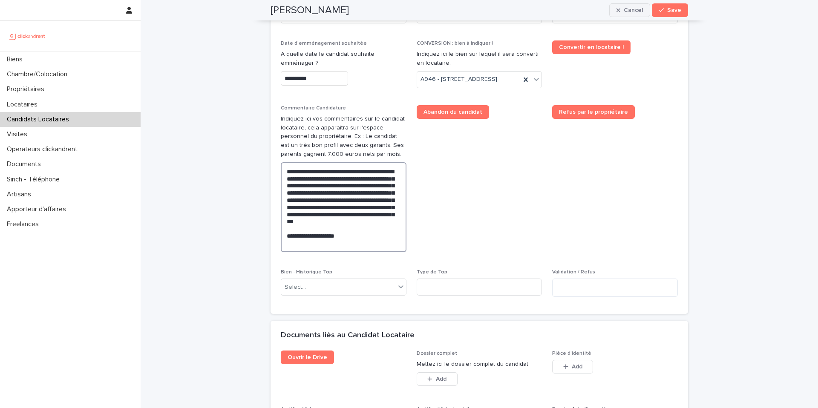
type textarea "**********"
click at [664, 15] on button "Save" at bounding box center [670, 10] width 36 height 14
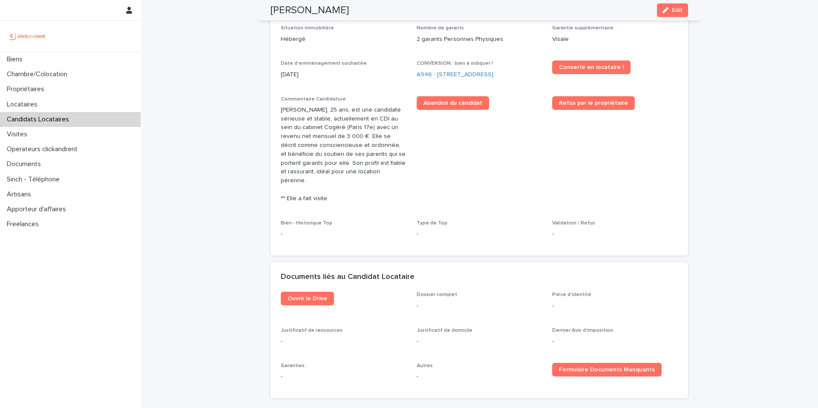
scroll to position [288, 0]
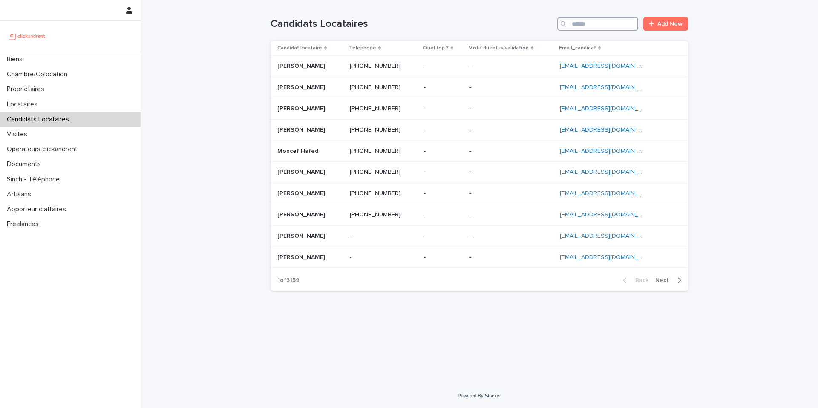
click at [593, 27] on input "Search" at bounding box center [597, 24] width 81 height 14
paste input "**********"
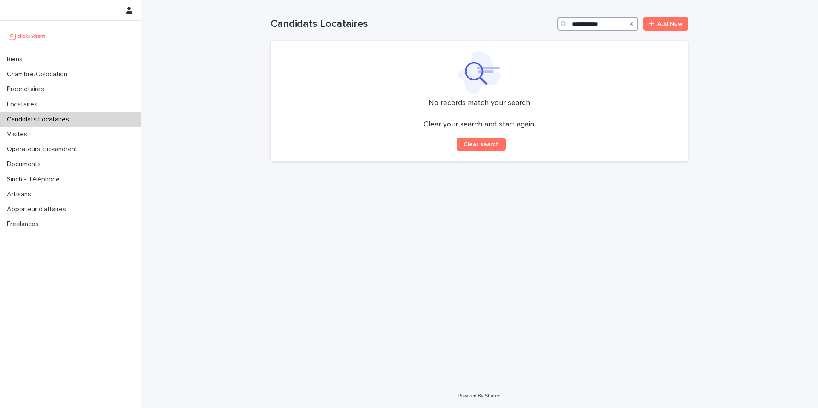
click at [573, 24] on input "**********" at bounding box center [597, 24] width 81 height 14
click at [588, 23] on input "**********" at bounding box center [597, 24] width 81 height 14
drag, startPoint x: 625, startPoint y: 25, endPoint x: 668, endPoint y: 20, distance: 43.3
click at [663, 25] on div "**********" at bounding box center [480, 24] width 418 height 14
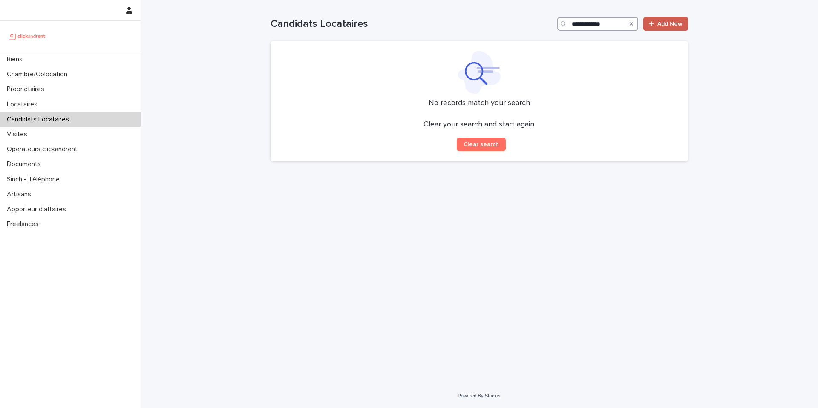
scroll to position [0, 0]
drag, startPoint x: 591, startPoint y: 24, endPoint x: 599, endPoint y: 27, distance: 7.8
click at [592, 23] on input "**********" at bounding box center [597, 24] width 81 height 14
type input "**********"
click at [673, 26] on span "Add New" at bounding box center [669, 24] width 25 height 6
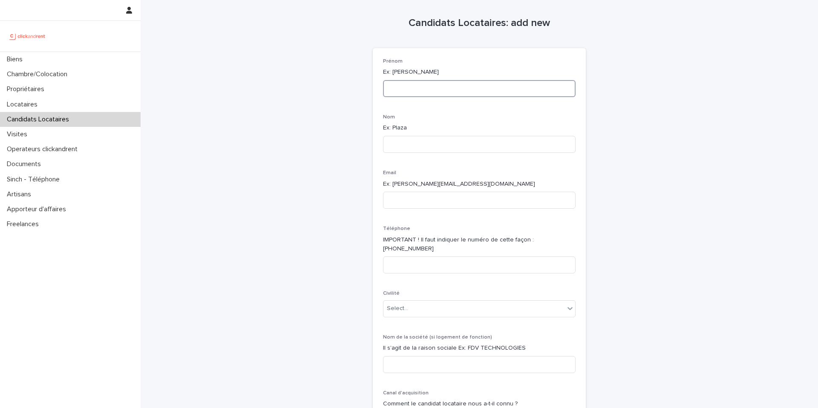
click at [442, 89] on input at bounding box center [479, 88] width 193 height 17
paste input "**********"
type input "**********"
click at [426, 147] on input at bounding box center [479, 144] width 193 height 17
paste input "**********"
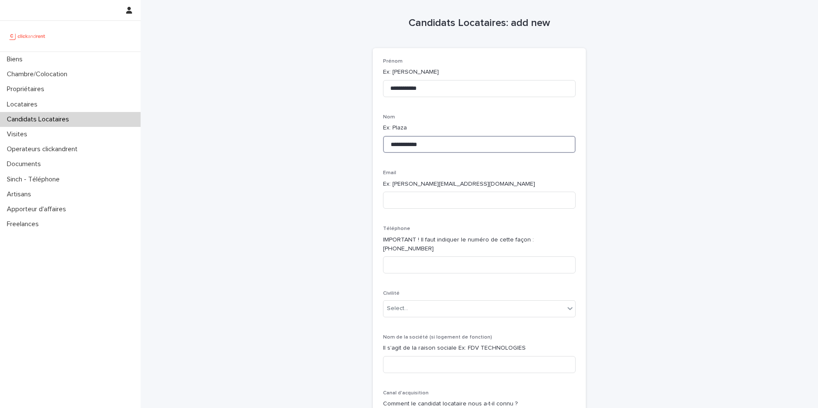
type input "**********"
click at [423, 257] on input at bounding box center [479, 265] width 193 height 17
paste input "**********"
type input "**********"
click at [401, 205] on input at bounding box center [479, 200] width 193 height 17
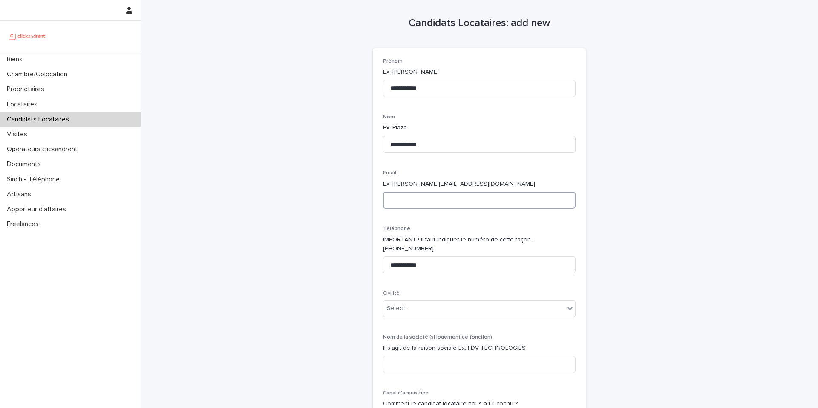
paste input "**********"
type input "**********"
click at [450, 303] on div "Select..." at bounding box center [473, 309] width 181 height 14
click at [423, 317] on div "Madame" at bounding box center [476, 316] width 192 height 15
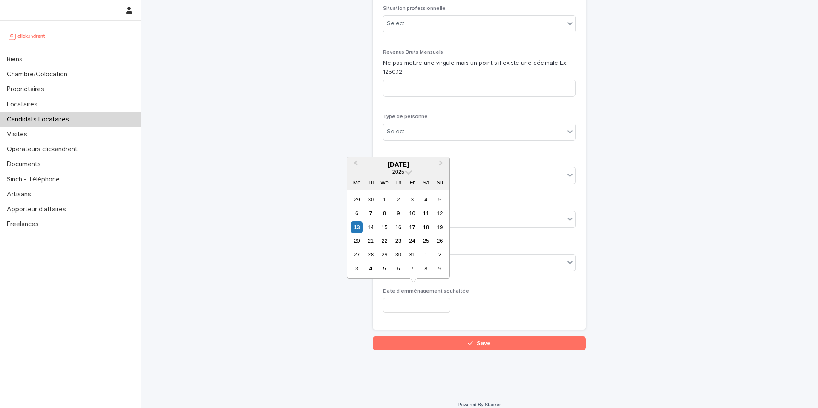
click at [406, 300] on input "text" at bounding box center [416, 305] width 67 height 15
click at [383, 226] on div "15" at bounding box center [385, 228] width 12 height 12
click at [420, 300] on input "**********" at bounding box center [416, 305] width 67 height 15
click at [375, 230] on div "14" at bounding box center [371, 228] width 12 height 12
type input "**********"
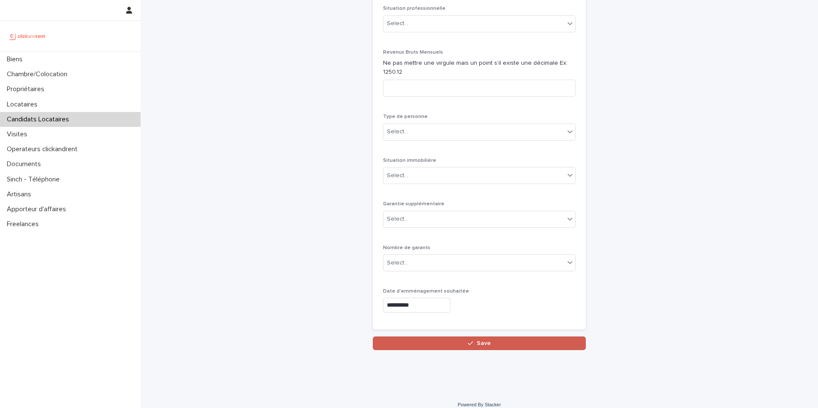
click at [441, 338] on button "Save" at bounding box center [479, 344] width 213 height 14
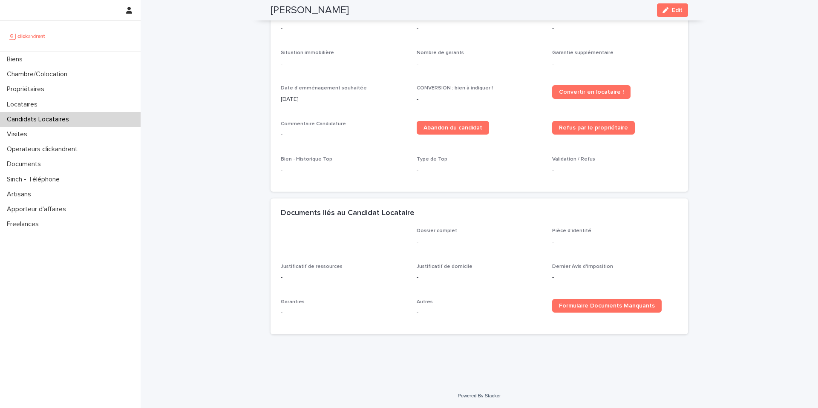
scroll to position [69, 0]
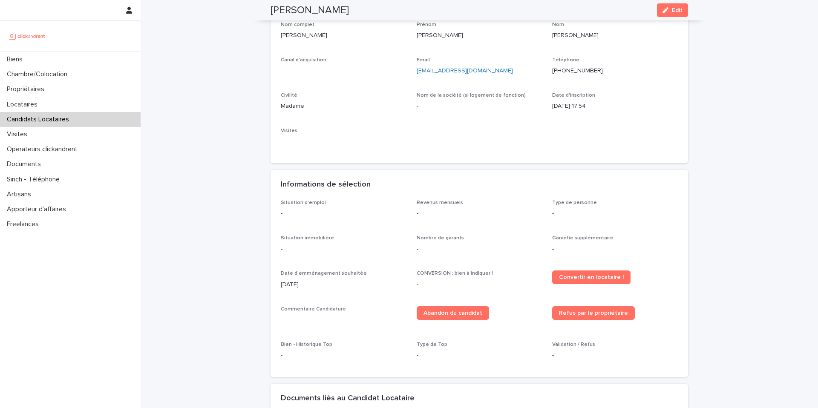
click at [660, 18] on div "[PERSON_NAME] Edit" at bounding box center [480, 10] width 418 height 20
click at [665, 14] on button "Edit" at bounding box center [672, 10] width 31 height 14
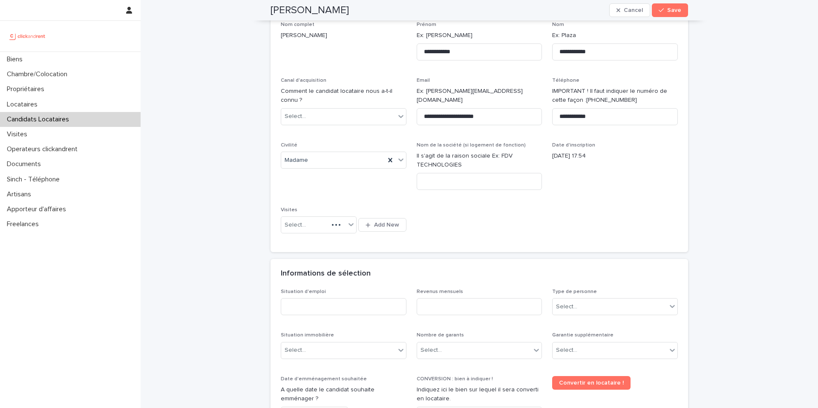
scroll to position [199, 0]
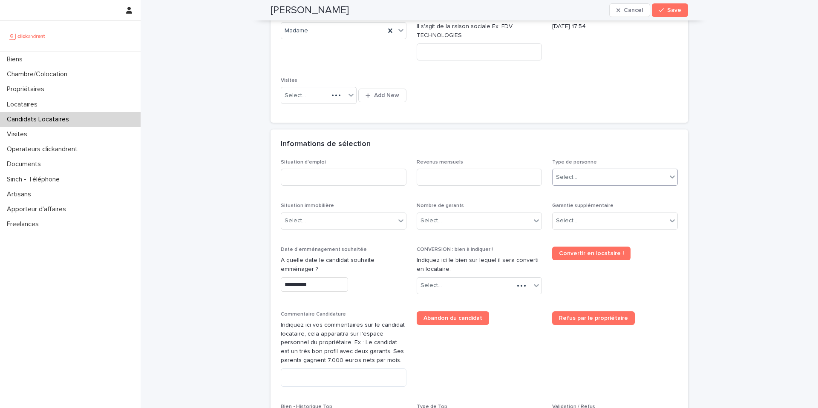
click at [641, 178] on div "Select..." at bounding box center [610, 177] width 114 height 14
click at [598, 197] on div "Particulier" at bounding box center [612, 193] width 125 height 15
drag, startPoint x: 351, startPoint y: 179, endPoint x: 340, endPoint y: 139, distance: 41.1
click at [351, 179] on input at bounding box center [344, 177] width 126 height 17
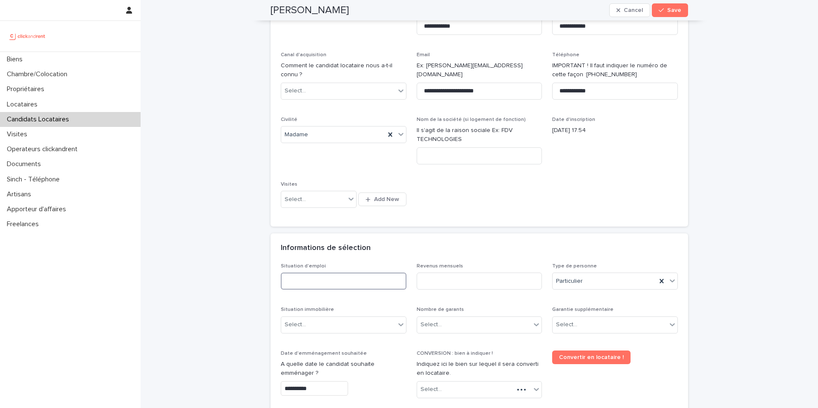
scroll to position [0, 0]
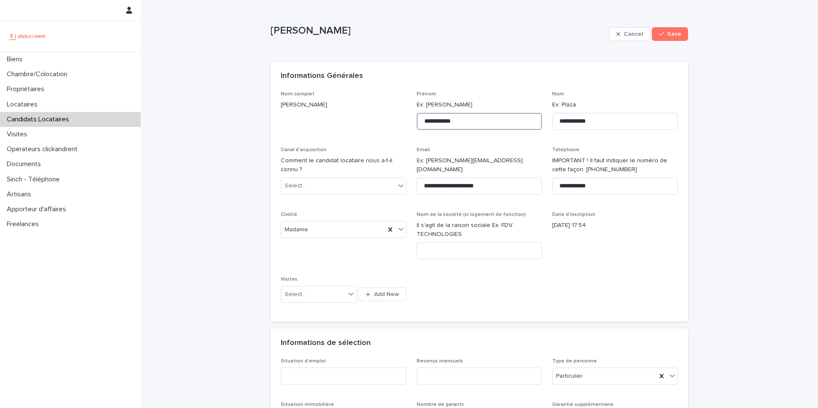
drag, startPoint x: 476, startPoint y: 119, endPoint x: 436, endPoint y: 120, distance: 40.1
click at [436, 120] on input "**********" at bounding box center [480, 121] width 126 height 17
type input "*****"
drag, startPoint x: 573, startPoint y: 122, endPoint x: 519, endPoint y: 117, distance: 54.4
click at [519, 117] on div "**********" at bounding box center [479, 201] width 397 height 221
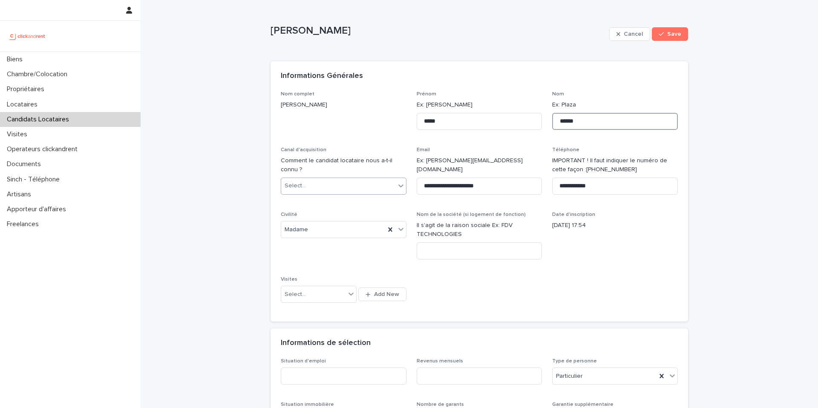
type input "******"
click at [357, 190] on div "Select..." at bounding box center [338, 186] width 114 height 14
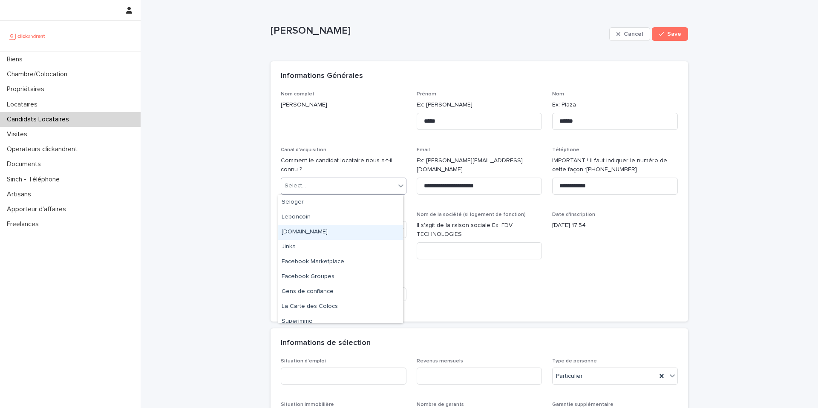
click at [340, 234] on div "[DOMAIN_NAME]" at bounding box center [340, 232] width 125 height 15
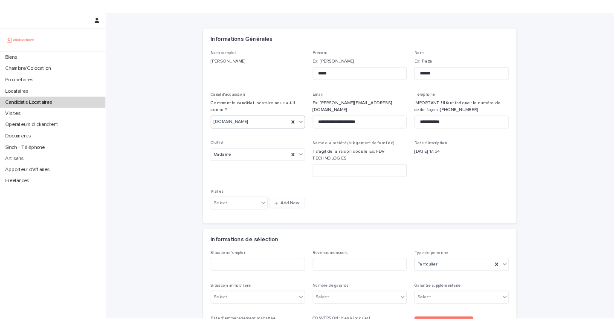
scroll to position [65, 0]
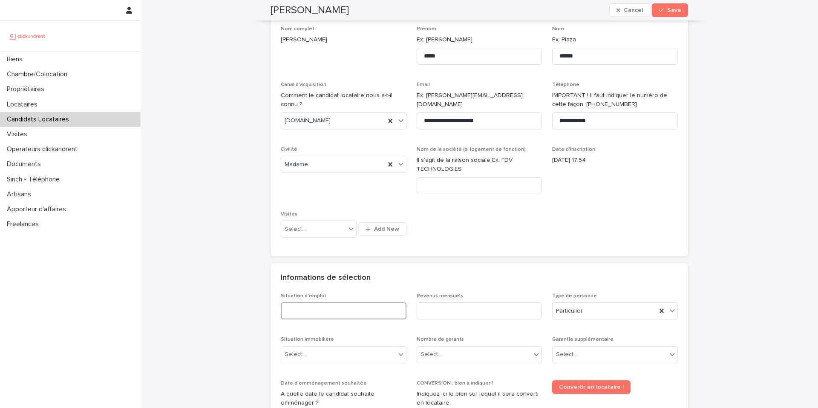
click at [374, 310] on input at bounding box center [344, 311] width 126 height 17
paste input "**********"
type input "**********"
drag, startPoint x: 338, startPoint y: 312, endPoint x: 273, endPoint y: 309, distance: 65.3
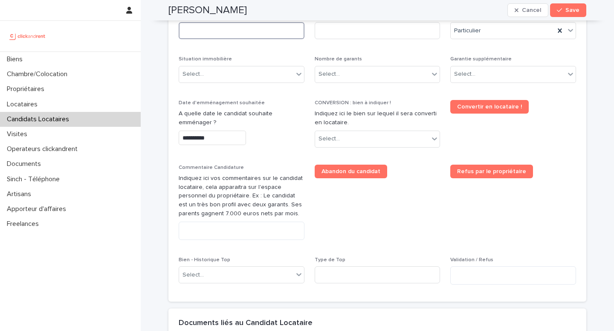
scroll to position [337, 0]
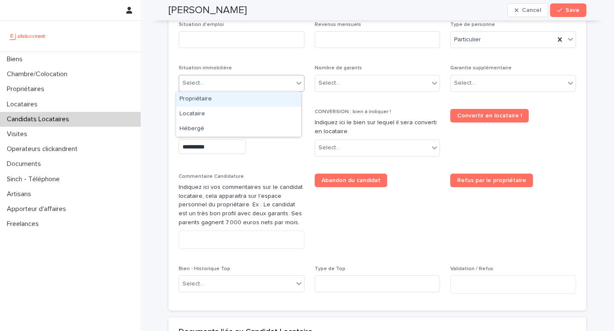
click at [221, 89] on div "Select..." at bounding box center [236, 83] width 114 height 14
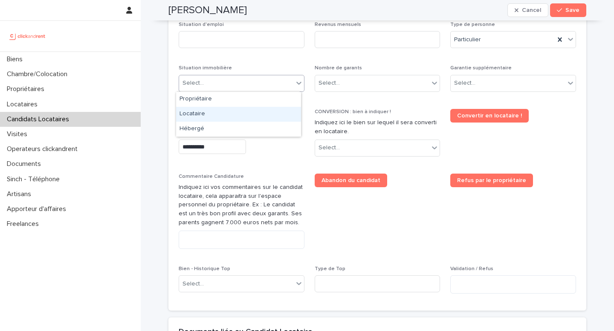
click at [207, 112] on div "Locataire" at bounding box center [238, 114] width 125 height 15
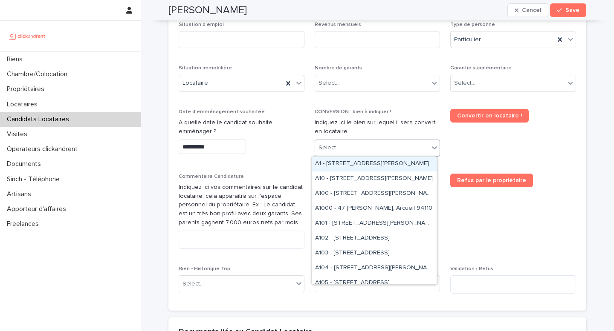
click at [347, 150] on div "Select..." at bounding box center [372, 148] width 114 height 14
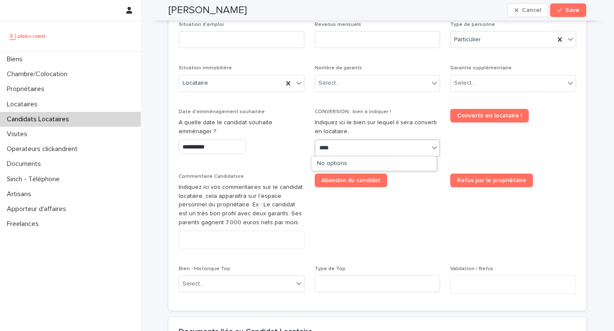
type input "****"
click at [581, 131] on div "**********" at bounding box center [377, 167] width 418 height 290
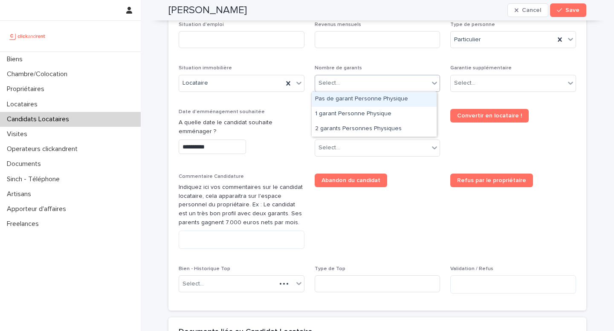
click at [345, 81] on div "Select..." at bounding box center [372, 83] width 114 height 14
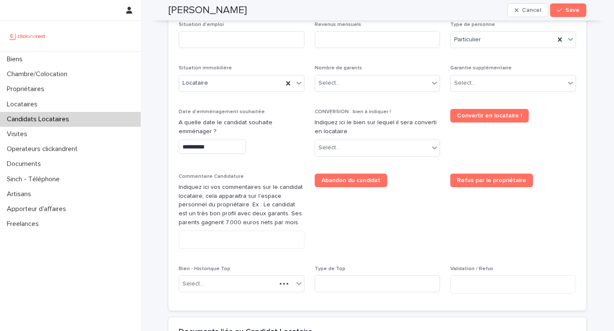
click at [299, 133] on p "A quelle date le candidat souhaite emménager ?" at bounding box center [242, 127] width 126 height 18
click at [340, 152] on div at bounding box center [340, 148] width 1 height 9
type input "****"
click at [360, 166] on div "A2550 - [STREET_ADDRESS][PERSON_NAME]" at bounding box center [373, 164] width 125 height 15
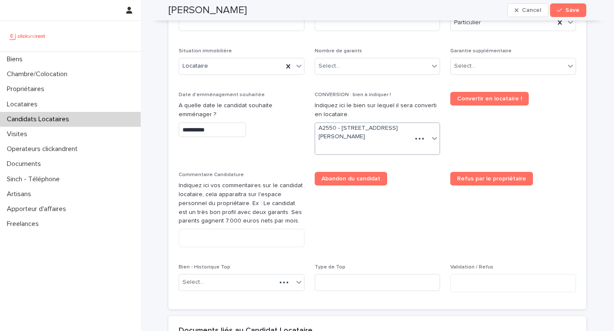
scroll to position [356, 0]
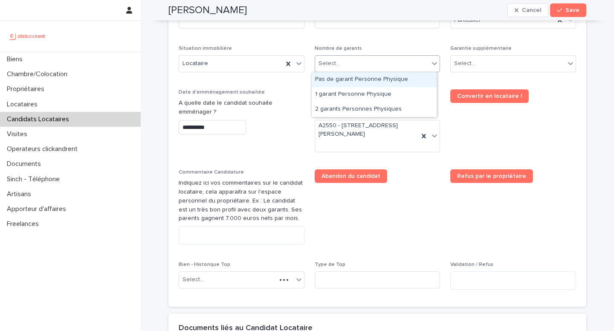
click at [352, 57] on div "Select..." at bounding box center [372, 64] width 114 height 14
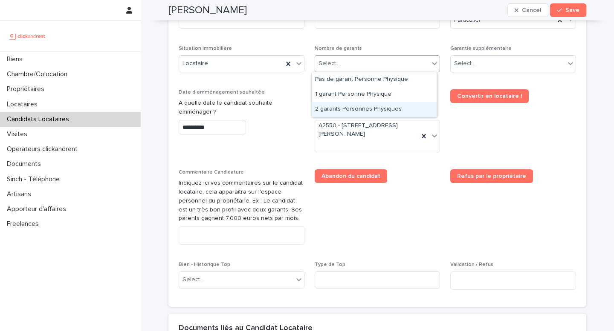
drag, startPoint x: 346, startPoint y: 101, endPoint x: 346, endPoint y: 106, distance: 4.7
click at [346, 106] on div "2 garants Personnes Physiques" at bounding box center [373, 109] width 125 height 15
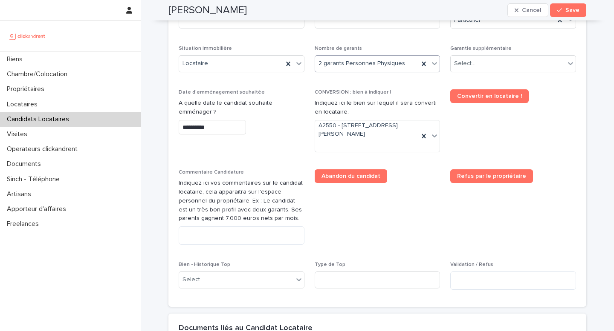
click at [475, 53] on div "Garantie supplémentaire Select..." at bounding box center [513, 62] width 126 height 33
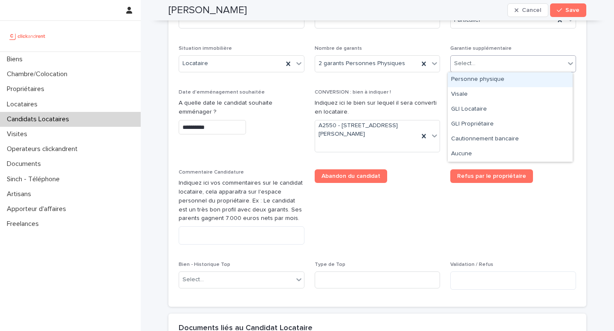
click at [475, 67] on div "Select..." at bounding box center [507, 64] width 114 height 14
click at [486, 81] on div "Personne physique" at bounding box center [509, 79] width 125 height 15
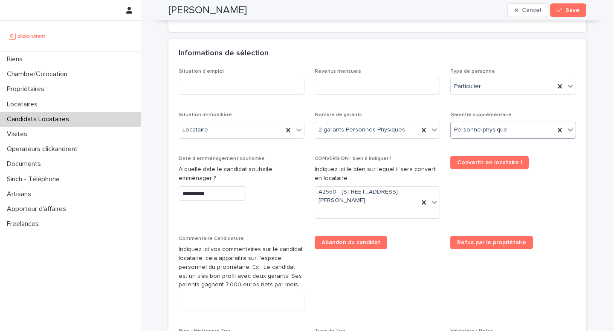
scroll to position [280, 0]
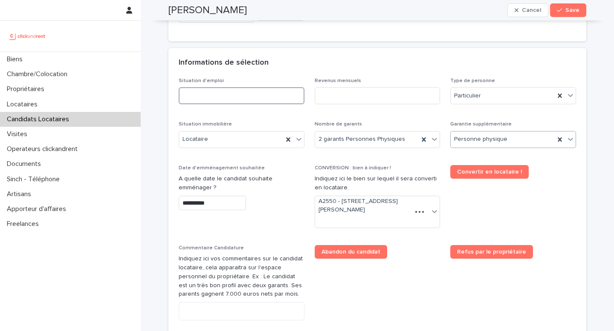
click at [209, 101] on input at bounding box center [242, 95] width 126 height 17
type input "*******"
click at [343, 96] on input at bounding box center [377, 95] width 126 height 17
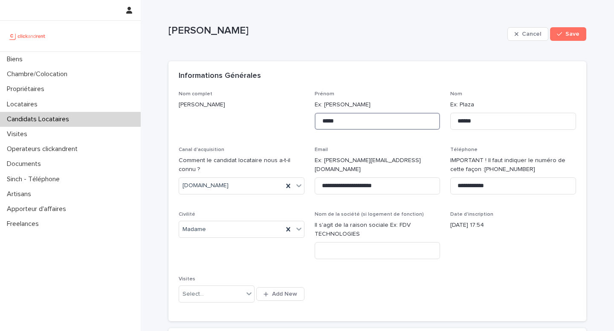
drag, startPoint x: 343, startPoint y: 123, endPoint x: 297, endPoint y: 121, distance: 45.6
click at [297, 121] on div "**********" at bounding box center [377, 201] width 397 height 221
drag, startPoint x: 499, startPoint y: 124, endPoint x: 446, endPoint y: 117, distance: 53.3
click at [446, 117] on div "**********" at bounding box center [377, 201] width 397 height 221
click at [565, 33] on span "Save" at bounding box center [572, 34] width 14 height 6
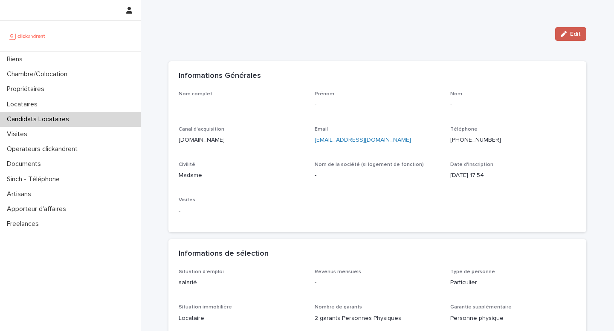
click at [570, 31] on span "Edit" at bounding box center [575, 34] width 11 height 6
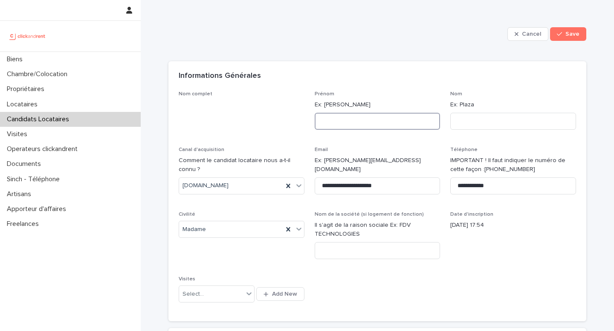
click at [385, 117] on input at bounding box center [377, 121] width 126 height 17
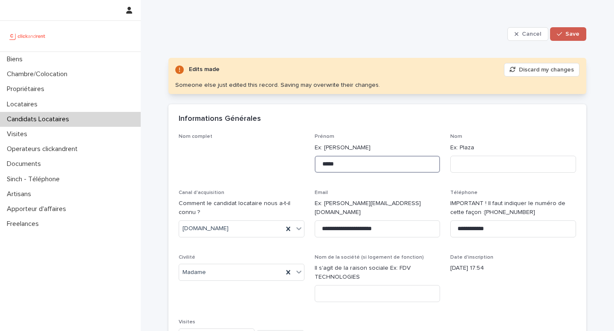
type input "*****"
click at [566, 37] on span "Save" at bounding box center [572, 34] width 14 height 6
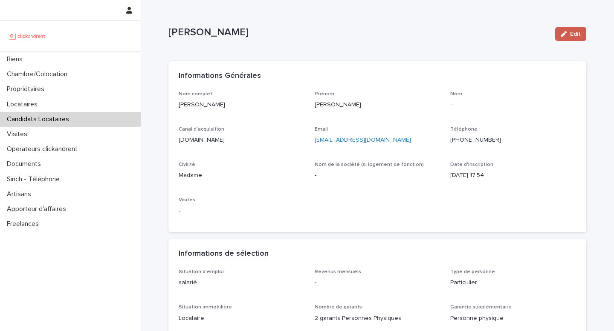
click at [566, 37] on button "Edit" at bounding box center [570, 34] width 31 height 14
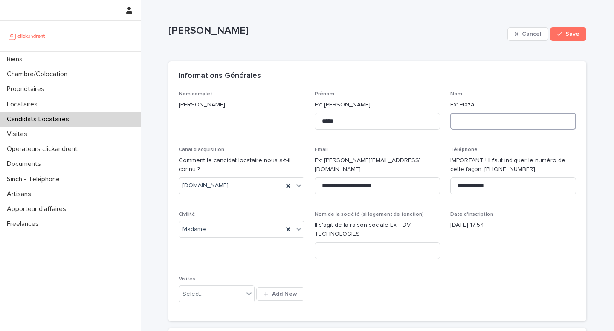
click at [483, 122] on input at bounding box center [513, 121] width 126 height 17
type input "*"
type input "******"
click at [566, 36] on span "Save" at bounding box center [572, 34] width 14 height 6
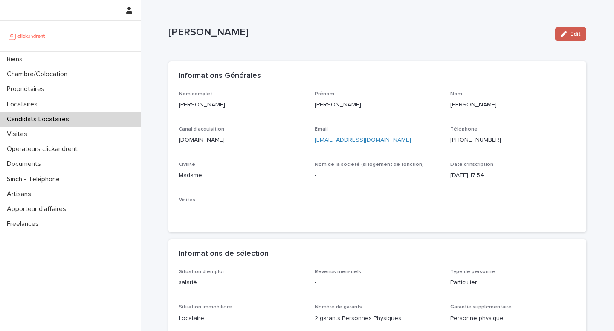
click at [564, 29] on button "Edit" at bounding box center [570, 34] width 31 height 14
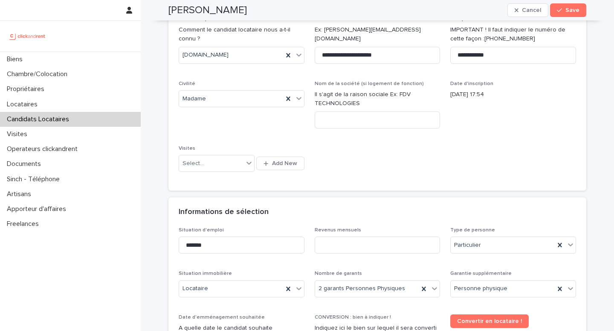
scroll to position [131, 0]
click at [367, 245] on input at bounding box center [377, 244] width 126 height 17
type input "****"
click at [389, 194] on div "**********" at bounding box center [377, 63] width 418 height 267
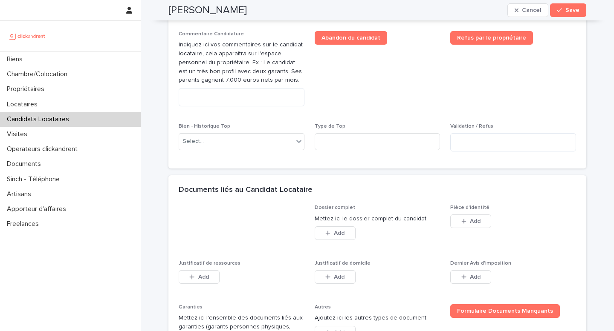
scroll to position [528, 0]
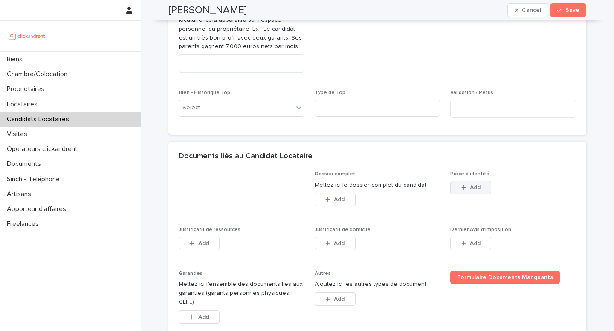
click at [487, 187] on button "Add" at bounding box center [470, 188] width 41 height 14
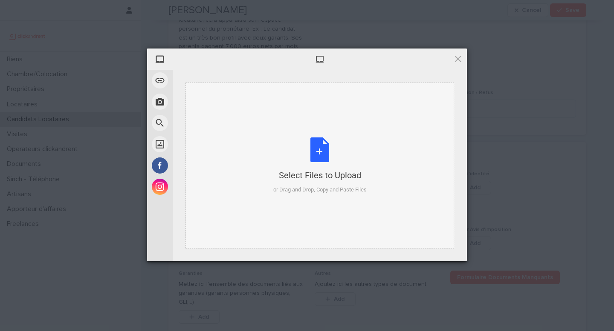
click at [299, 199] on div "Select Files to Upload or Drag and Drop, Copy and Paste Files" at bounding box center [319, 166] width 268 height 166
click at [375, 199] on div "Select Files to Upload or Drag and Drop, Copy and Paste Files" at bounding box center [319, 166] width 268 height 166
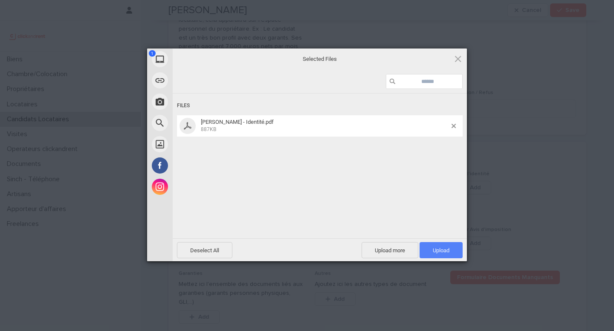
click at [438, 253] on span "Upload 1" at bounding box center [440, 251] width 17 height 6
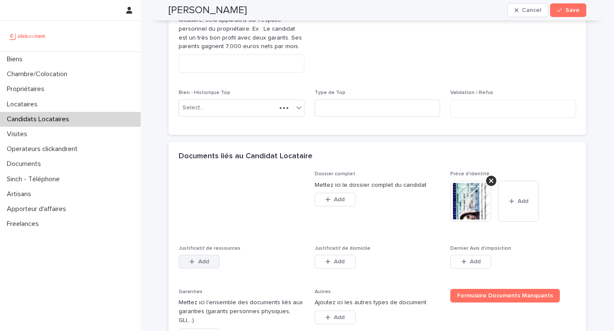
click at [189, 260] on icon "button" at bounding box center [191, 262] width 5 height 6
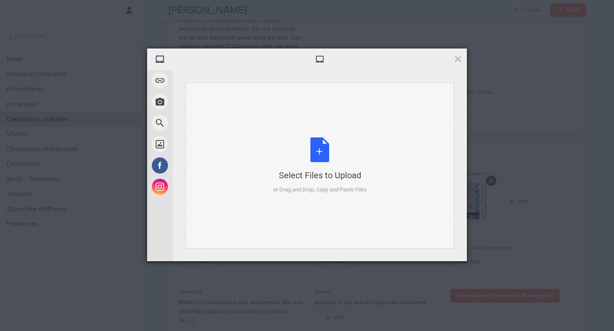
click at [317, 170] on div "Select Files to Upload" at bounding box center [319, 176] width 93 height 12
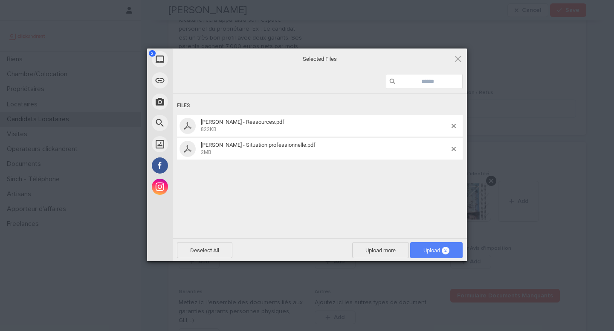
click at [423, 248] on span "Upload 2" at bounding box center [436, 251] width 26 height 6
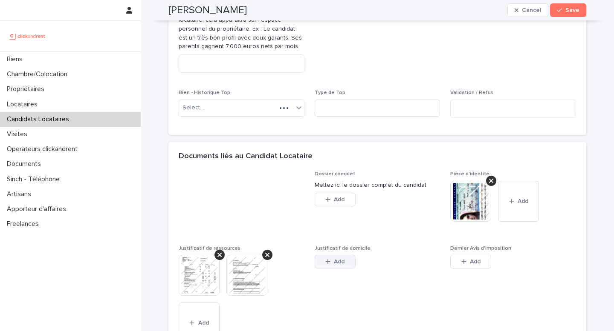
click at [318, 259] on button "Add" at bounding box center [334, 262] width 41 height 14
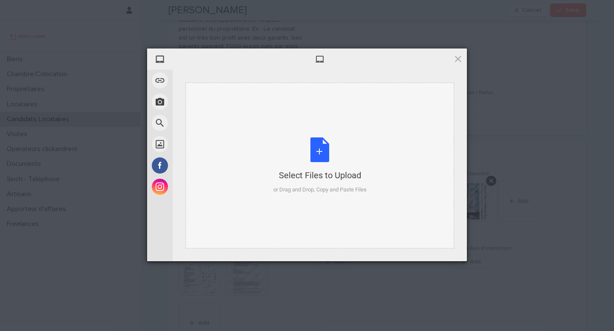
click at [328, 185] on div "Select Files to Upload or Drag and Drop, Copy and Paste Files" at bounding box center [319, 166] width 93 height 57
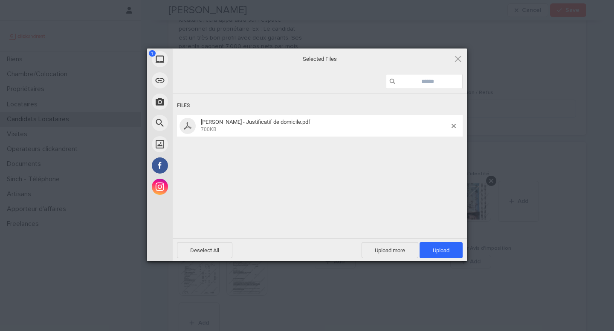
click at [445, 241] on div "Deselect All Upload more Upload 1" at bounding box center [320, 250] width 294 height 23
click at [441, 247] on span "Upload 1" at bounding box center [440, 250] width 43 height 16
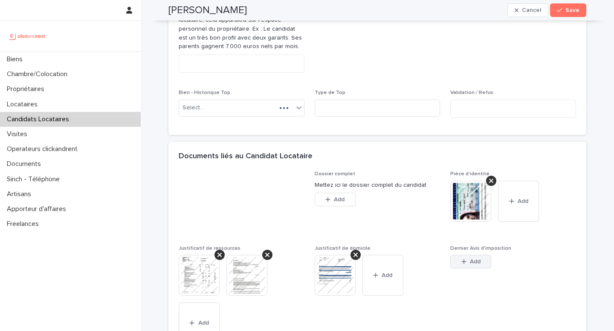
click at [470, 263] on span "Add" at bounding box center [475, 262] width 11 height 6
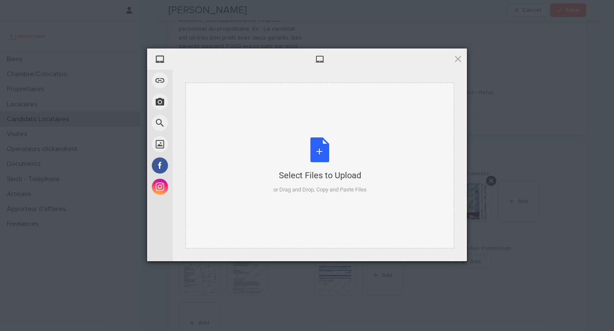
click at [320, 177] on div "Select Files to Upload" at bounding box center [319, 176] width 93 height 12
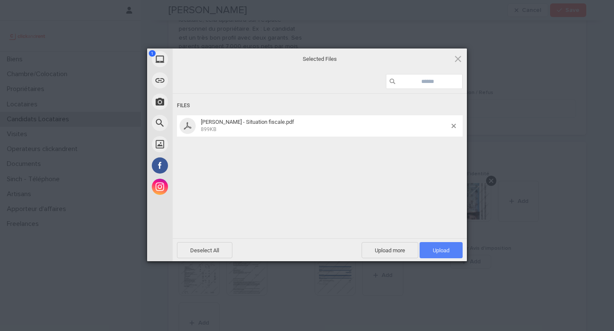
click at [450, 256] on span "Upload 1" at bounding box center [440, 250] width 43 height 16
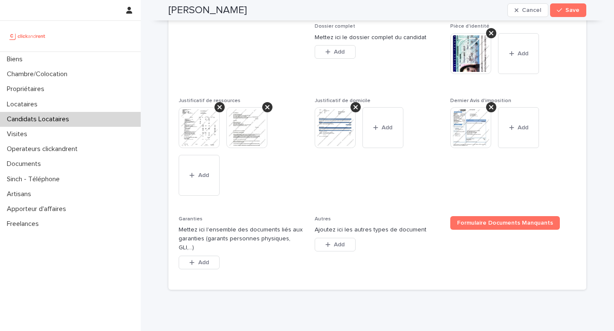
scroll to position [700, 0]
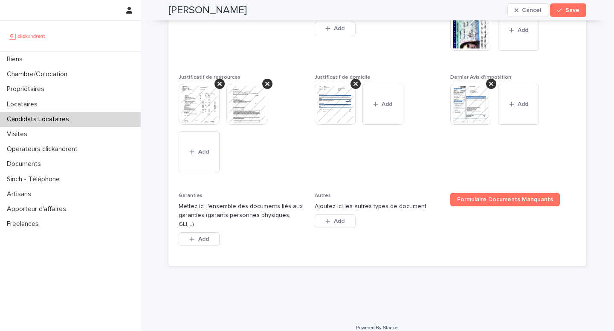
click at [199, 237] on div "Add" at bounding box center [199, 241] width 41 height 17
click at [208, 233] on button "Add" at bounding box center [199, 240] width 41 height 14
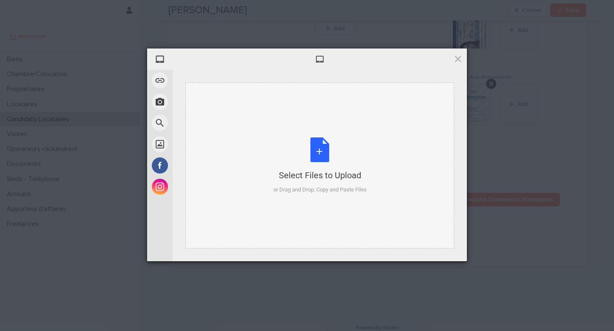
click at [297, 138] on div "Select Files to Upload or Drag and Drop, Copy and Paste Files" at bounding box center [319, 166] width 93 height 57
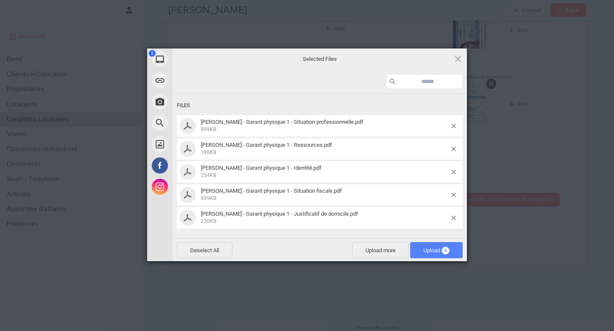
click at [427, 248] on span "Upload 5" at bounding box center [436, 251] width 26 height 6
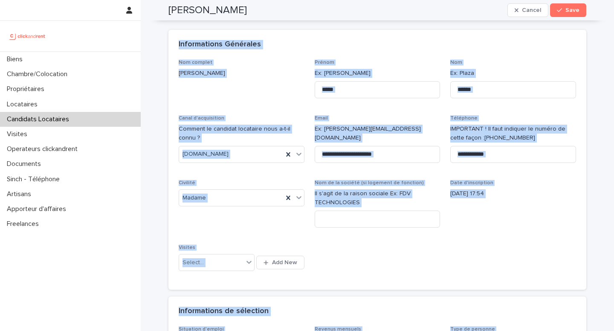
scroll to position [0, 0]
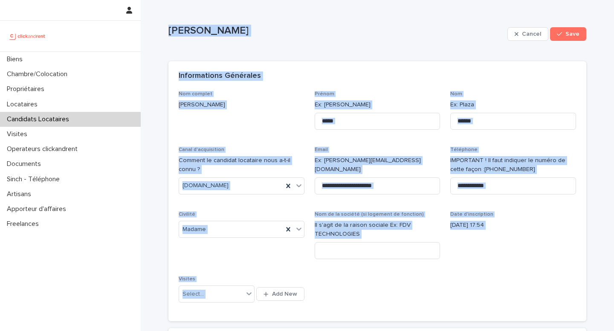
drag, startPoint x: 263, startPoint y: 202, endPoint x: 163, endPoint y: 31, distance: 197.7
copy div "Marie Samson Cancel Save Sorry, there was an error saving your record. Please t…"
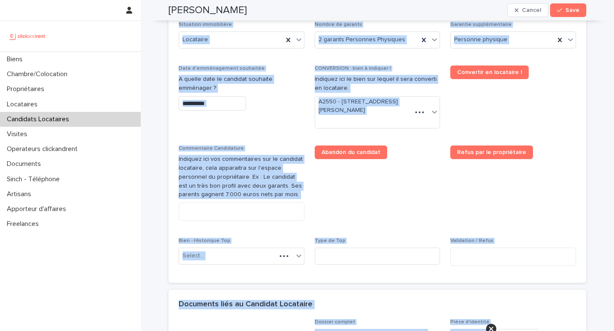
scroll to position [421, 0]
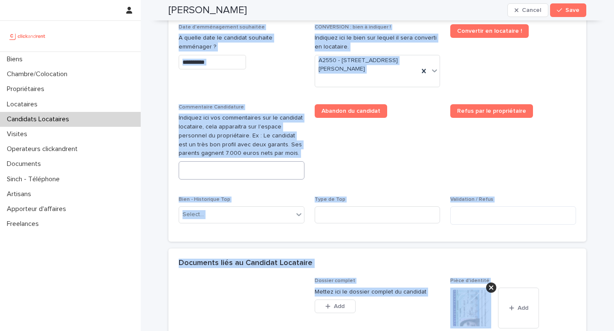
click at [223, 162] on textarea at bounding box center [242, 170] width 126 height 18
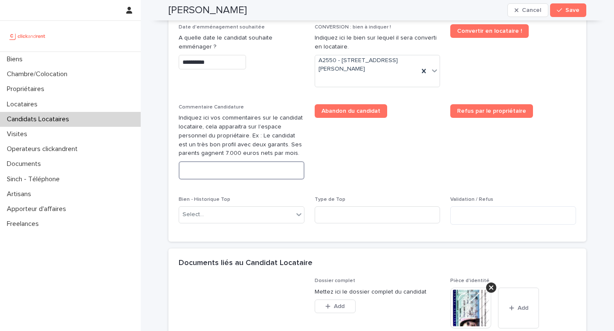
paste textarea "**********"
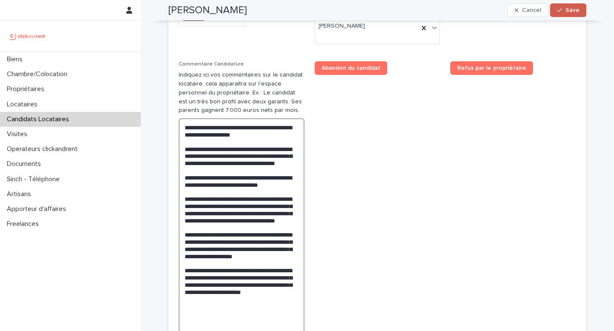
type textarea "**********"
click at [569, 9] on span "Save" at bounding box center [572, 10] width 14 height 6
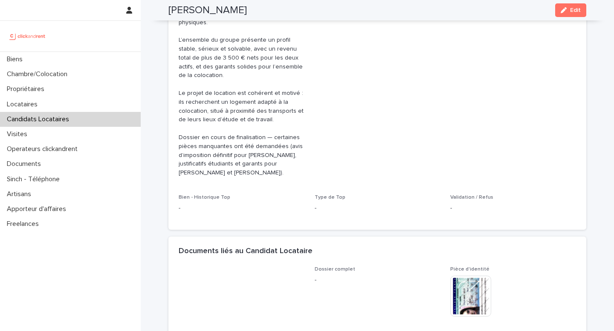
scroll to position [303, 0]
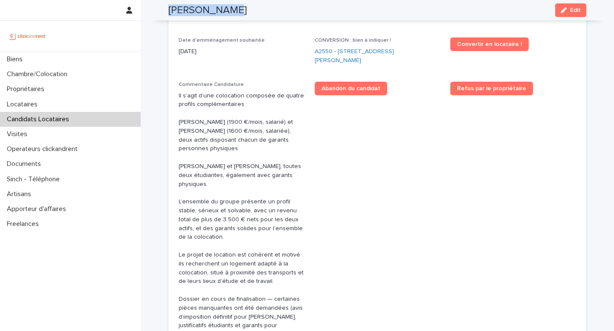
drag, startPoint x: 242, startPoint y: 11, endPoint x: 162, endPoint y: 8, distance: 79.7
click at [162, 8] on div "Marie Samson Edit" at bounding box center [377, 10] width 458 height 20
copy h2 "Marie Samson"
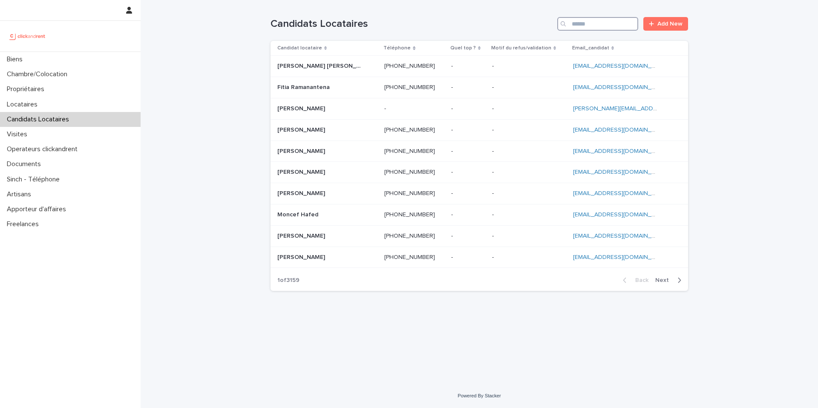
click at [594, 26] on input "Search" at bounding box center [597, 24] width 81 height 14
paste input "**********"
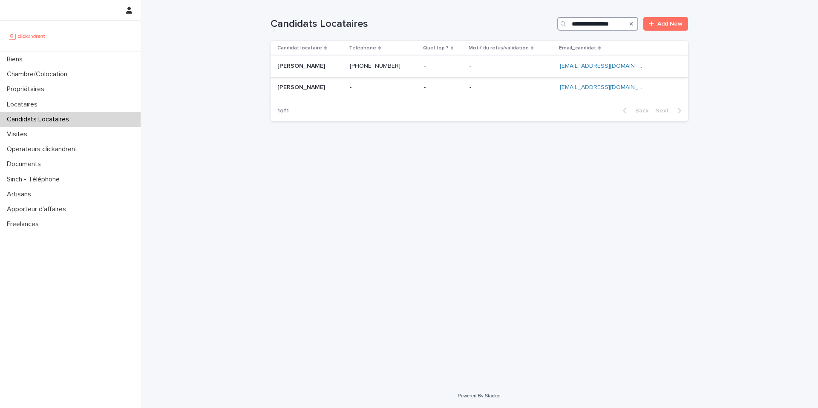
type input "**********"
click at [343, 68] on p at bounding box center [310, 66] width 66 height 7
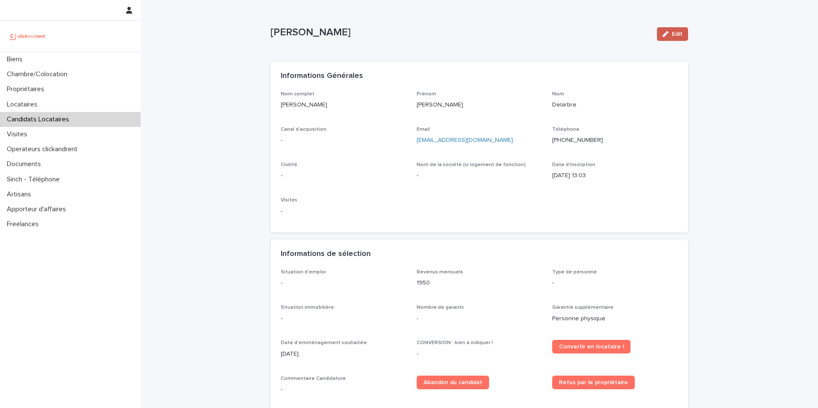
click at [659, 33] on button "Edit" at bounding box center [672, 34] width 31 height 14
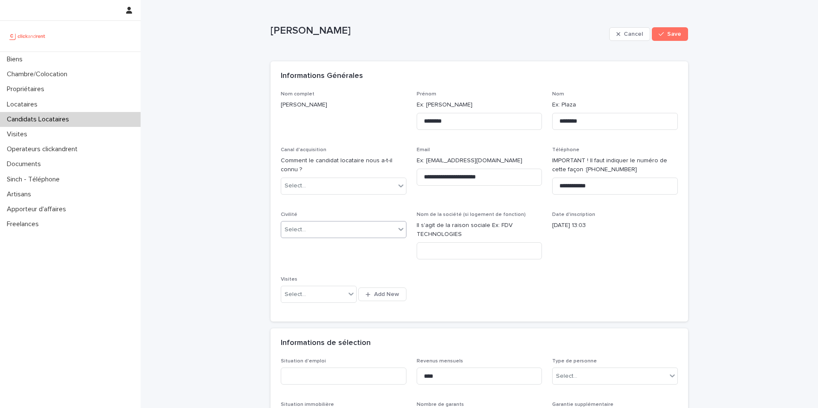
drag, startPoint x: 296, startPoint y: 228, endPoint x: 298, endPoint y: 232, distance: 5.0
click at [296, 228] on div "Select..." at bounding box center [295, 229] width 21 height 9
click at [306, 257] on div "Monsieur" at bounding box center [340, 261] width 125 height 15
click at [313, 190] on div "Select..." at bounding box center [338, 186] width 114 height 14
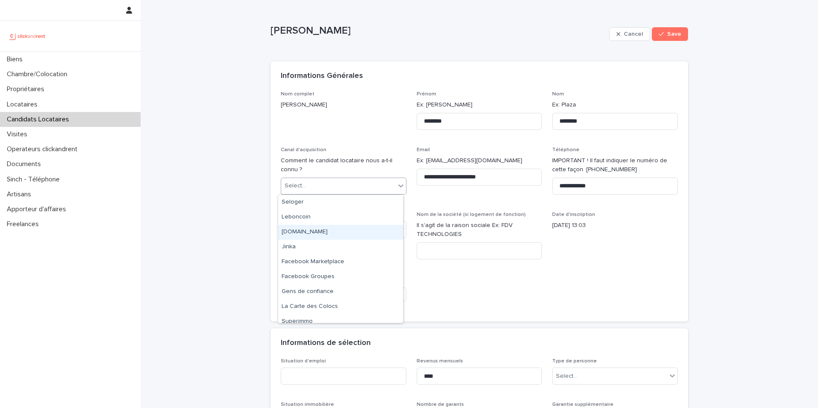
click at [325, 236] on div "[DOMAIN_NAME]" at bounding box center [340, 232] width 125 height 15
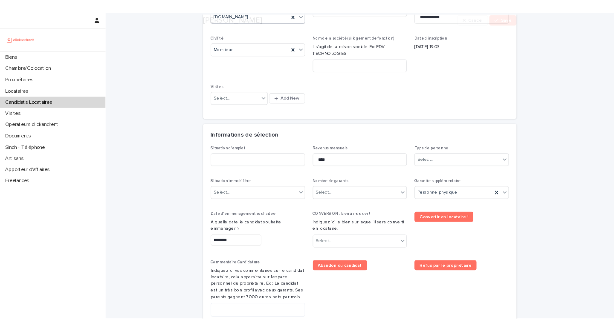
scroll to position [181, 0]
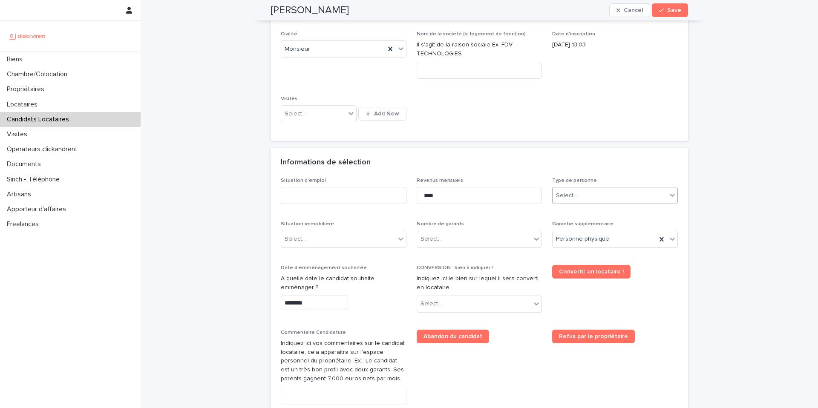
click at [583, 193] on div "Select..." at bounding box center [610, 196] width 114 height 14
click at [580, 210] on div "Particulier" at bounding box center [612, 212] width 125 height 15
click at [351, 196] on input at bounding box center [344, 195] width 126 height 17
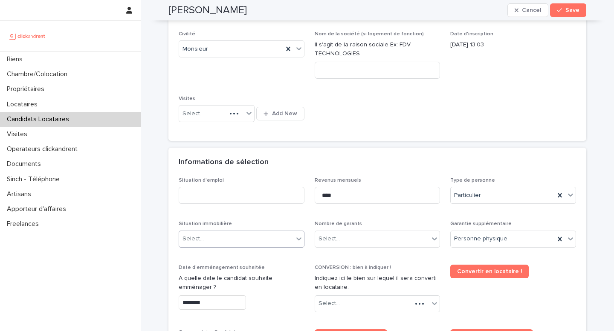
click at [241, 243] on div "Select..." at bounding box center [236, 239] width 114 height 14
click at [208, 273] on div "Locataire" at bounding box center [238, 270] width 125 height 15
click at [339, 312] on div "Select..." at bounding box center [377, 304] width 126 height 17
type input "****"
click at [332, 290] on div "A2550 - [STREET_ADDRESS][PERSON_NAME]" at bounding box center [373, 287] width 125 height 15
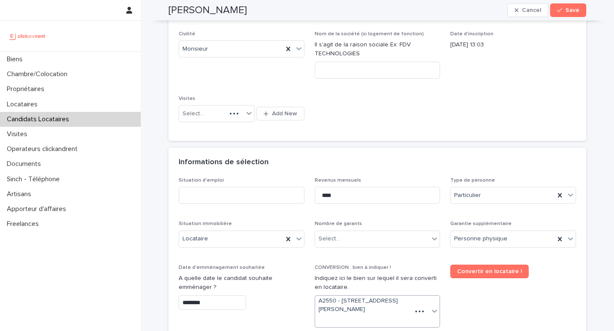
scroll to position [188, 0]
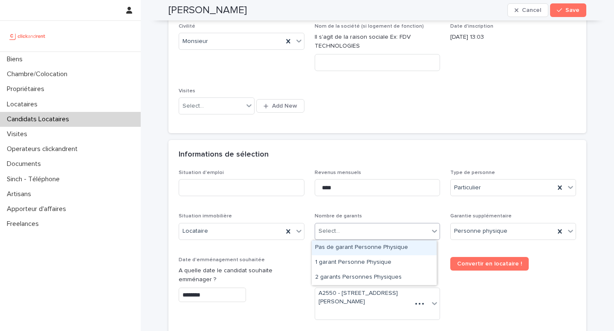
click at [381, 227] on div "Select..." at bounding box center [372, 232] width 114 height 14
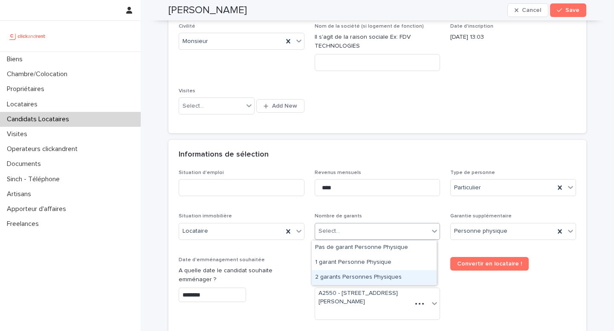
click at [357, 272] on div "2 garants Personnes Physiques" at bounding box center [373, 278] width 125 height 15
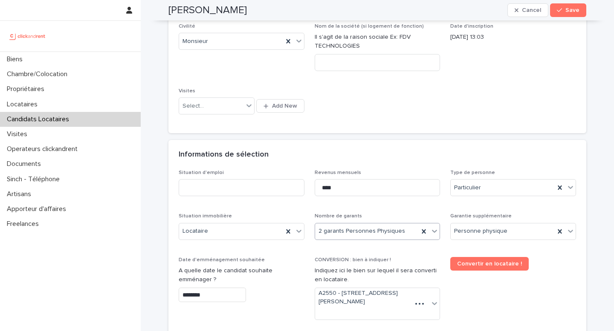
click at [226, 297] on input "********" at bounding box center [212, 295] width 67 height 15
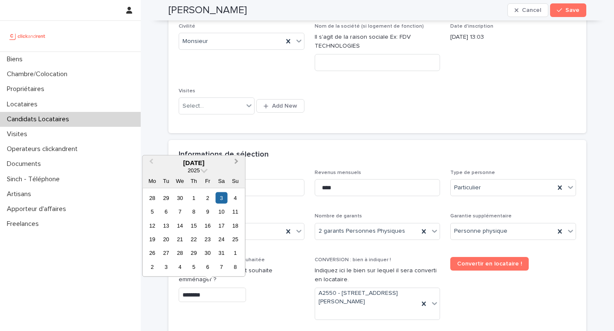
click at [236, 160] on span "Next Month" at bounding box center [236, 163] width 0 height 12
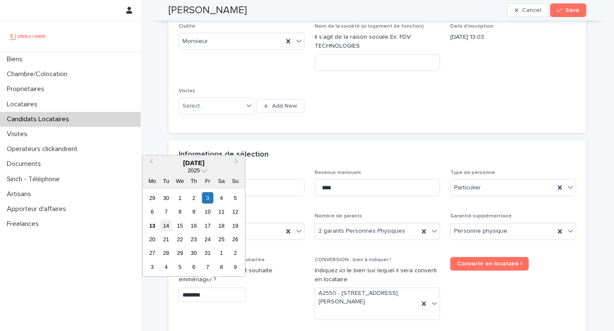
click at [166, 225] on div "14" at bounding box center [166, 226] width 12 height 12
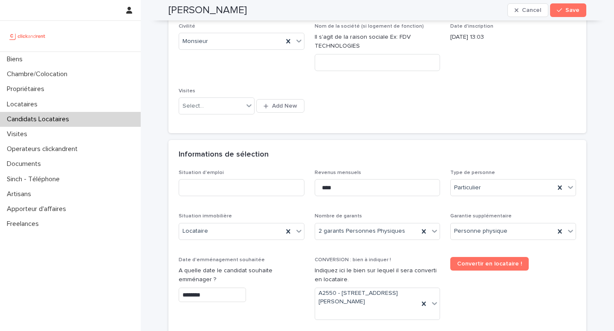
type input "**********"
click at [239, 184] on input at bounding box center [242, 187] width 126 height 17
type input "*******"
click at [338, 185] on input "****" at bounding box center [377, 187] width 126 height 17
type input "****"
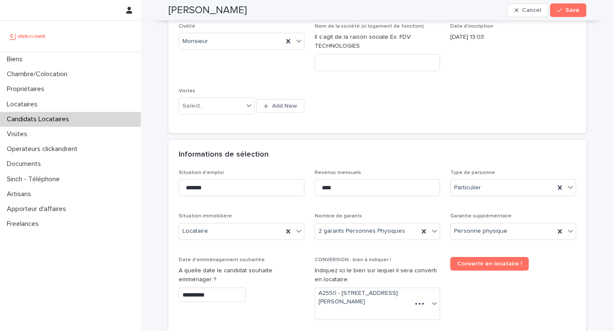
click at [521, 277] on div "Convertir en locataire !" at bounding box center [513, 267] width 126 height 20
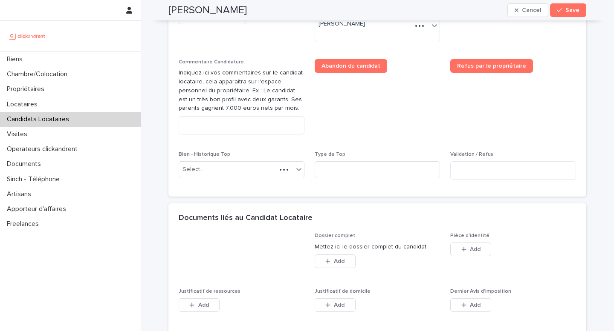
scroll to position [484, 0]
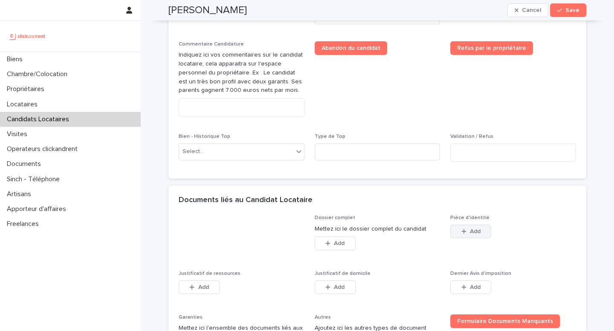
click at [456, 230] on button "Add" at bounding box center [470, 232] width 41 height 14
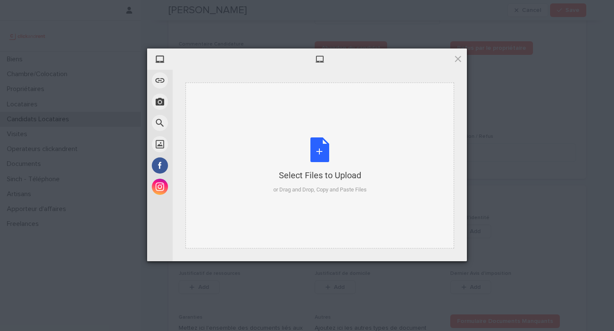
click at [306, 184] on div "Select Files to Upload or Drag and Drop, Copy and Paste Files" at bounding box center [319, 166] width 93 height 57
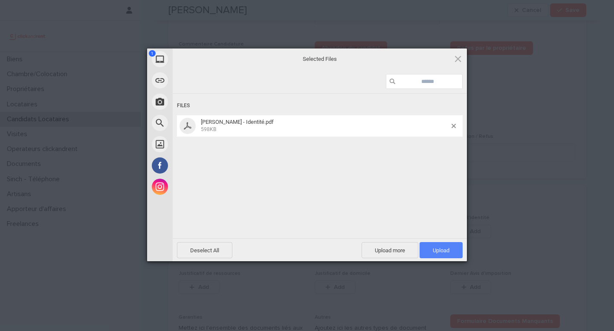
click at [437, 252] on span "Upload 1" at bounding box center [440, 251] width 17 height 6
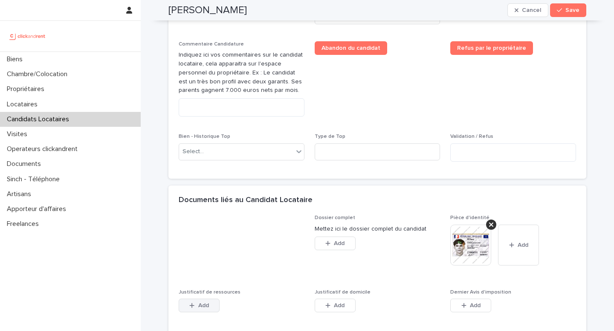
click at [208, 304] on button "Add" at bounding box center [199, 306] width 41 height 14
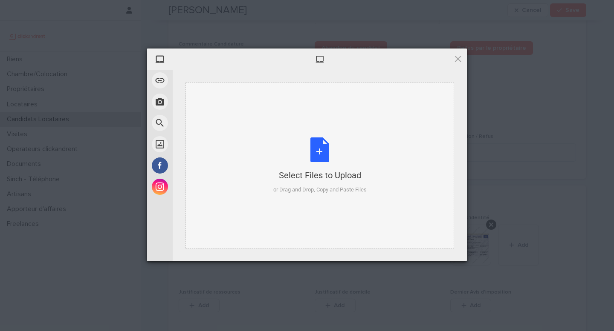
click at [308, 187] on div "or Drag and Drop, Copy and Paste Files" at bounding box center [319, 190] width 93 height 9
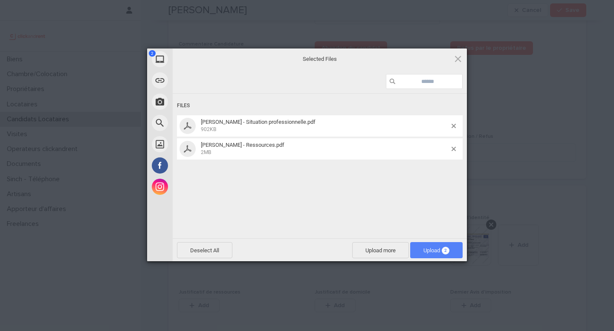
click at [440, 248] on span "Upload 2" at bounding box center [436, 251] width 26 height 6
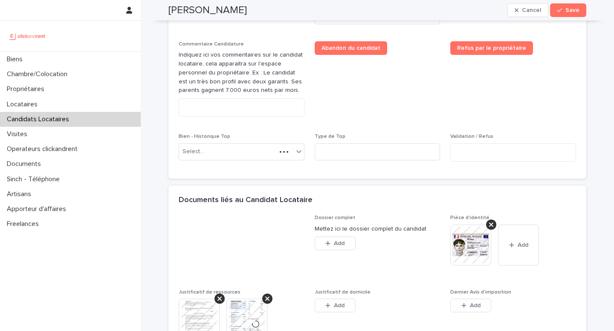
scroll to position [516, 0]
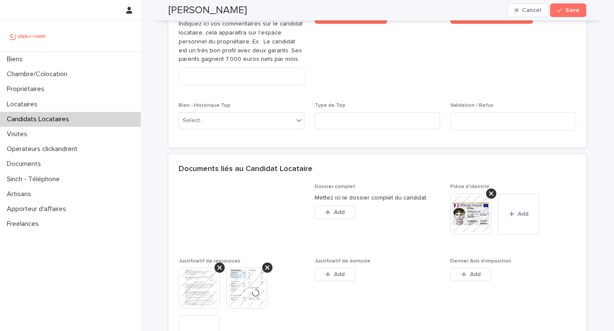
click at [337, 282] on div "Add" at bounding box center [334, 276] width 41 height 17
click at [343, 275] on button "Add" at bounding box center [334, 275] width 41 height 14
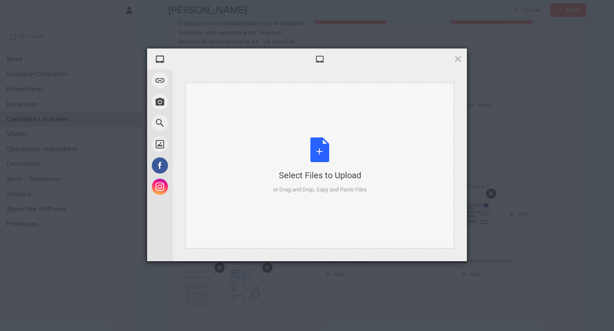
click at [345, 194] on div "Select Files to Upload or Drag and Drop, Copy and Paste Files" at bounding box center [319, 166] width 268 height 166
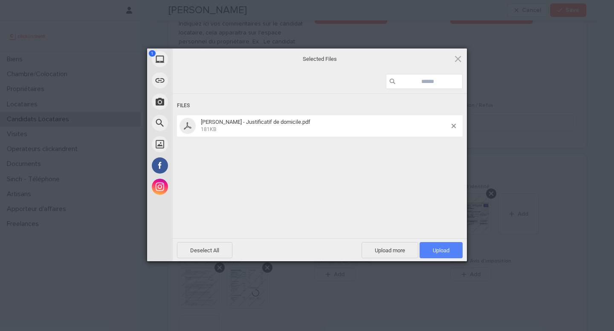
click at [449, 253] on span "Upload 1" at bounding box center [440, 250] width 43 height 16
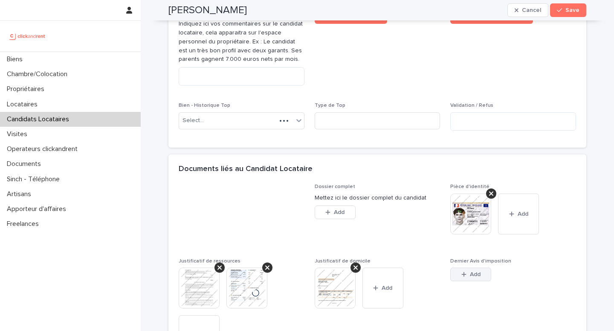
click at [459, 268] on button "Add" at bounding box center [470, 275] width 41 height 14
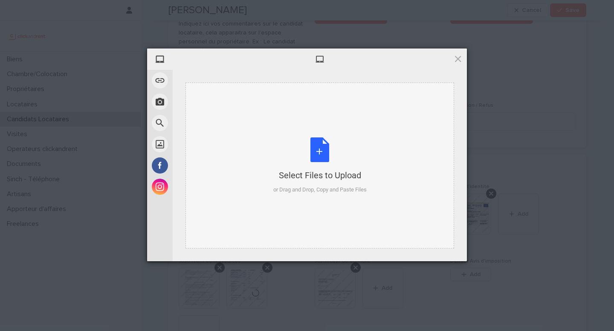
click at [304, 157] on div "Select Files to Upload or Drag and Drop, Copy and Paste Files" at bounding box center [319, 166] width 93 height 57
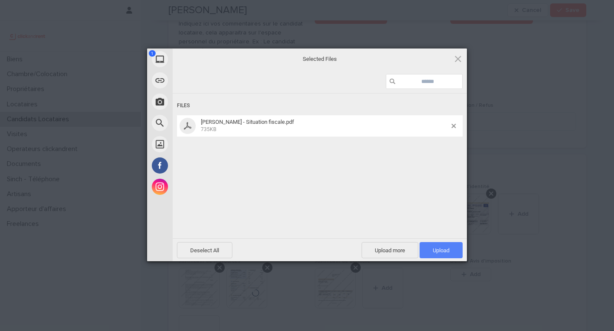
click at [453, 249] on span "Upload 1" at bounding box center [440, 250] width 43 height 16
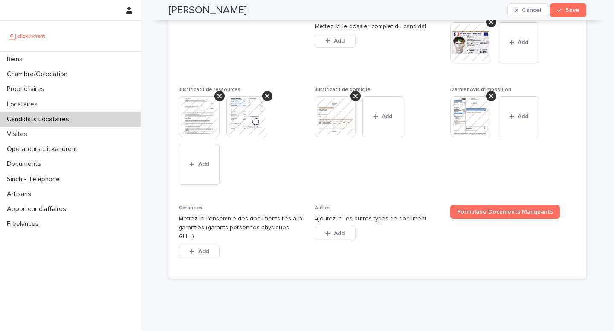
scroll to position [700, 0]
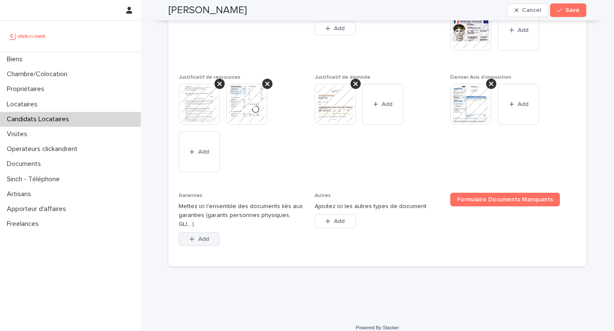
click at [205, 236] on span "Add" at bounding box center [203, 239] width 11 height 6
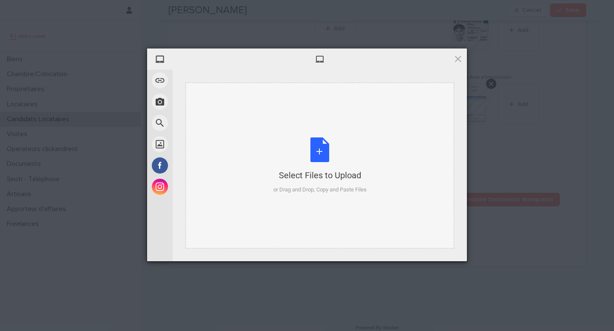
click at [324, 168] on div "Select Files to Upload or Drag and Drop, Copy and Paste Files" at bounding box center [319, 166] width 93 height 57
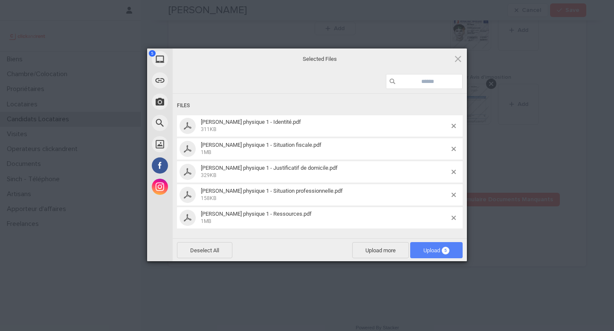
click at [432, 245] on span "Upload 5" at bounding box center [436, 250] width 52 height 16
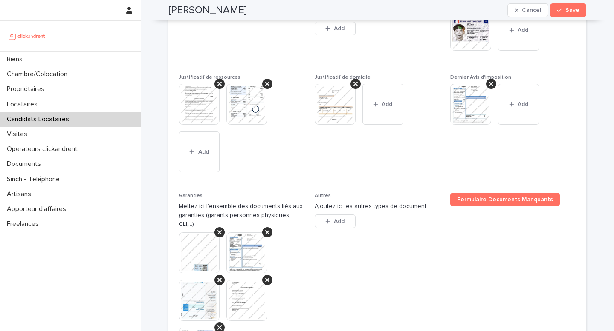
scroll to position [735, 0]
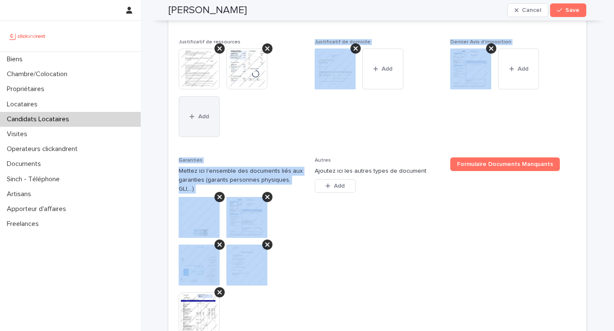
drag, startPoint x: 271, startPoint y: 305, endPoint x: 176, endPoint y: 124, distance: 203.9
click at [179, 124] on div "Dossier complet Mettez ici le dossier complet du candidat This file cannot be o…" at bounding box center [377, 178] width 397 height 427
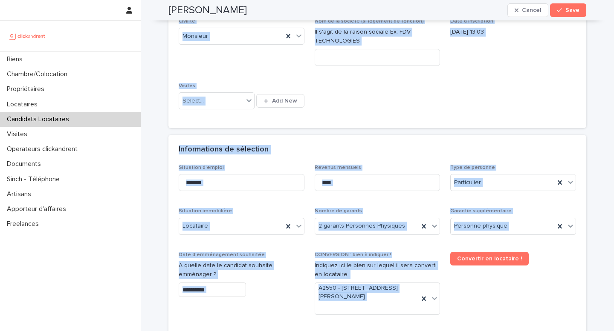
scroll to position [0, 0]
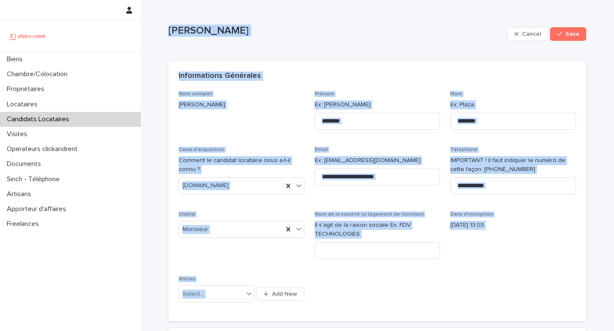
drag, startPoint x: 259, startPoint y: 317, endPoint x: 165, endPoint y: 7, distance: 324.3
copy div "Loremips Dolorsit Ametco Adip Elits, doeiu tem in utlab etdolo magn aliqua. Eni…"
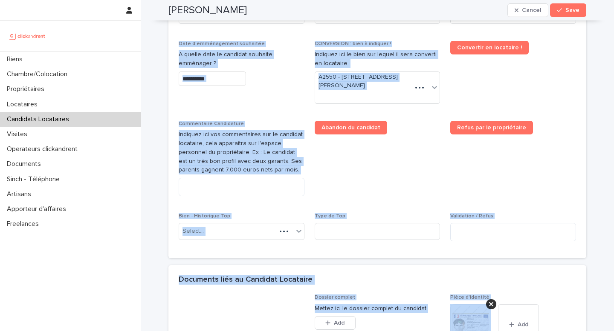
scroll to position [405, 0]
click at [229, 192] on textarea at bounding box center [242, 187] width 126 height 18
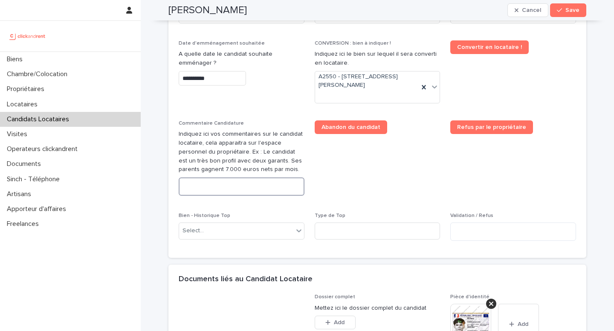
paste textarea "**********"
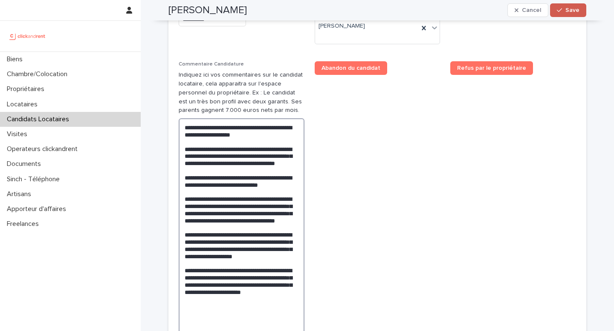
type textarea "**********"
click at [567, 15] on button "Save" at bounding box center [568, 10] width 36 height 14
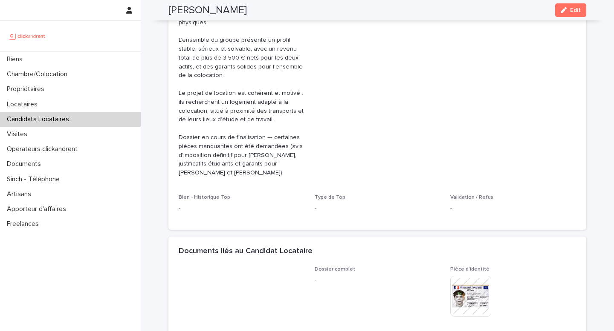
scroll to position [303, 0]
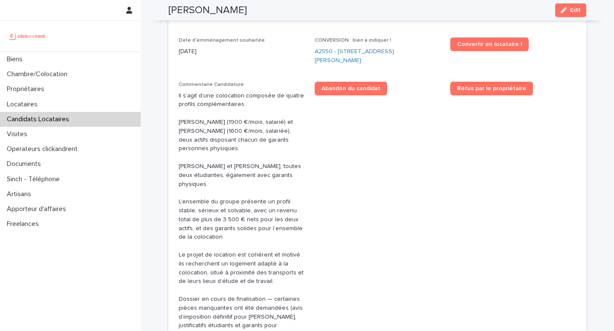
drag, startPoint x: 258, startPoint y: 12, endPoint x: 165, endPoint y: 9, distance: 92.9
click at [168, 9] on div "[PERSON_NAME] Edit" at bounding box center [377, 10] width 418 height 20
copy h2 "[PERSON_NAME]"
